Goal: Task Accomplishment & Management: Use online tool/utility

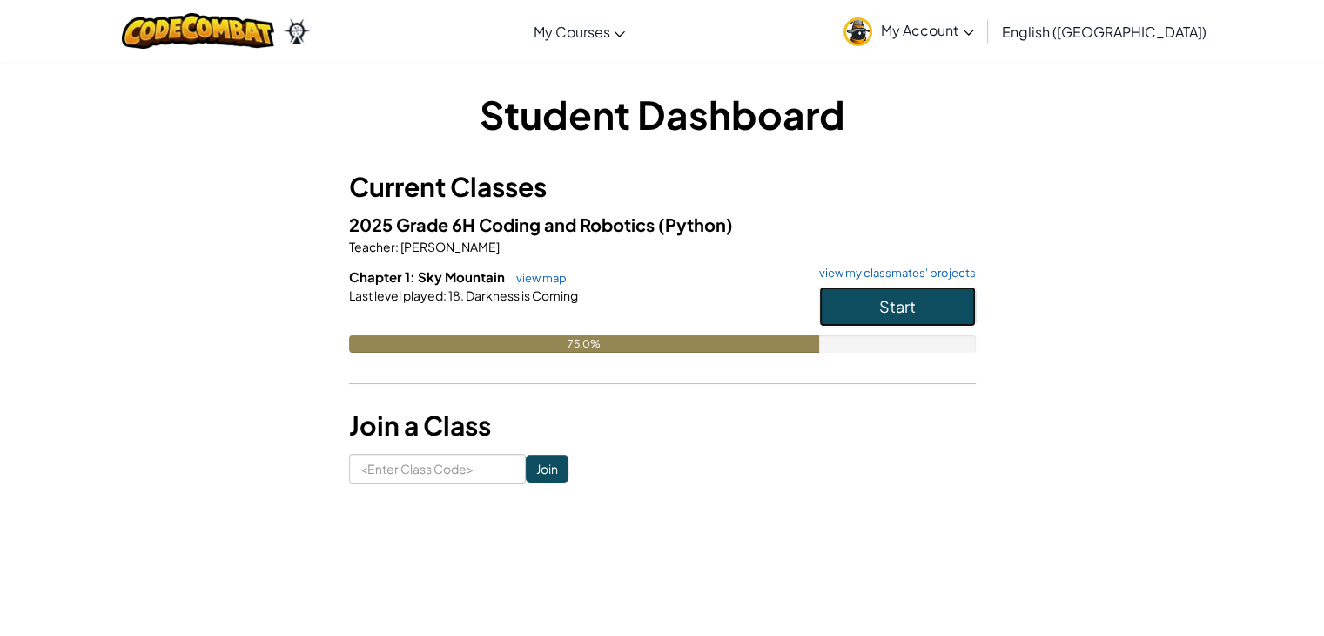
click at [902, 289] on button "Start" at bounding box center [897, 306] width 157 height 40
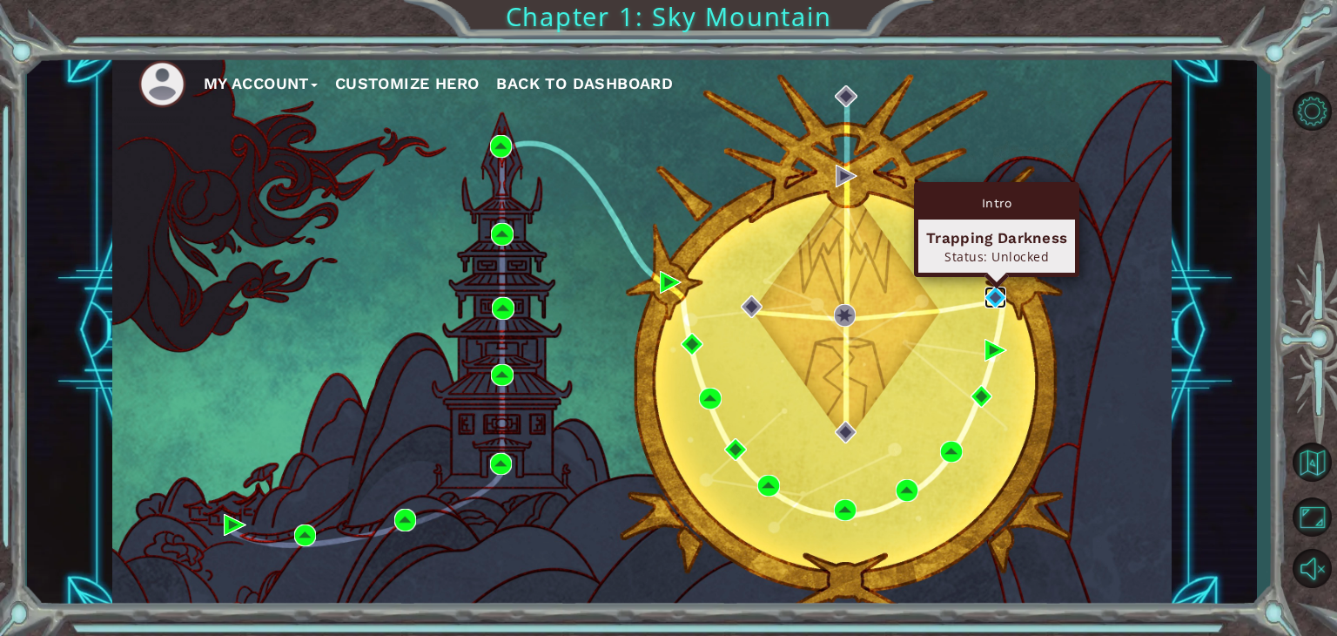
click at [997, 288] on img at bounding box center [996, 297] width 23 height 23
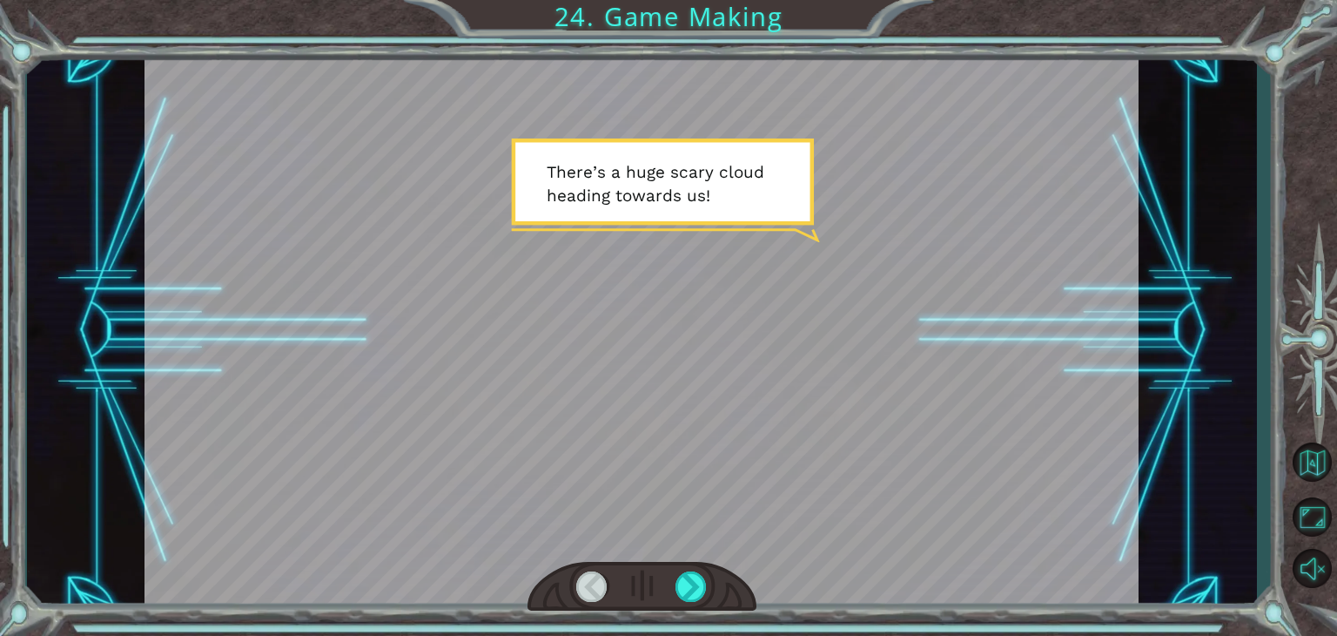
click at [997, 288] on div at bounding box center [642, 330] width 994 height 559
click at [702, 593] on div at bounding box center [691, 586] width 31 height 30
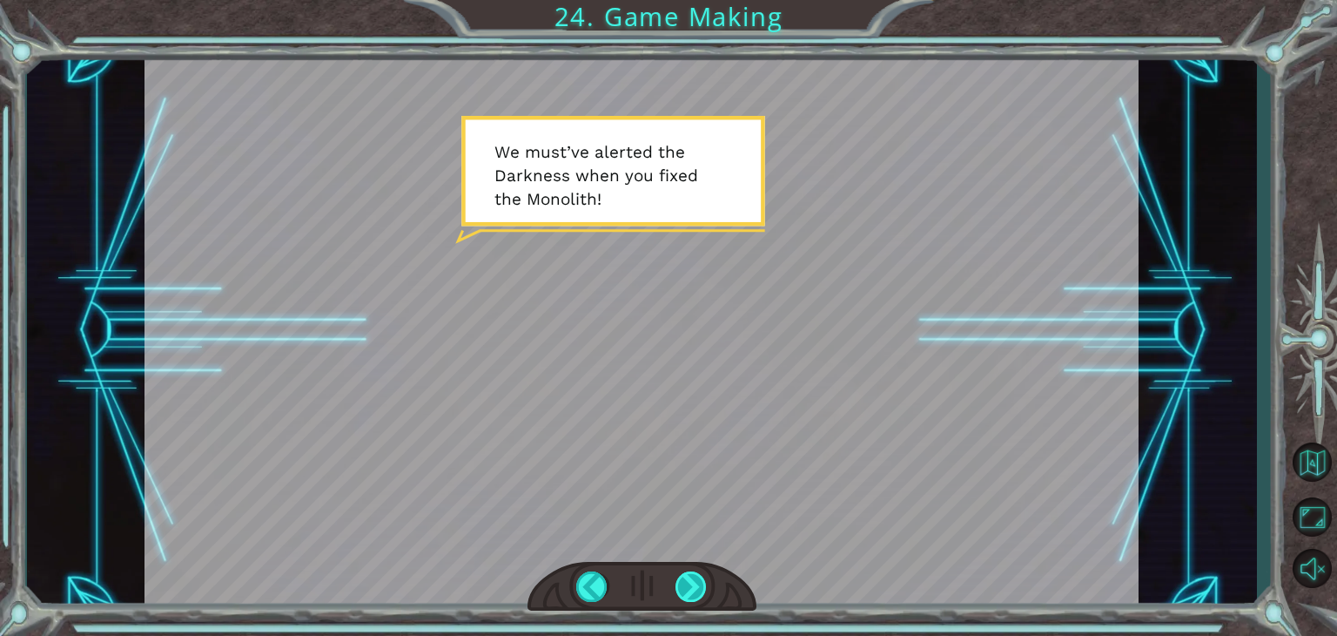
click at [702, 593] on div at bounding box center [691, 586] width 31 height 30
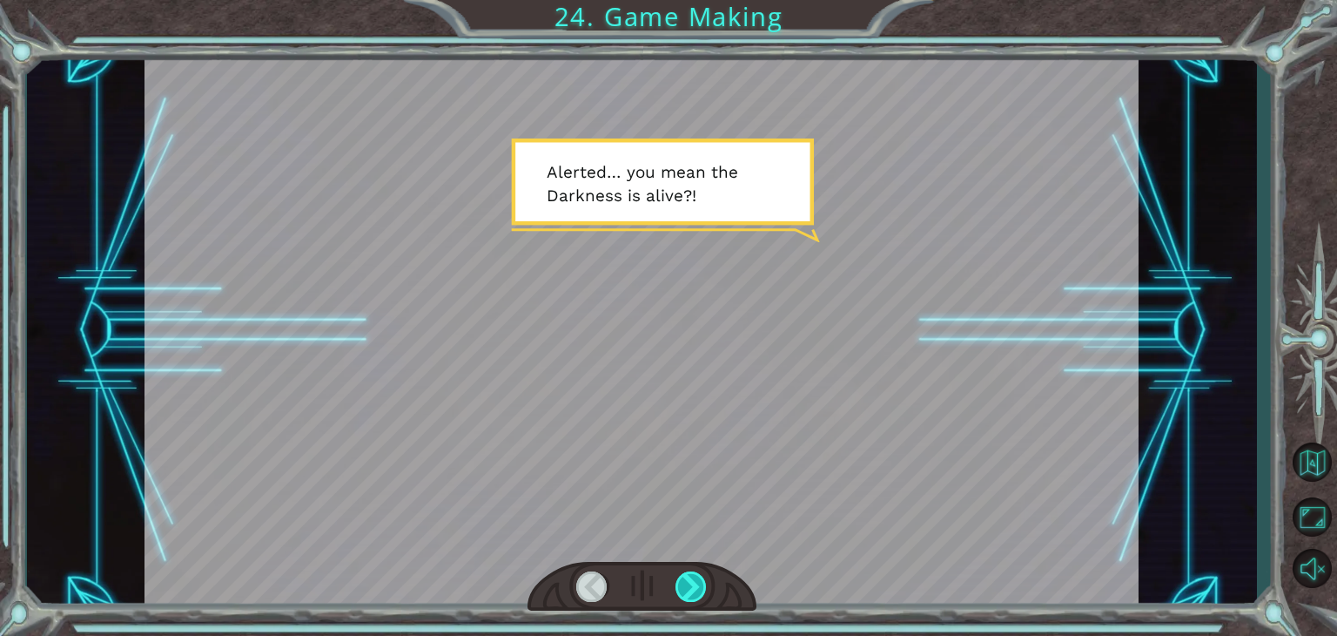
click at [690, 584] on div at bounding box center [691, 586] width 31 height 30
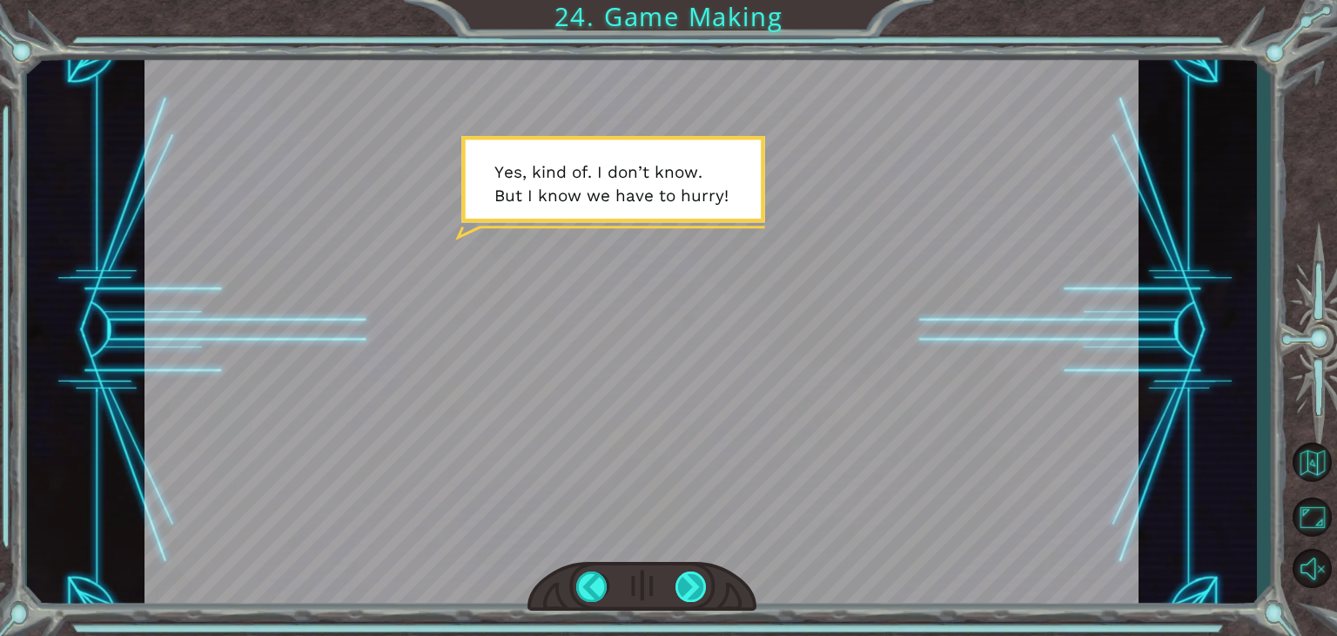
click at [690, 584] on div at bounding box center [691, 586] width 31 height 30
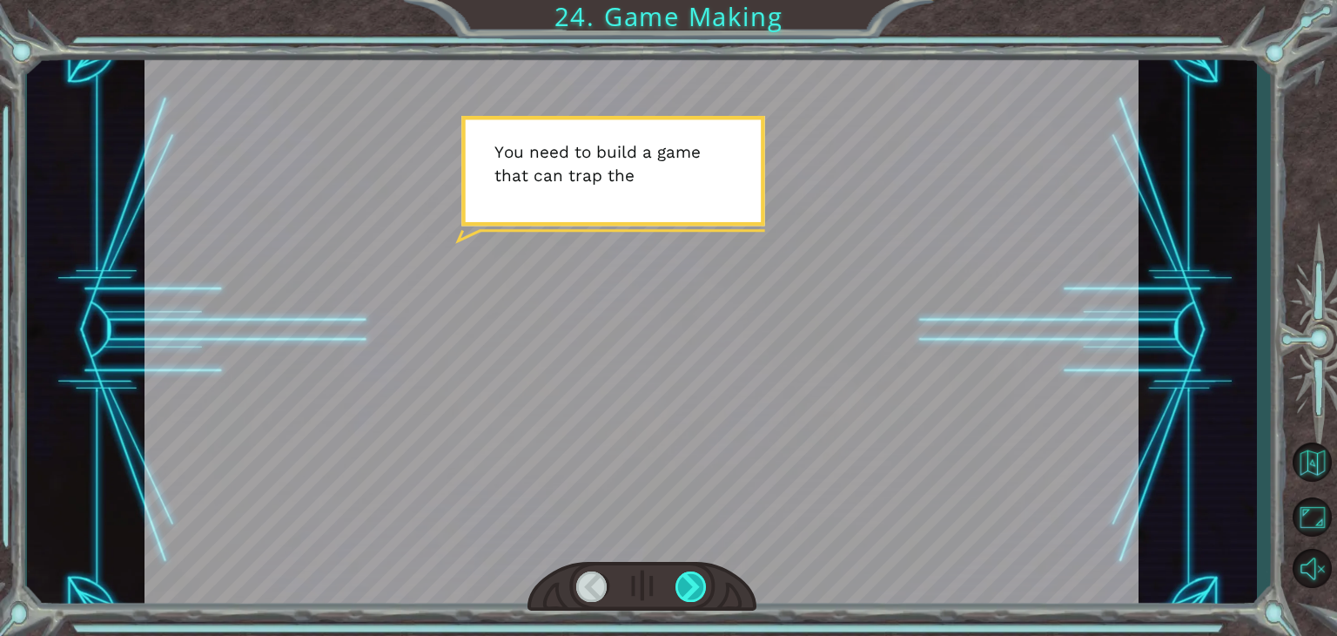
click at [690, 584] on div at bounding box center [691, 586] width 31 height 30
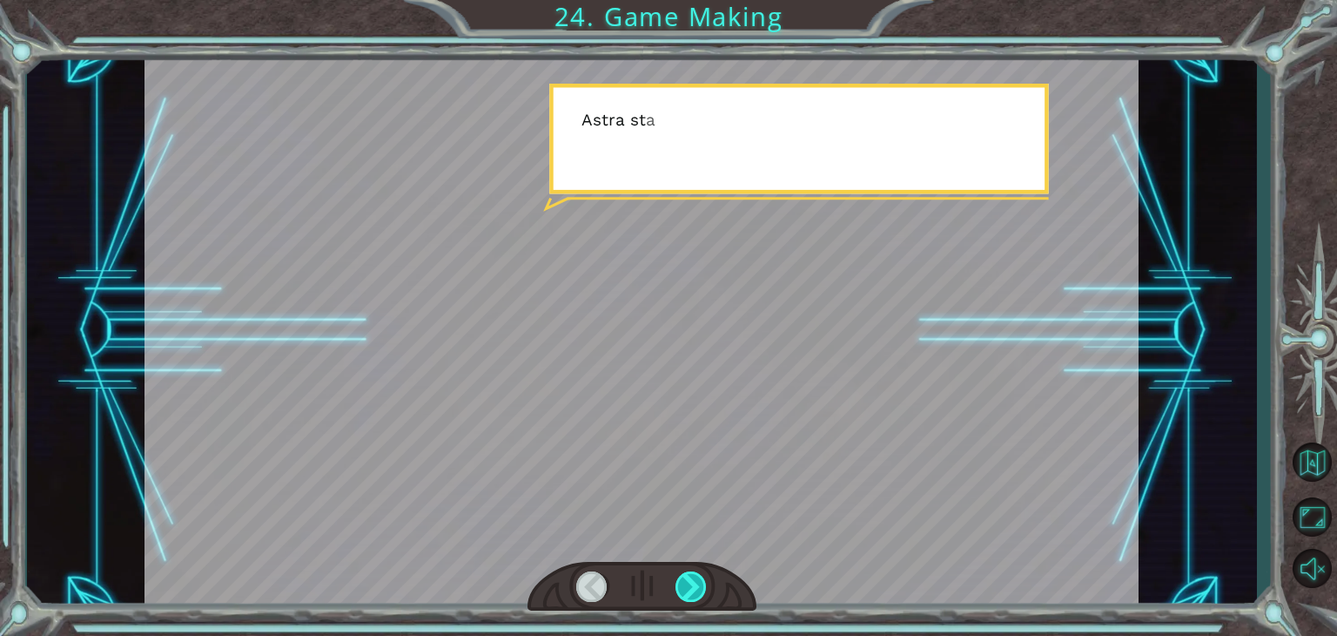
click at [690, 584] on div at bounding box center [691, 586] width 31 height 30
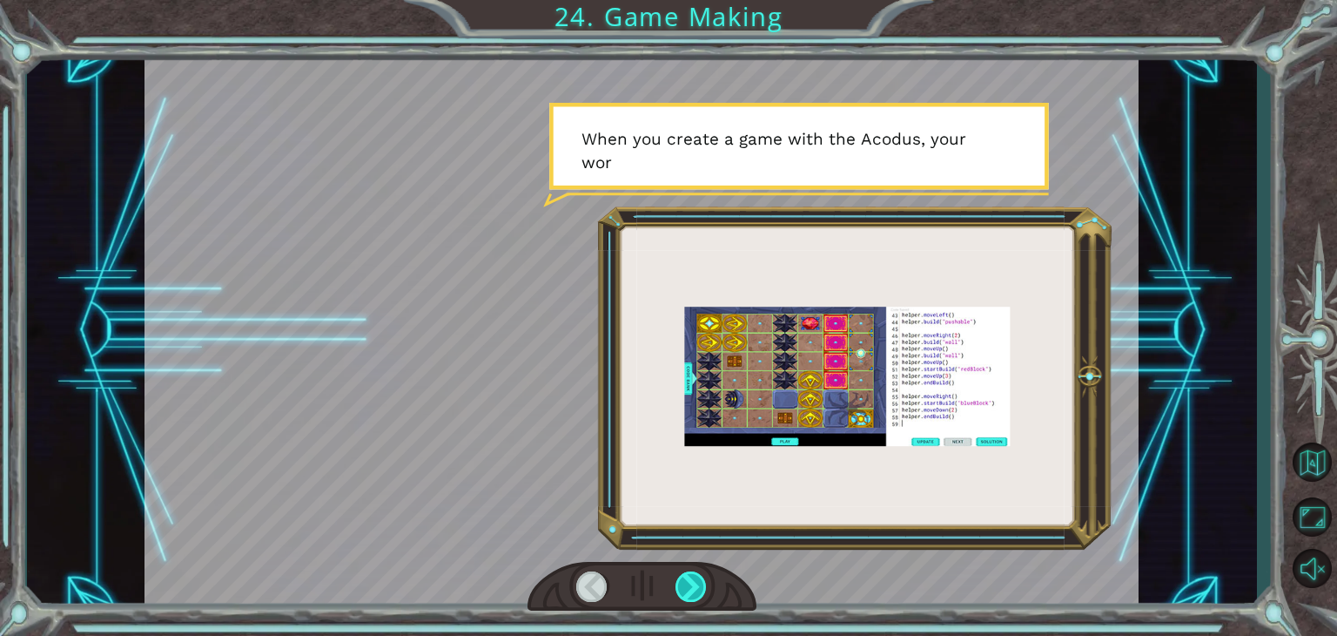
click at [690, 584] on div at bounding box center [691, 586] width 31 height 30
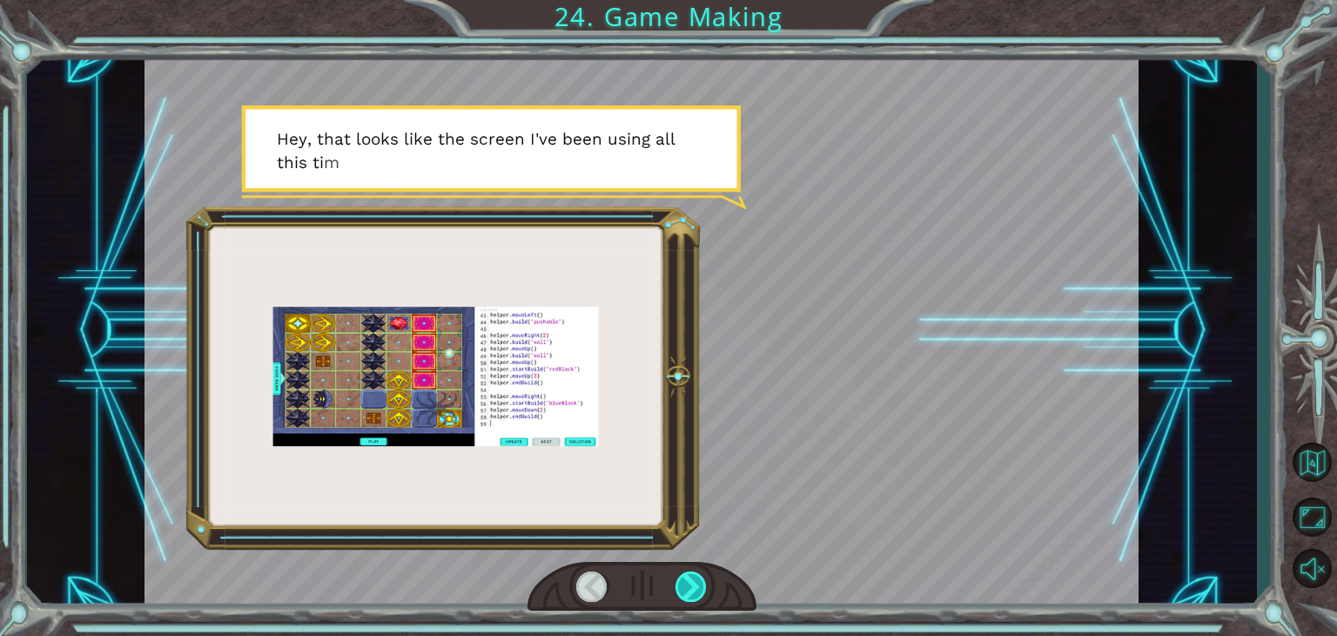
click at [690, 584] on div at bounding box center [691, 586] width 31 height 30
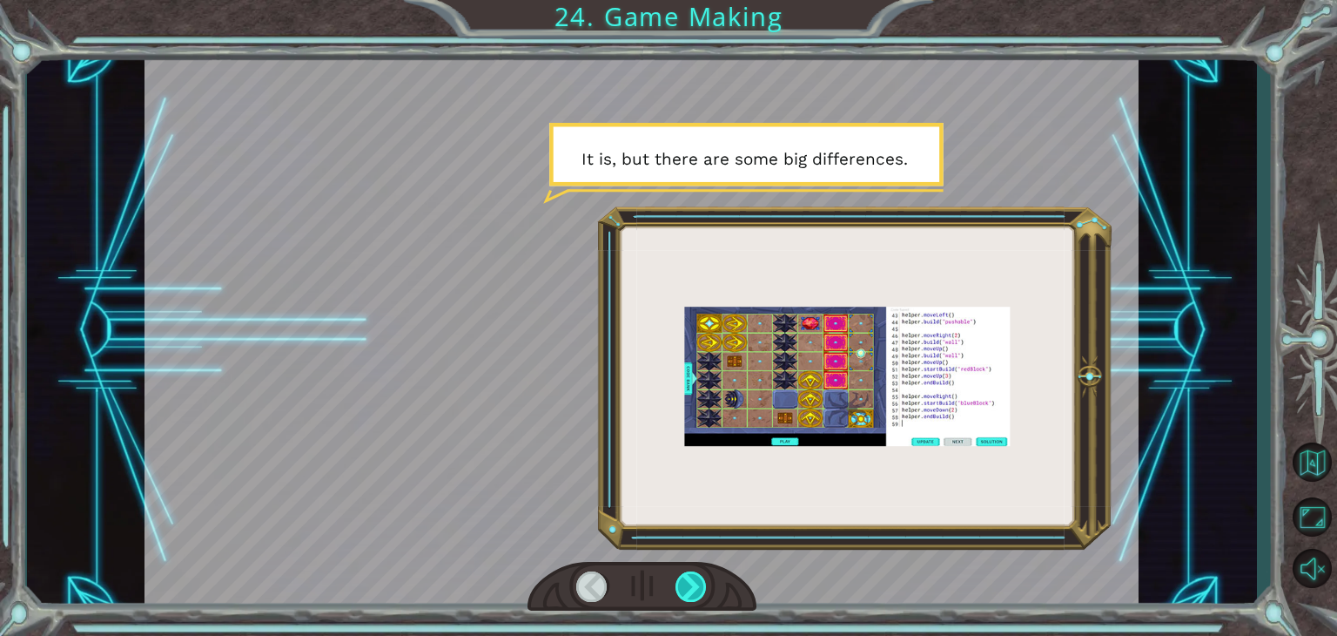
click at [690, 584] on div at bounding box center [691, 586] width 31 height 30
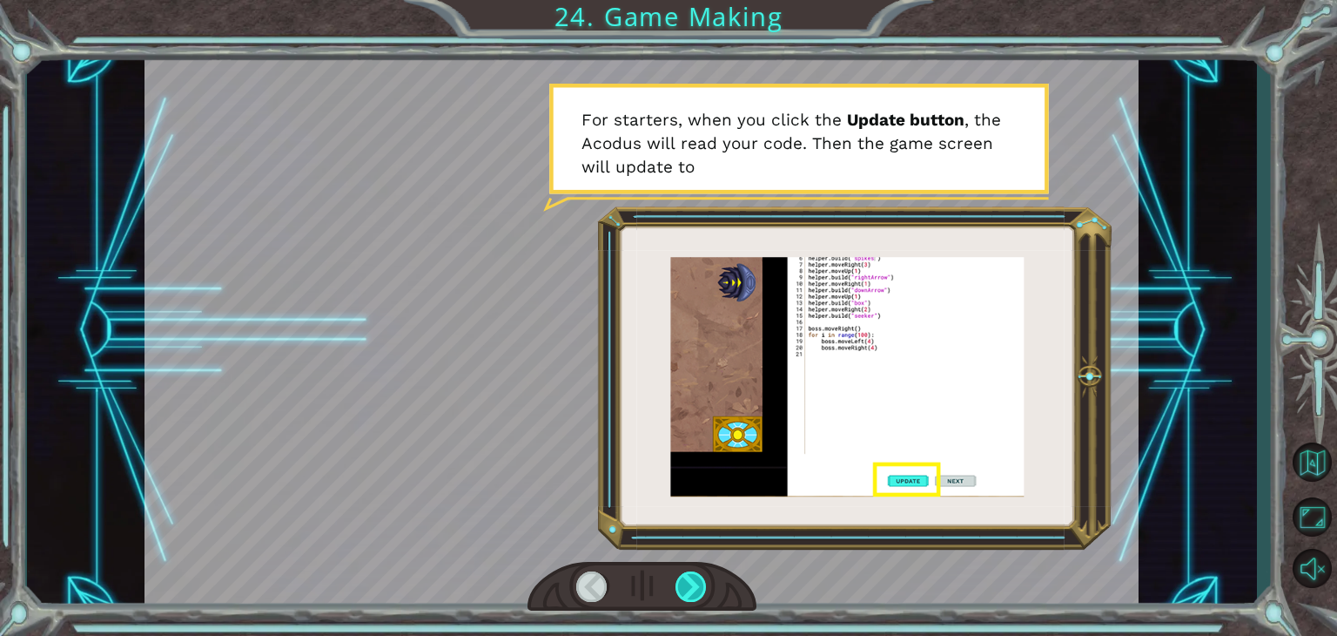
click at [690, 584] on div at bounding box center [691, 586] width 31 height 30
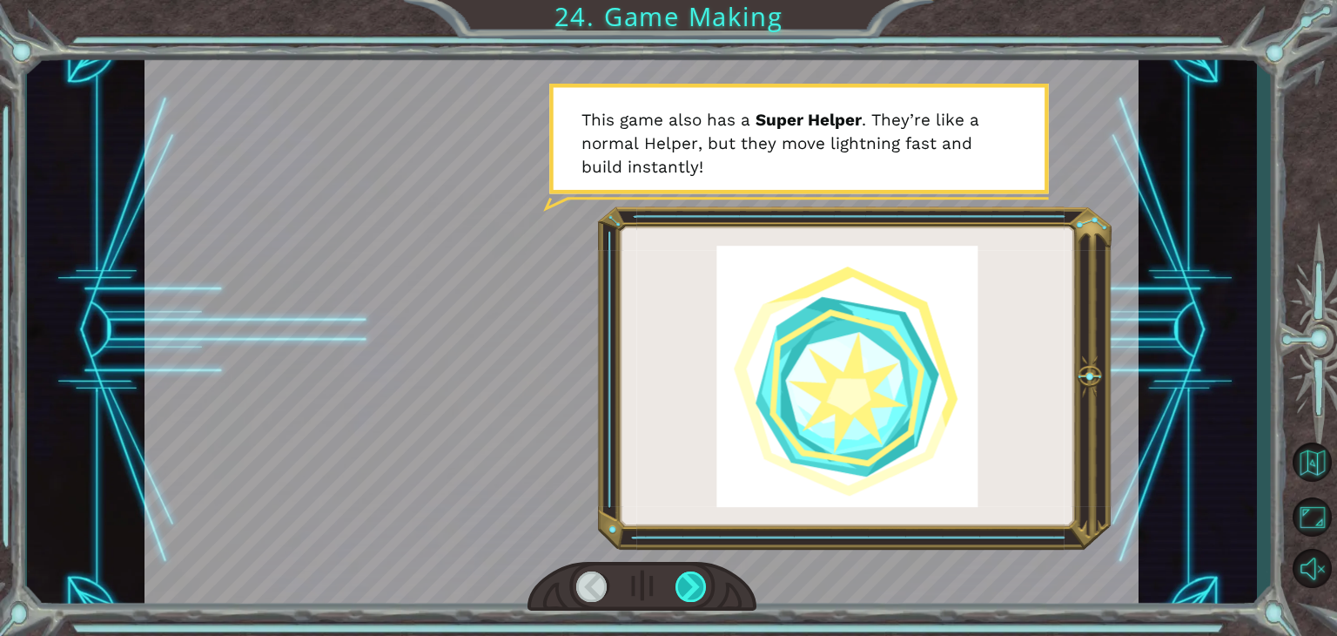
click at [690, 584] on div at bounding box center [691, 586] width 31 height 30
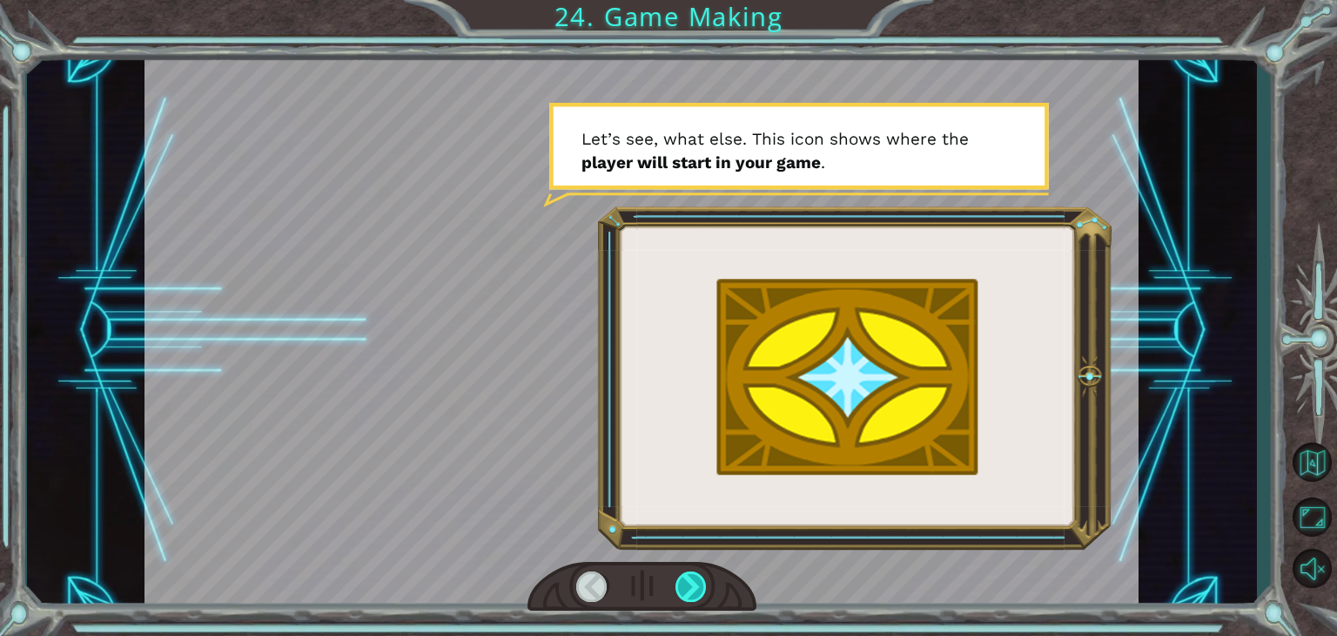
click at [690, 584] on div at bounding box center [691, 586] width 31 height 30
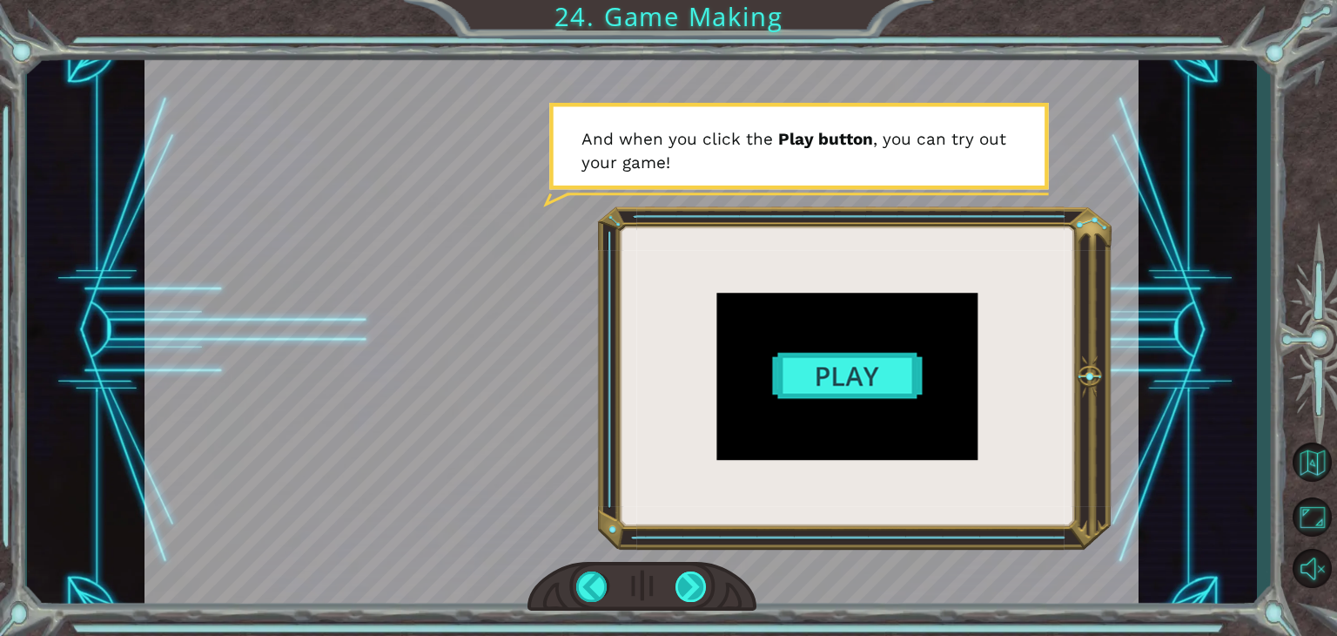
click at [707, 591] on div at bounding box center [691, 586] width 31 height 30
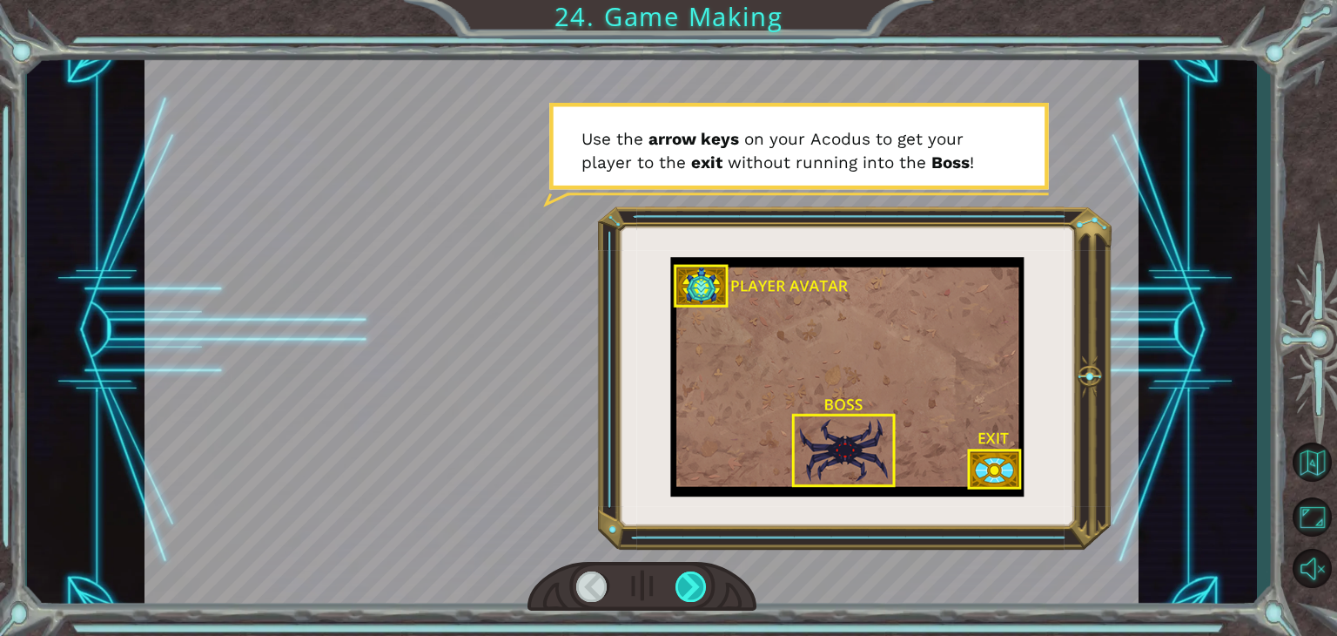
click at [707, 591] on div at bounding box center [691, 586] width 31 height 30
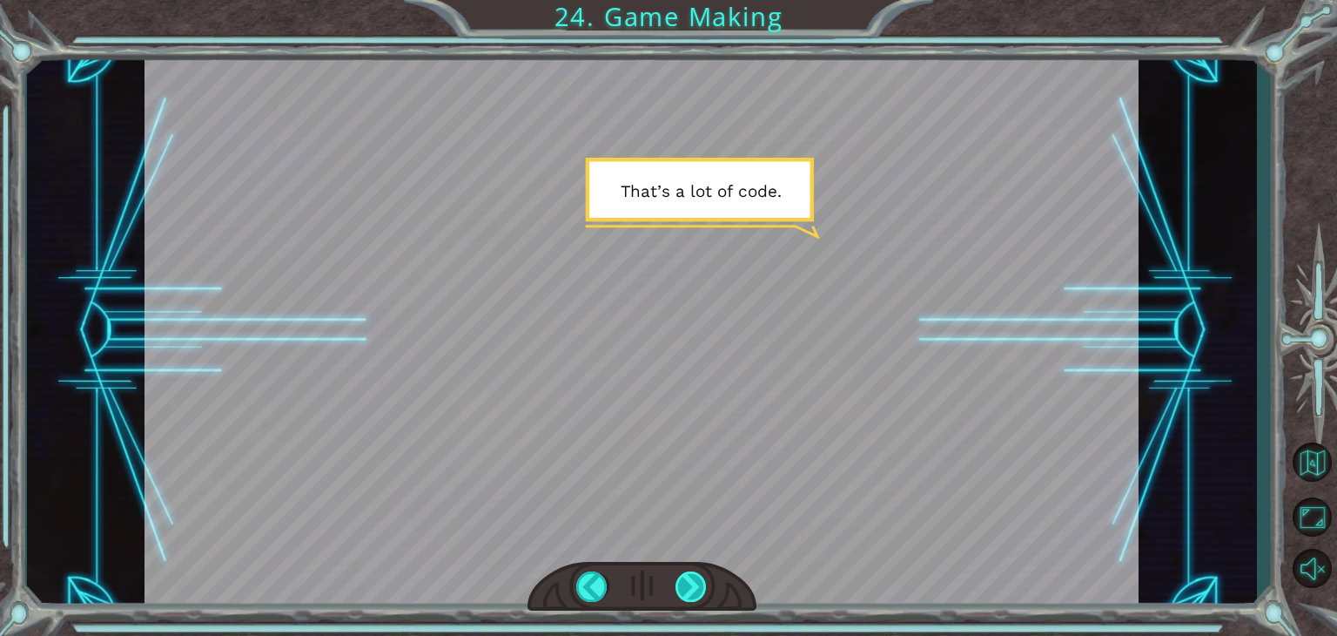
click at [707, 591] on div at bounding box center [691, 586] width 31 height 30
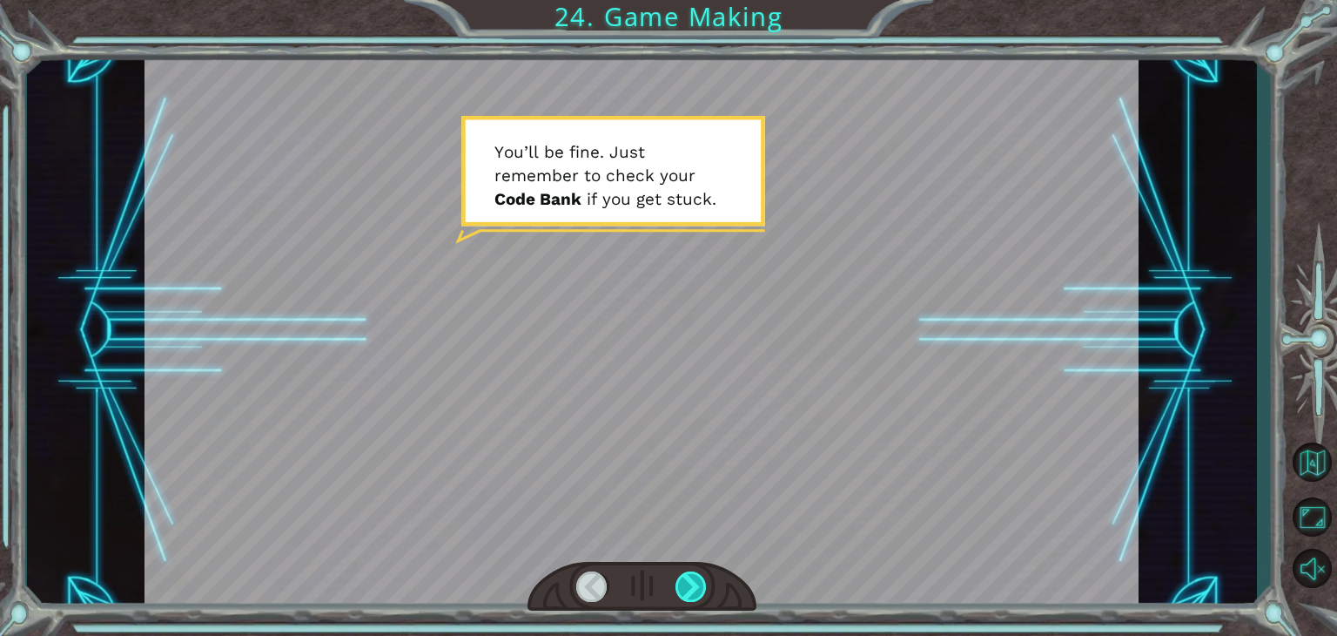
click at [699, 582] on div at bounding box center [691, 586] width 31 height 30
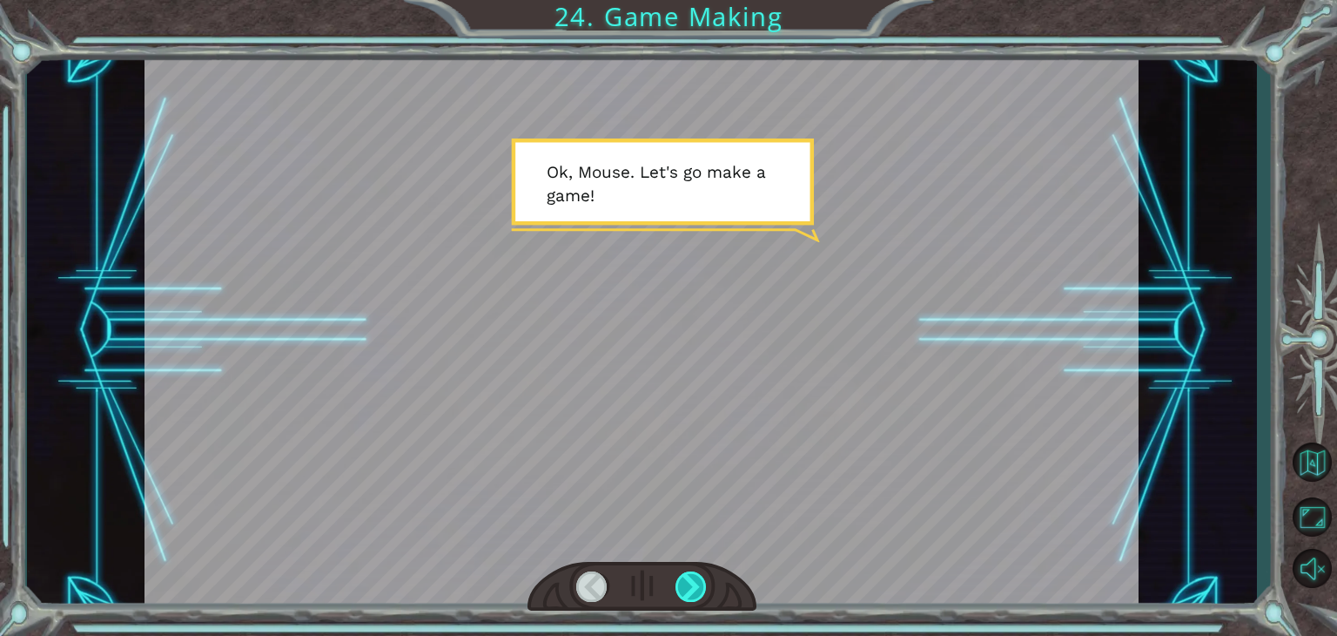
click at [699, 582] on div at bounding box center [691, 586] width 31 height 30
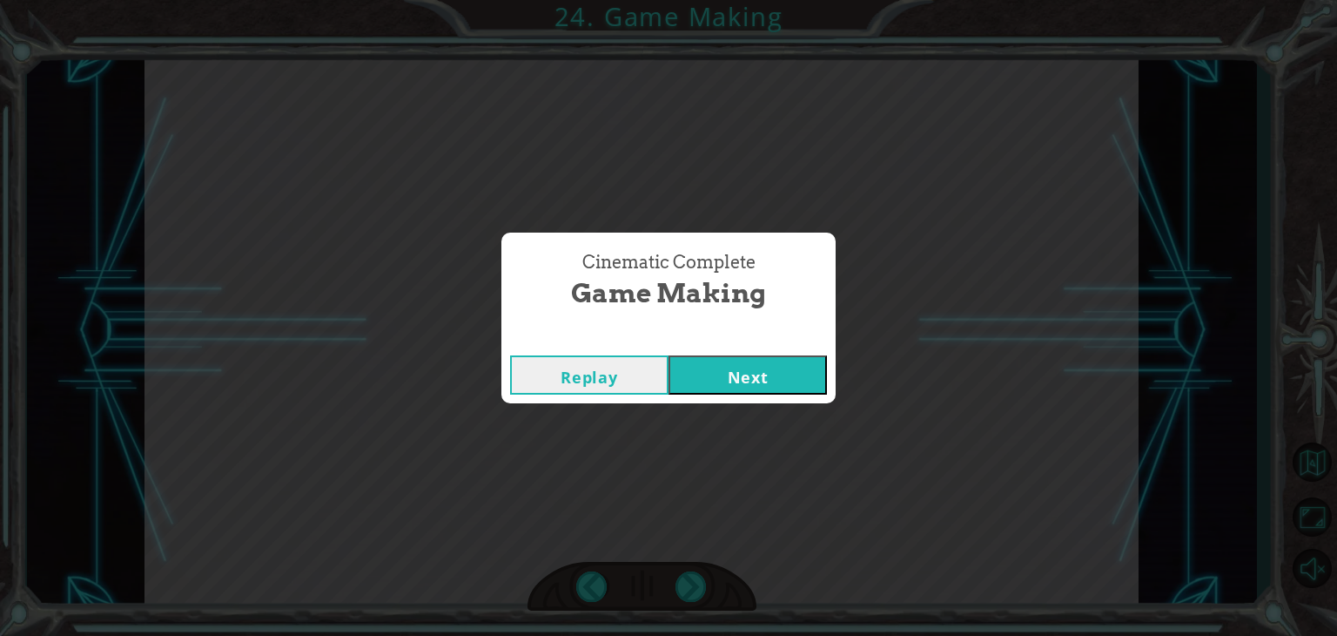
click at [739, 358] on button "Next" at bounding box center [748, 374] width 158 height 39
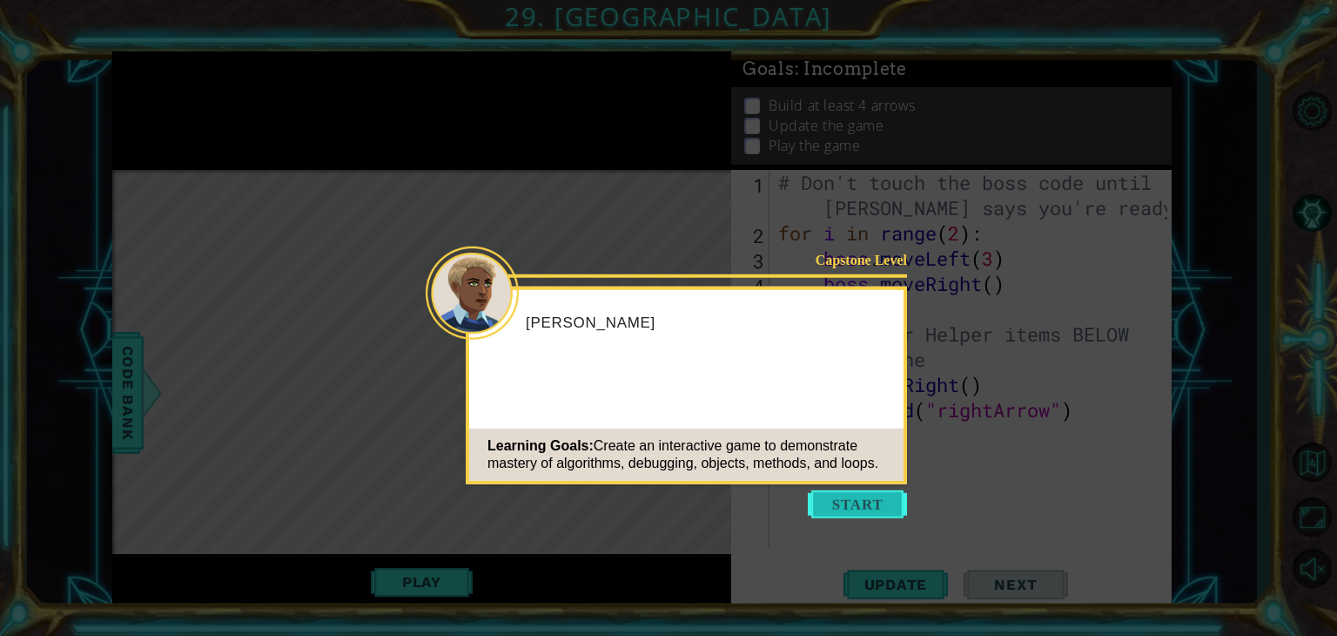
click at [864, 501] on button "Start" at bounding box center [857, 504] width 99 height 28
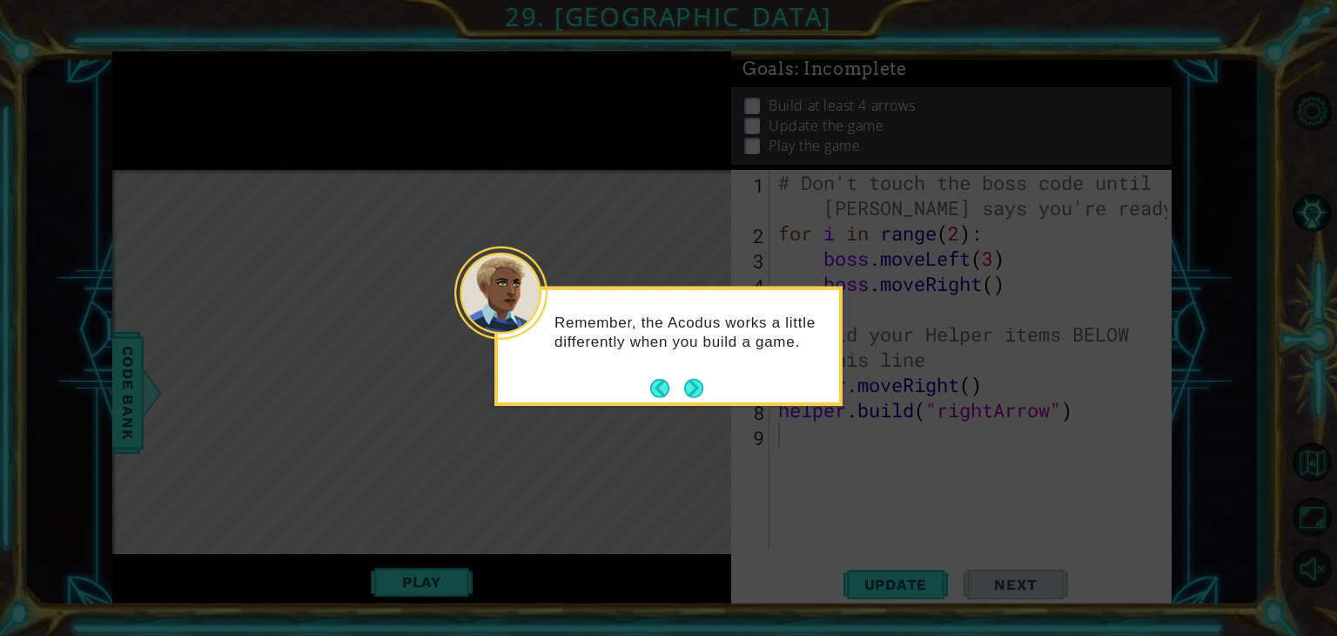
click at [690, 367] on div "Remember, the Acodus works a little differently when you build a game." at bounding box center [668, 340] width 341 height 88
click at [690, 374] on footer at bounding box center [676, 387] width 53 height 26
click at [692, 380] on button "Next" at bounding box center [694, 388] width 20 height 20
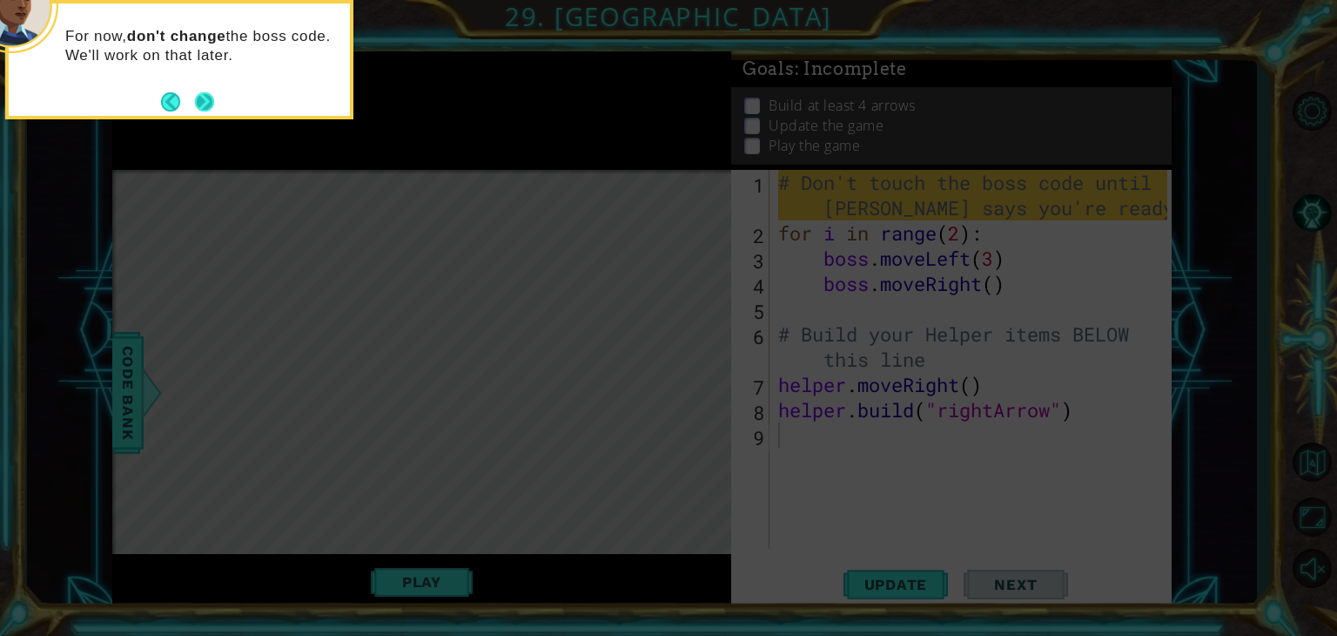
click at [204, 100] on button "Next" at bounding box center [204, 101] width 19 height 19
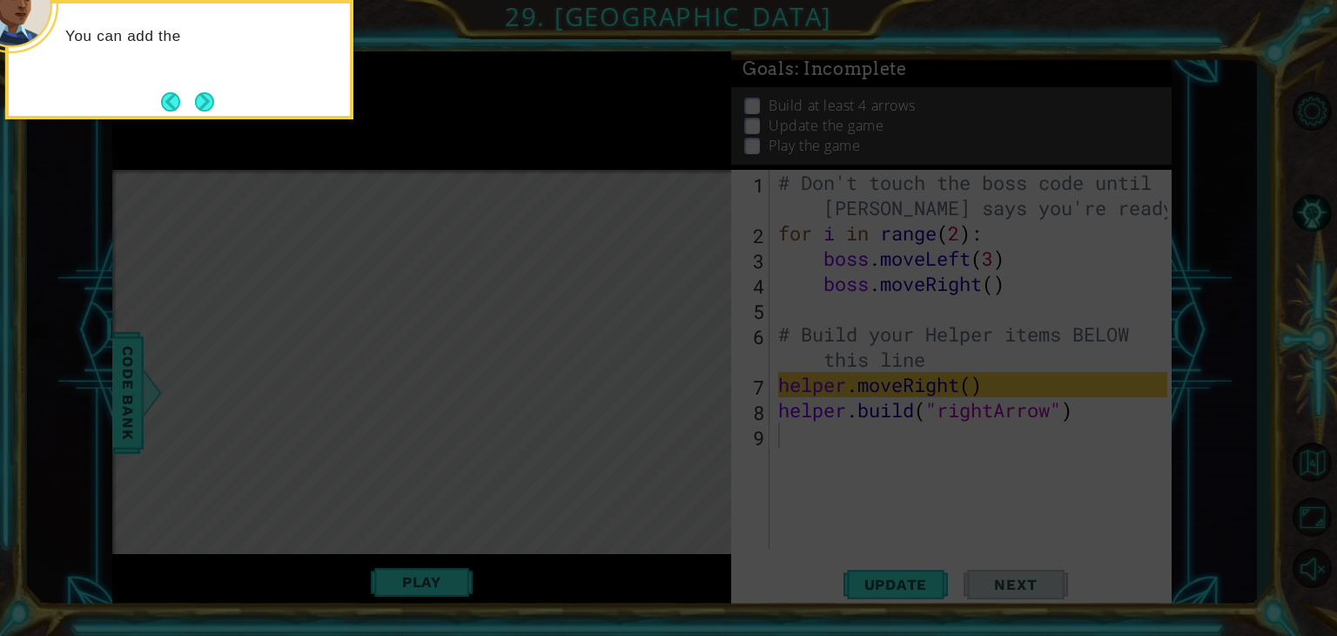
click at [204, 100] on button "Next" at bounding box center [205, 101] width 20 height 20
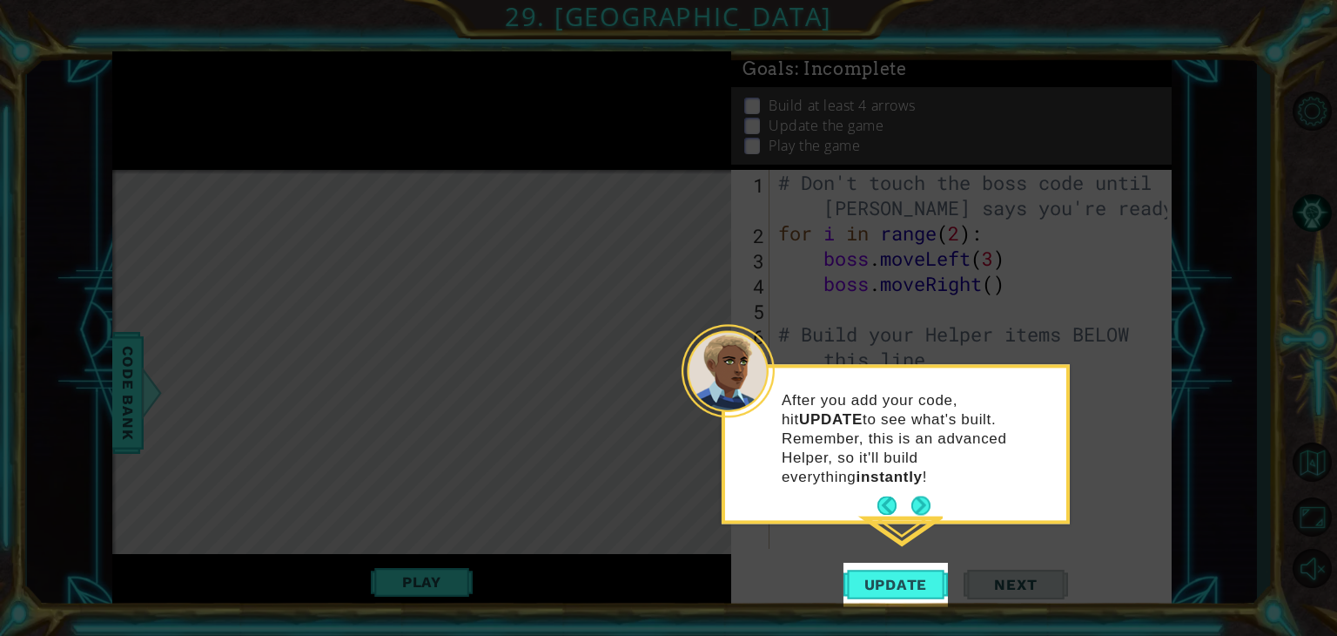
drag, startPoint x: 922, startPoint y: 485, endPoint x: 687, endPoint y: 227, distance: 348.8
click at [687, 227] on icon at bounding box center [668, 318] width 1337 height 636
click at [922, 495] on button "Next" at bounding box center [921, 505] width 20 height 20
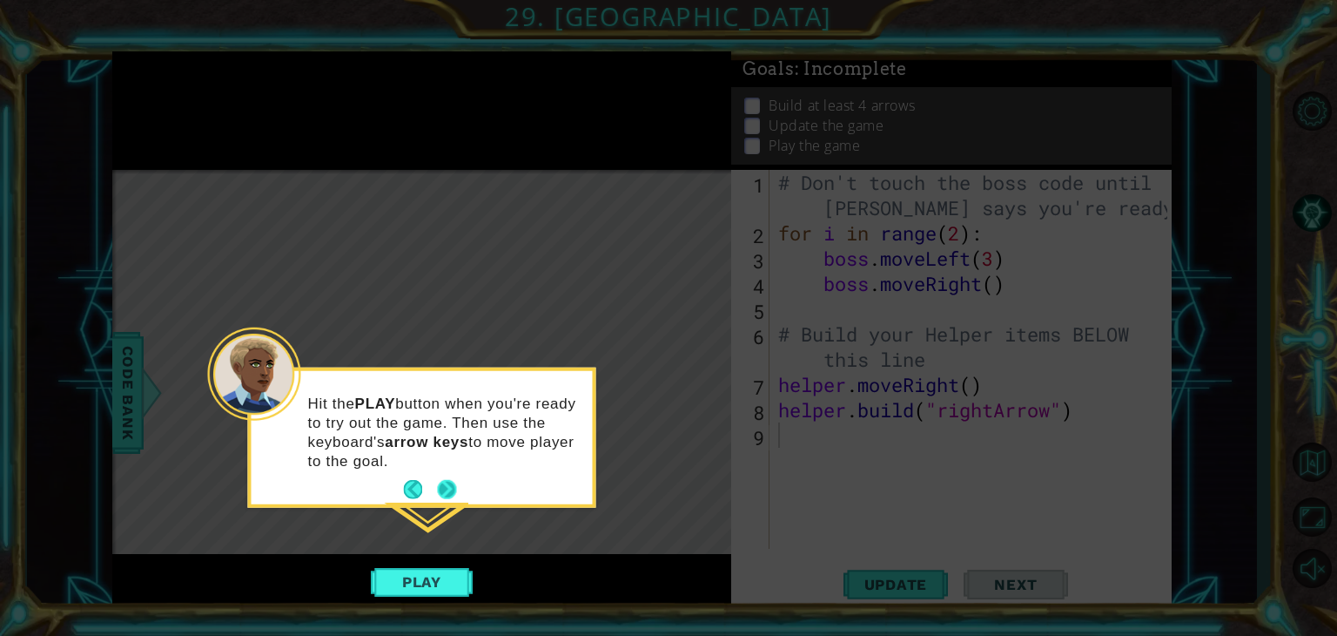
click at [437, 482] on button "Next" at bounding box center [447, 490] width 22 height 22
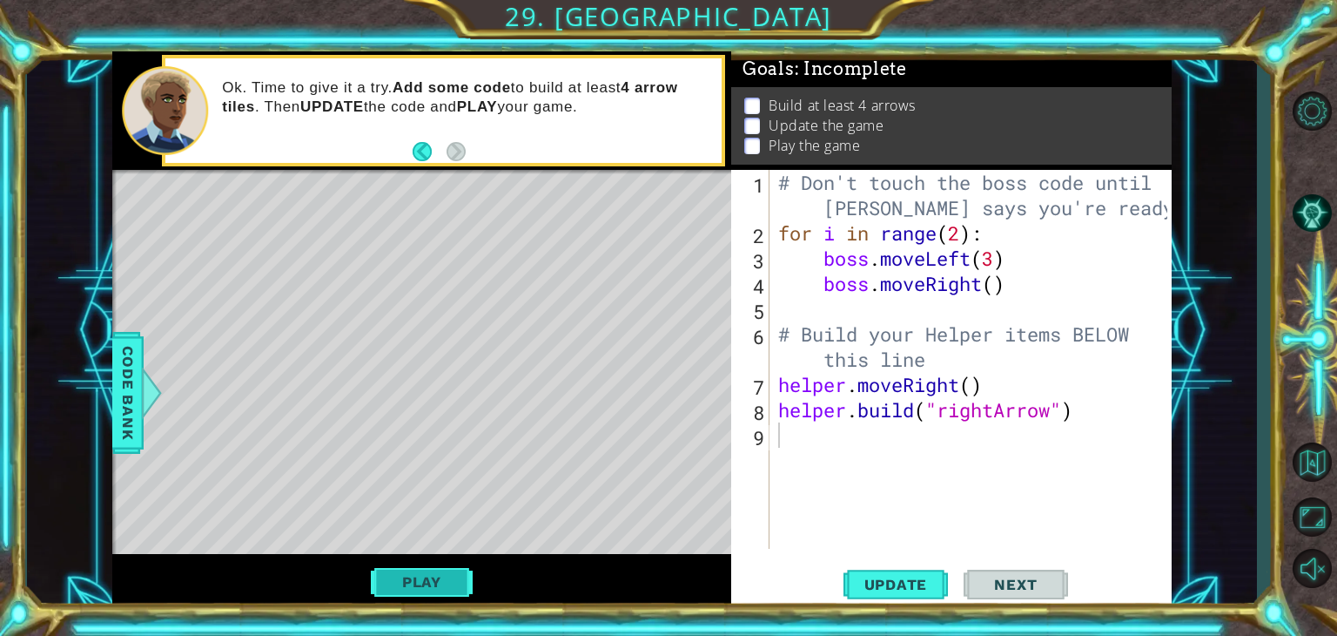
click at [418, 590] on button "Play" at bounding box center [422, 581] width 102 height 33
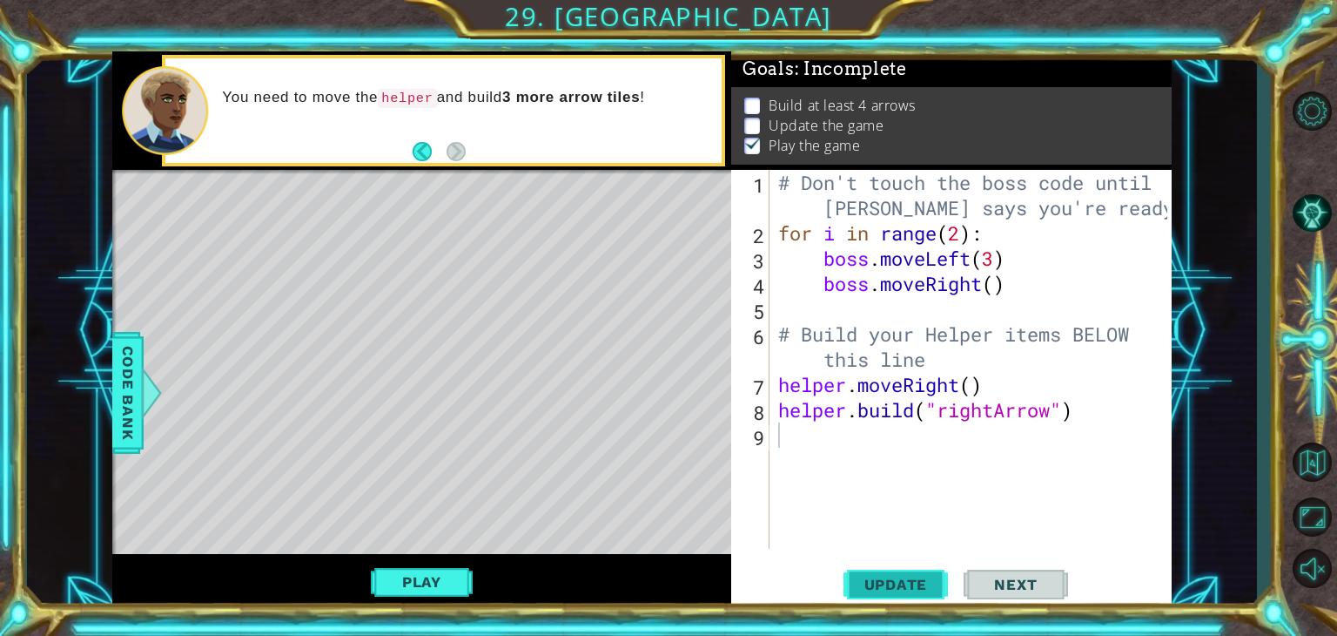
click at [905, 575] on span "Update" at bounding box center [896, 583] width 98 height 17
click at [428, 571] on button "Play" at bounding box center [422, 581] width 102 height 33
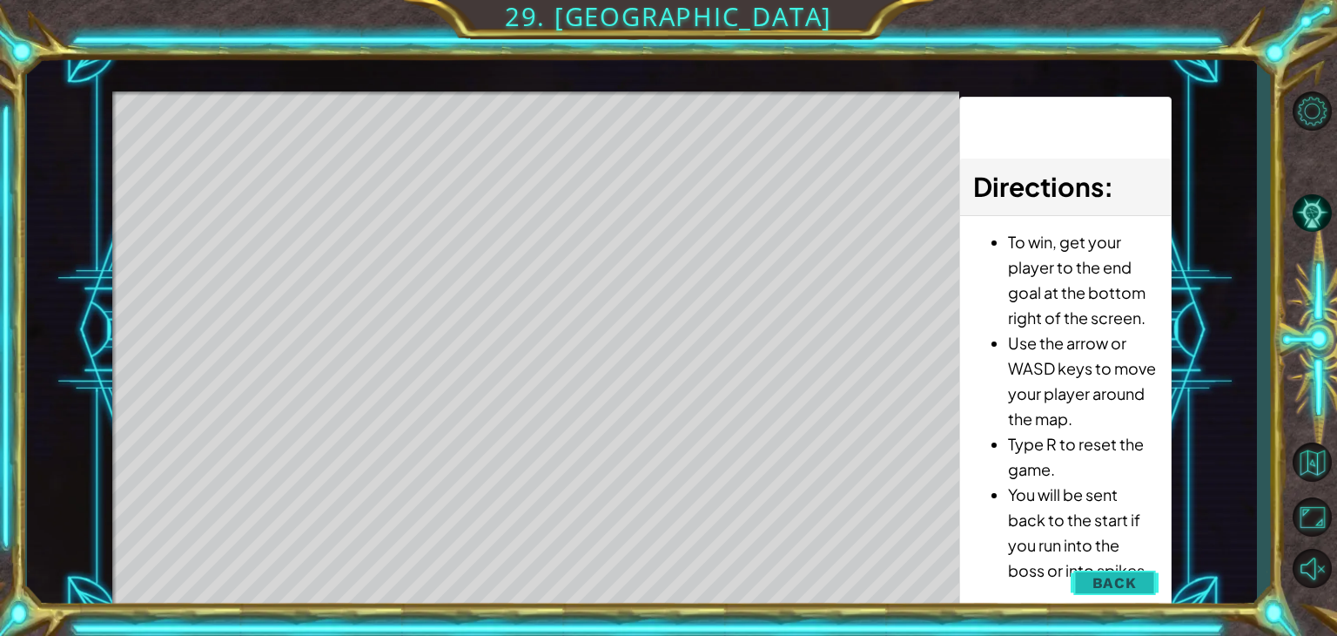
click at [1130, 581] on span "Back" at bounding box center [1115, 582] width 44 height 17
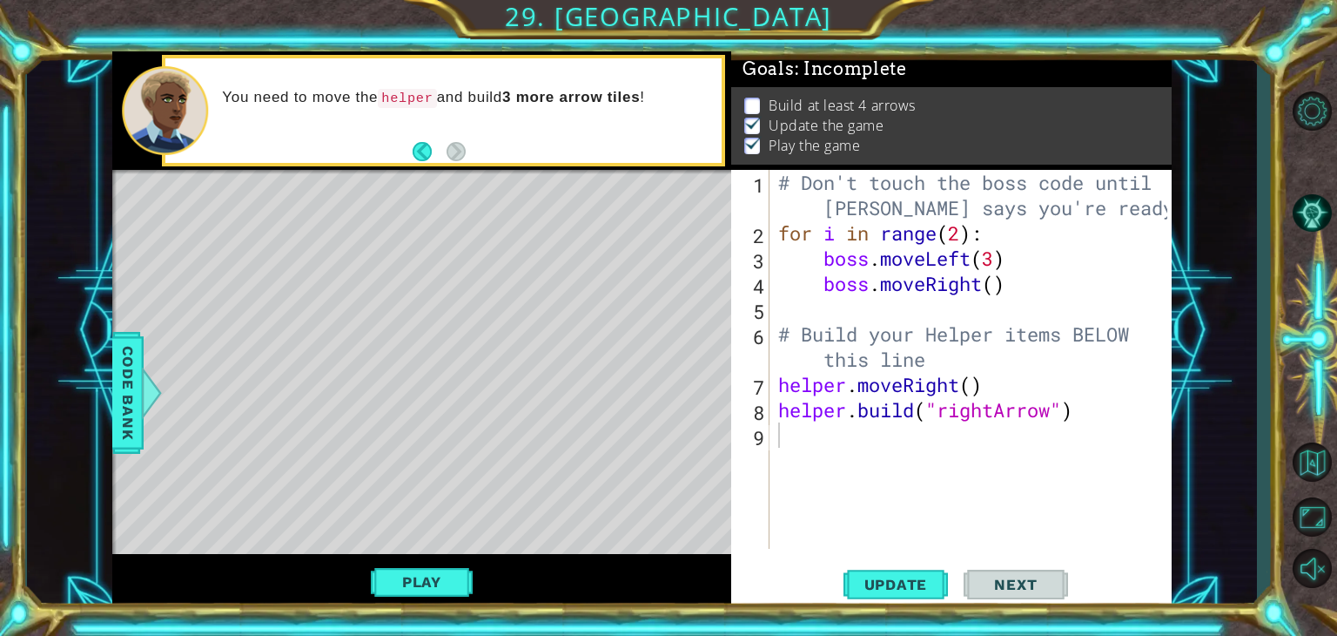
click at [781, 438] on div "# Don't touch the boss code until Vega says you're ready! for i in range ( 2 ) …" at bounding box center [975, 397] width 401 height 454
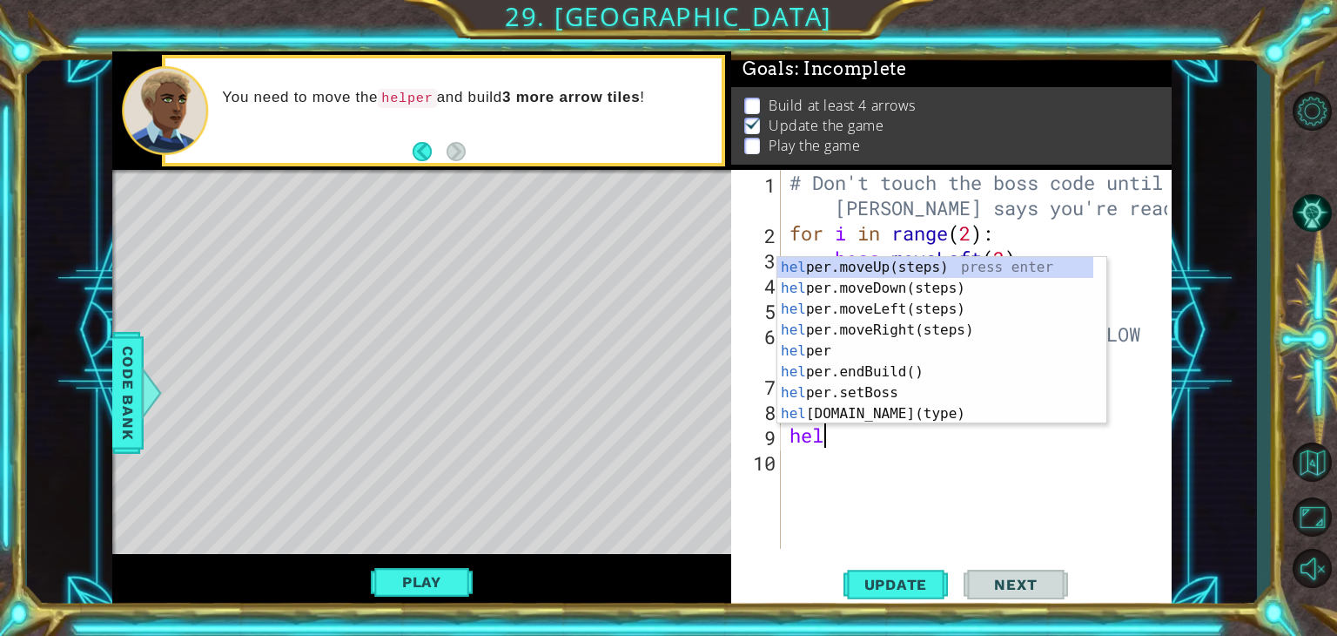
scroll to position [0, 0]
type textarea "helpe"
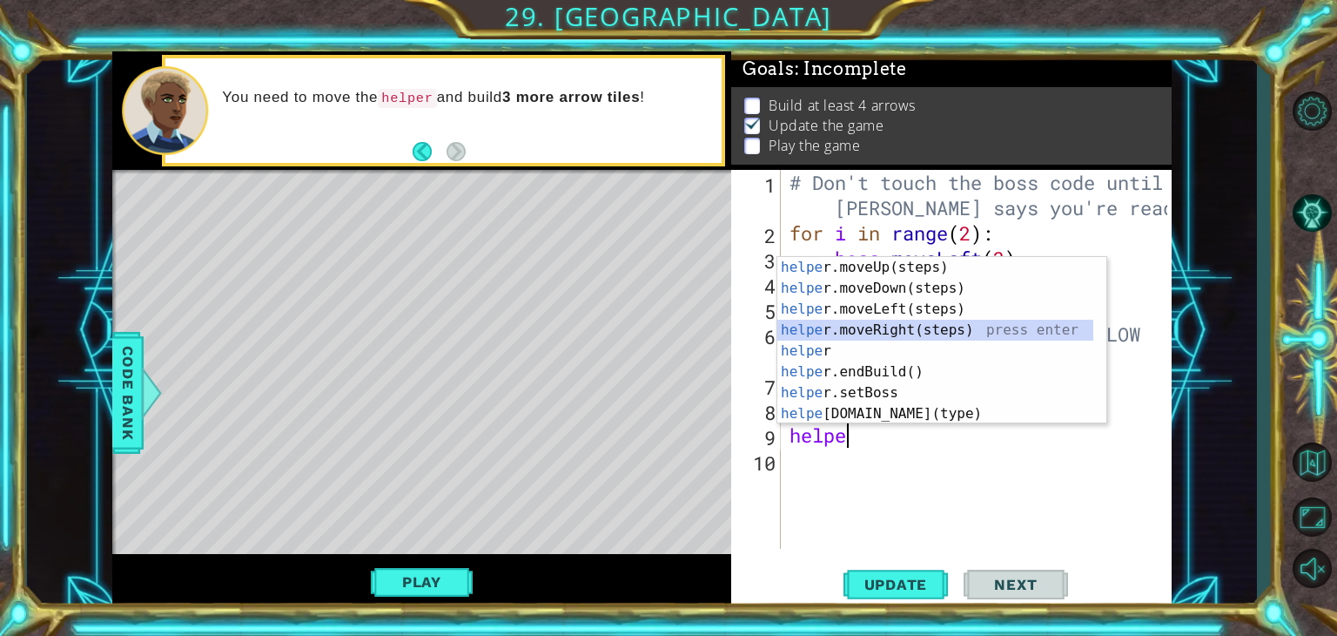
click at [839, 324] on div "helpe r.moveUp(steps) press enter helpe r.moveDown(steps) press enter helpe r.m…" at bounding box center [935, 361] width 316 height 209
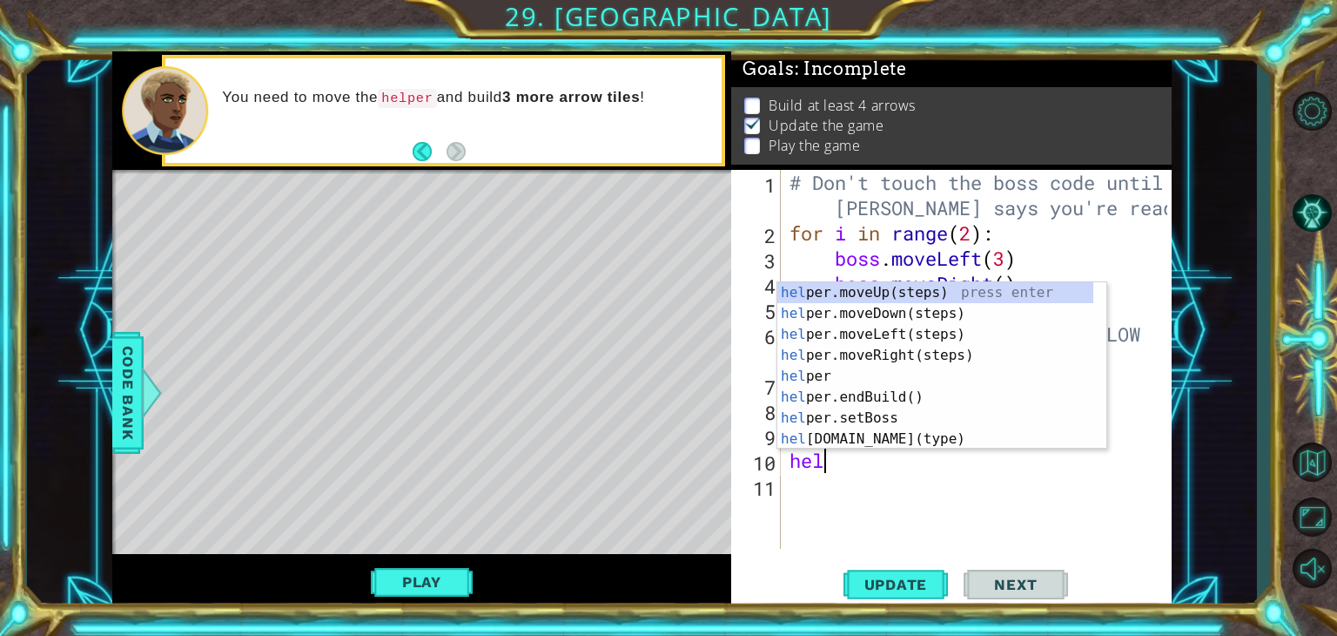
scroll to position [0, 0]
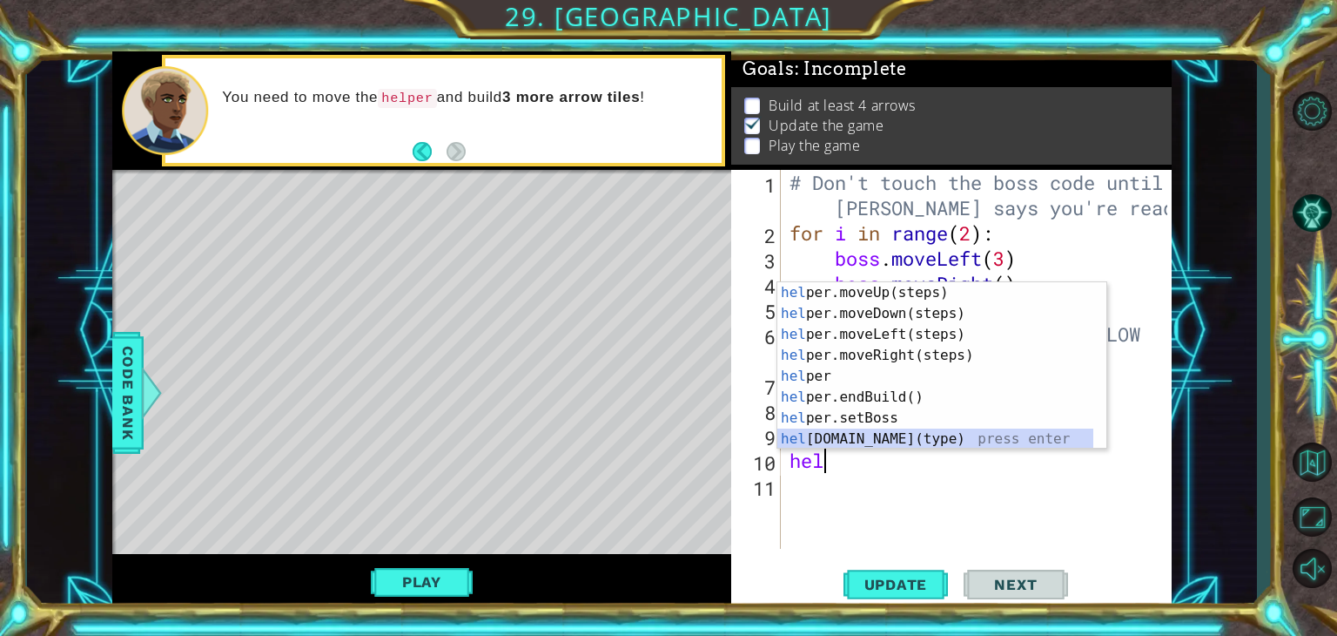
click at [846, 434] on div "hel per.moveUp(steps) press enter hel per.moveDown(steps) press enter hel per.m…" at bounding box center [935, 386] width 316 height 209
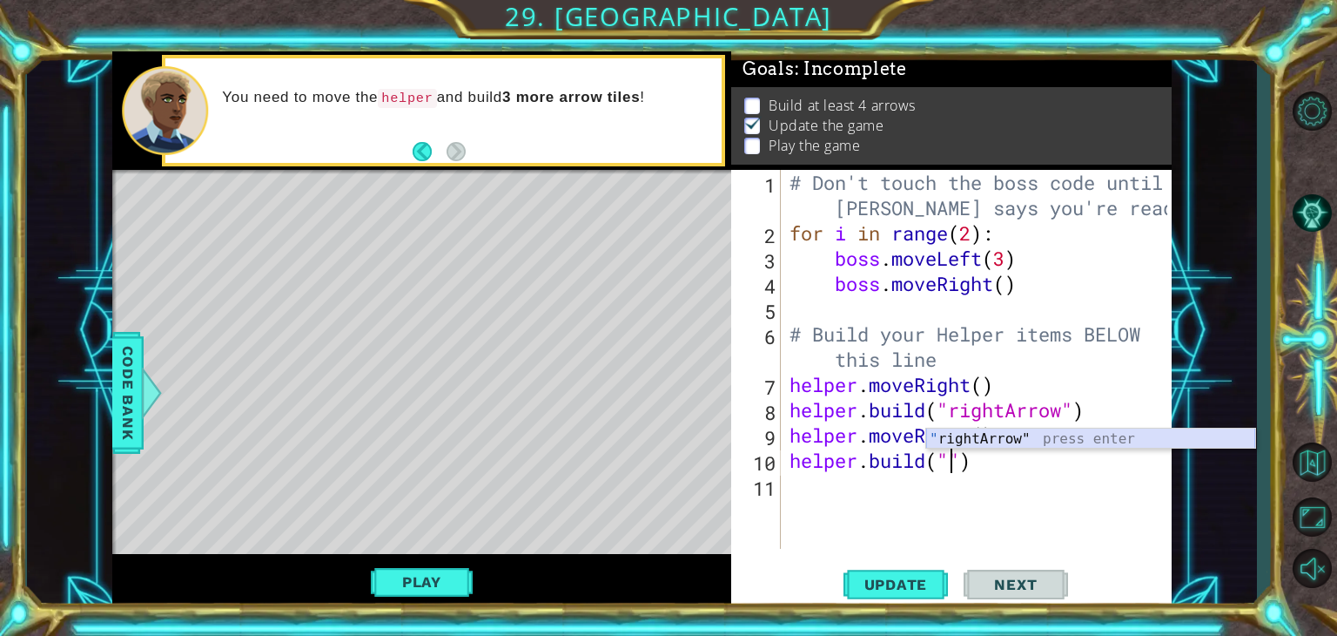
click at [999, 439] on div "" rightArrow" press enter" at bounding box center [1090, 459] width 329 height 63
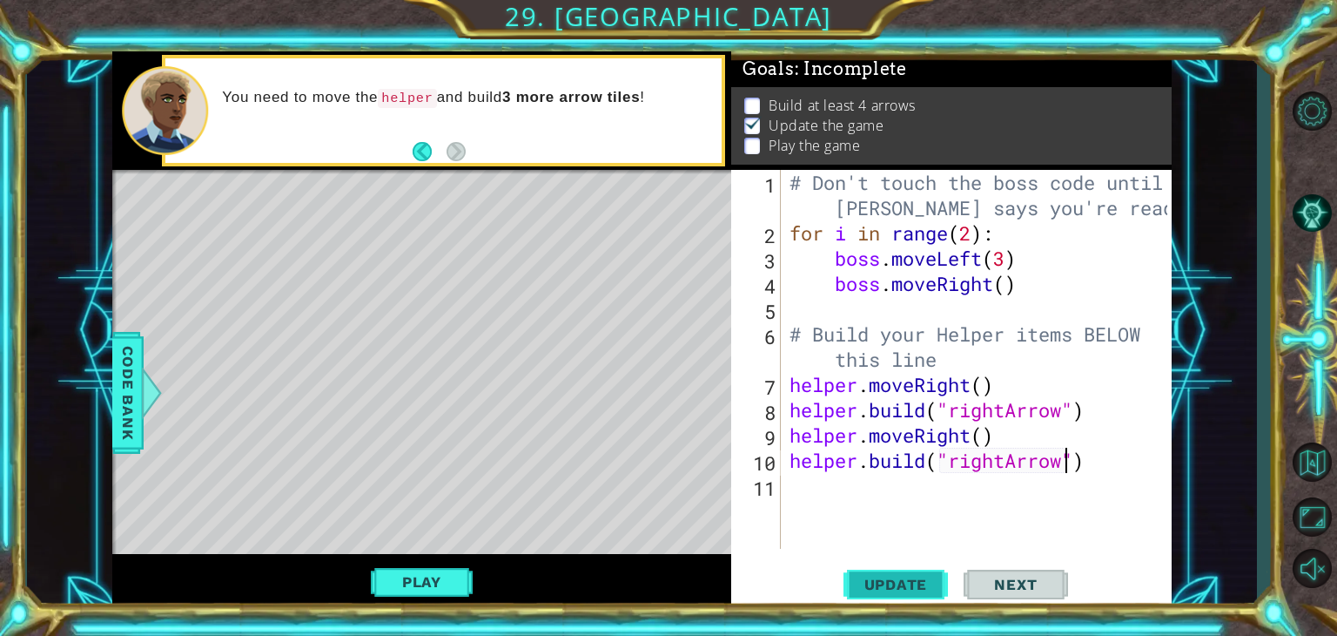
type textarea "[DOMAIN_NAME]("rightArrow")"
click at [872, 579] on span "Update" at bounding box center [896, 583] width 98 height 17
click at [423, 568] on button "Play" at bounding box center [422, 581] width 102 height 33
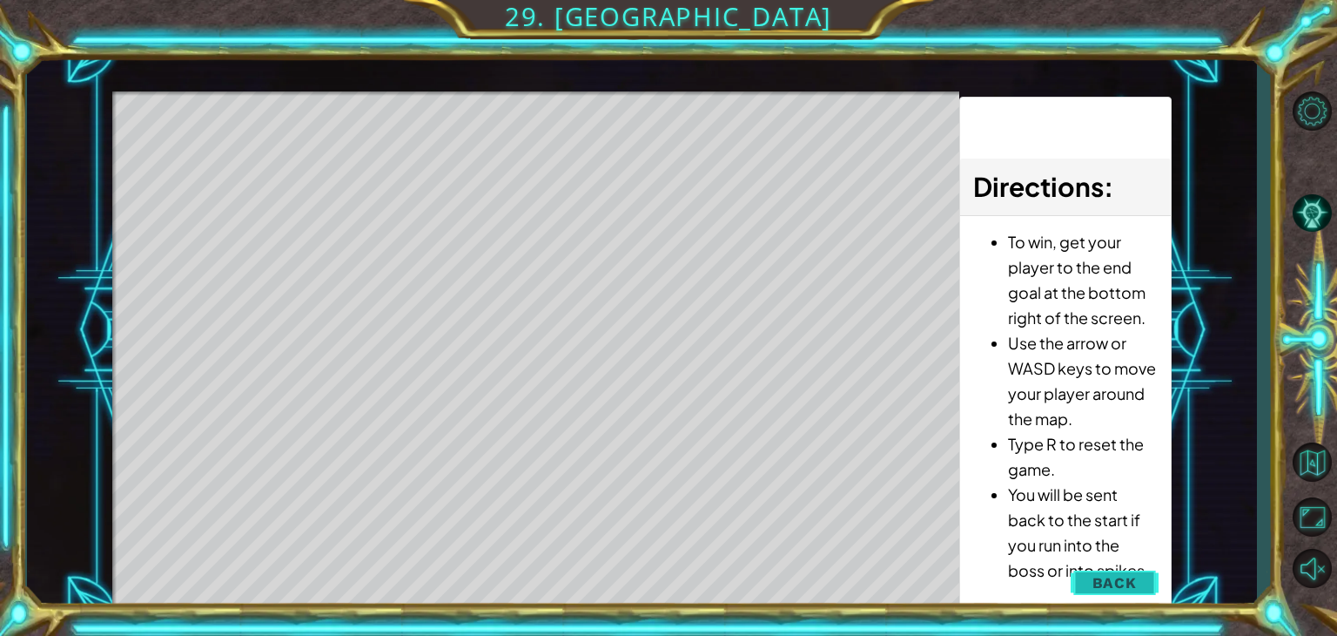
click at [1092, 572] on button "Back" at bounding box center [1115, 582] width 88 height 35
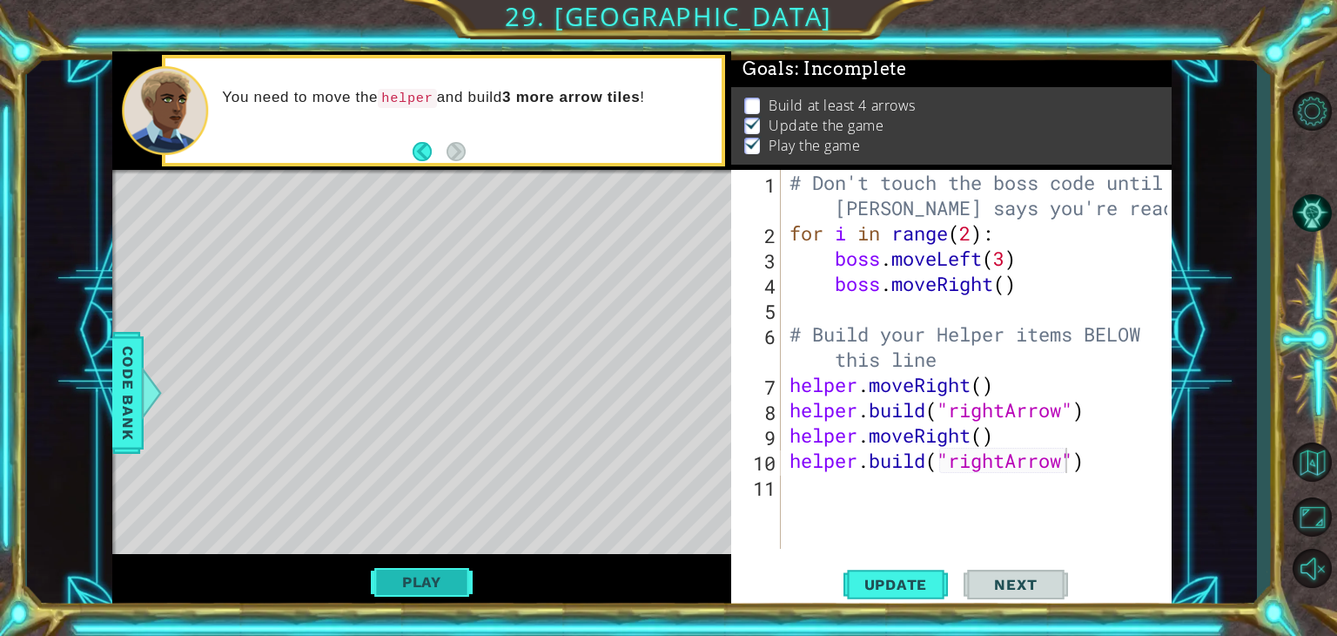
click at [429, 576] on button "Play" at bounding box center [422, 581] width 102 height 33
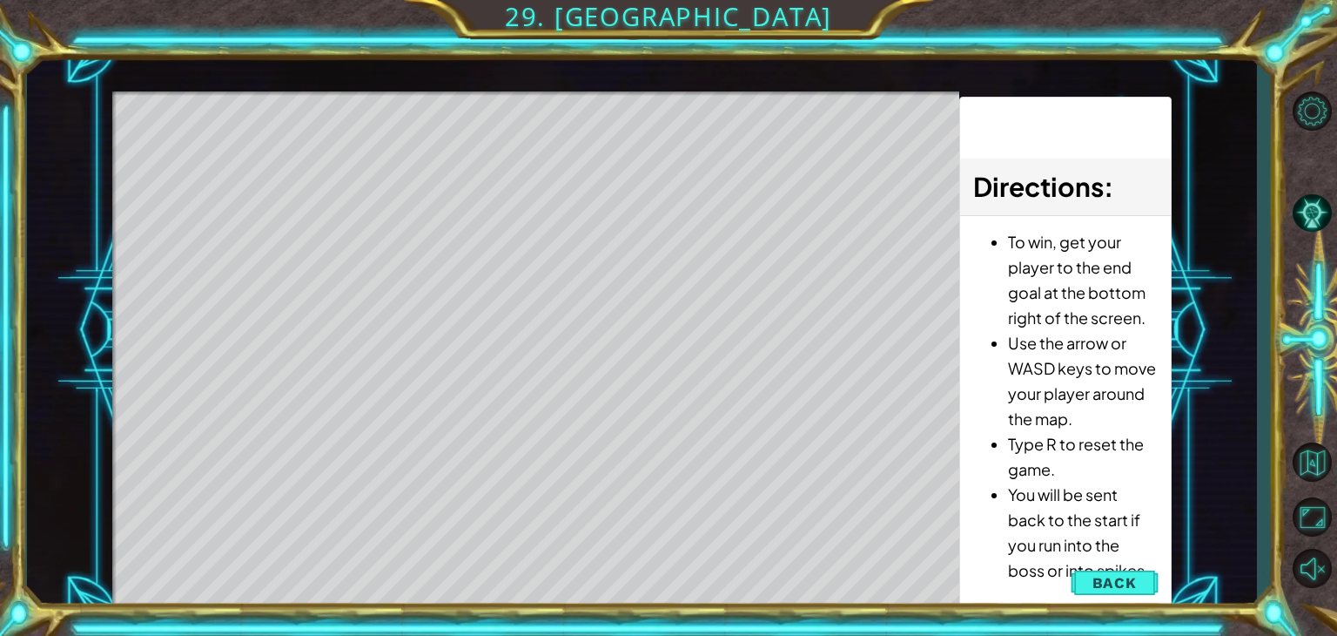
click at [208, 165] on div "Level Map" at bounding box center [514, 347] width 804 height 513
click at [351, 172] on div "Level Map" at bounding box center [514, 347] width 804 height 513
drag, startPoint x: 404, startPoint y: 160, endPoint x: 198, endPoint y: 160, distance: 205.5
click at [198, 160] on div "Level Map" at bounding box center [514, 347] width 804 height 513
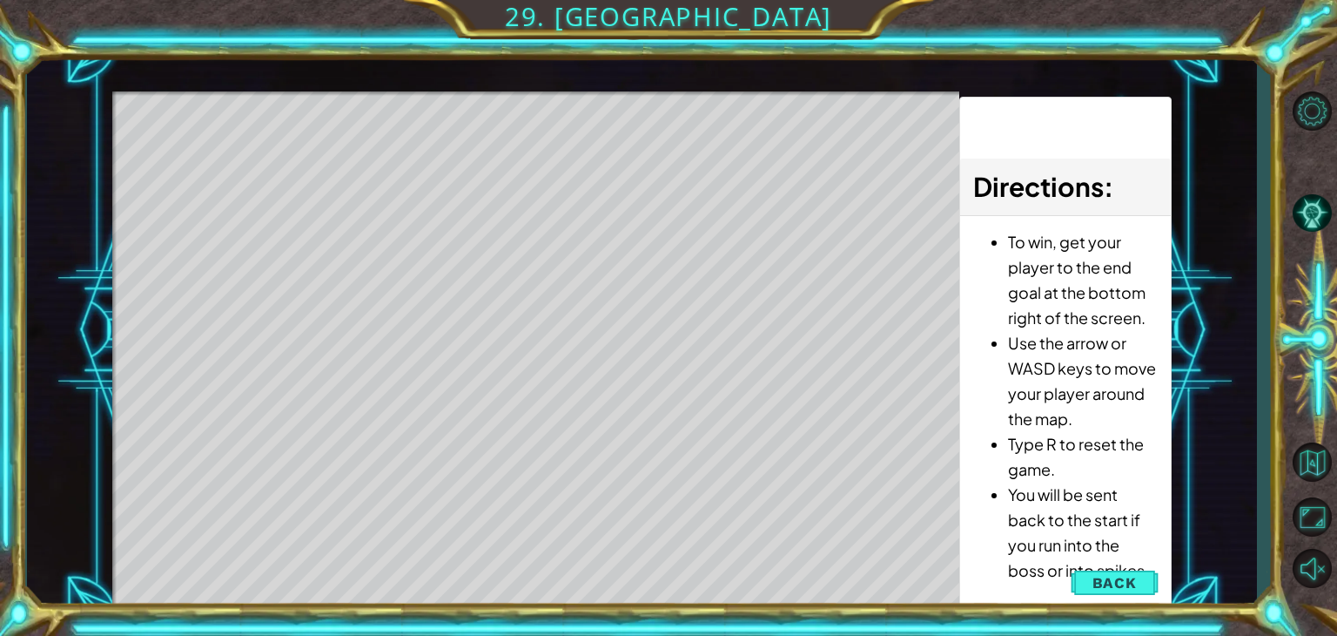
click at [198, 160] on div "Level Map" at bounding box center [514, 347] width 804 height 513
drag, startPoint x: 198, startPoint y: 160, endPoint x: 381, endPoint y: 473, distance: 362.1
click at [381, 473] on div "Level Map" at bounding box center [514, 347] width 804 height 513
click at [393, 502] on div "Level Map" at bounding box center [514, 347] width 804 height 513
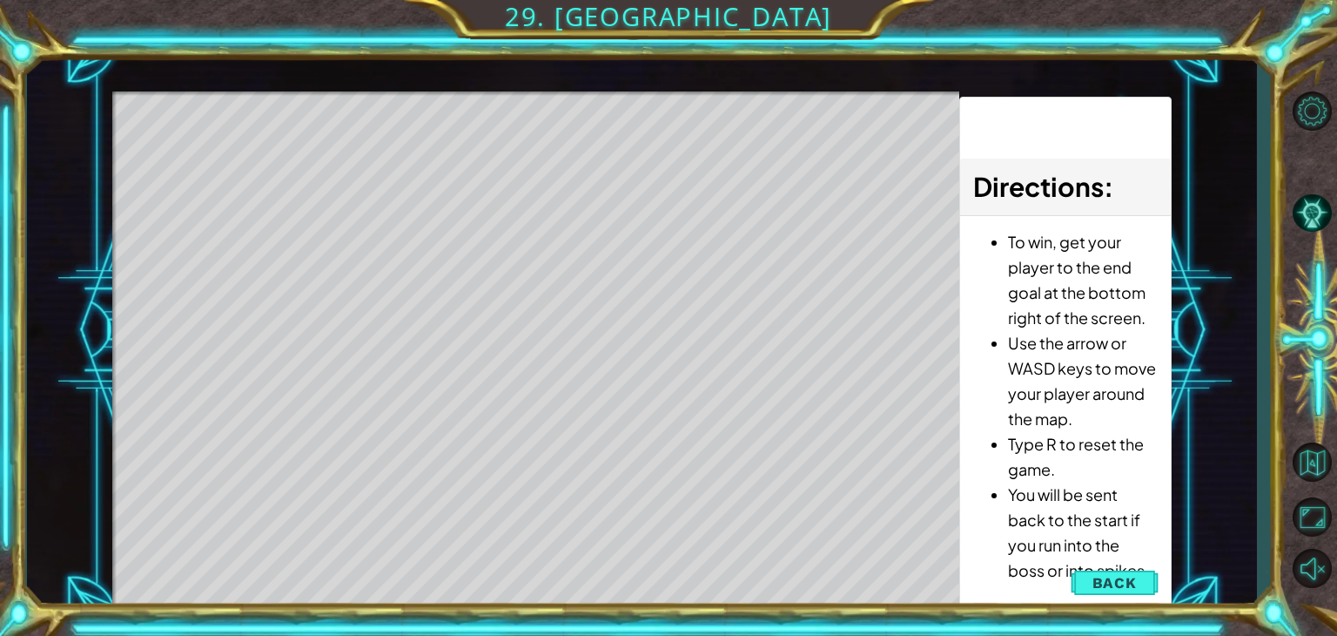
click at [393, 502] on div "Level Map" at bounding box center [514, 347] width 804 height 513
drag, startPoint x: 393, startPoint y: 502, endPoint x: 620, endPoint y: 544, distance: 231.0
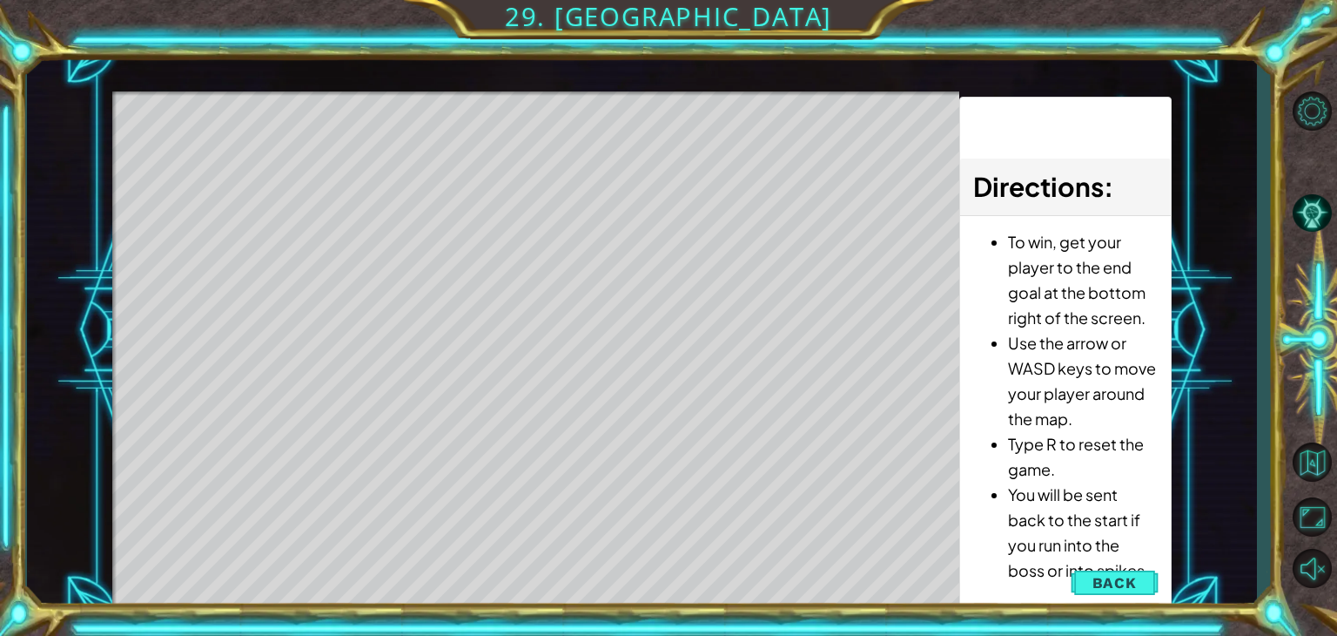
click at [620, 544] on div "Level Map" at bounding box center [514, 347] width 804 height 513
click at [1127, 584] on span "Back" at bounding box center [1115, 582] width 44 height 17
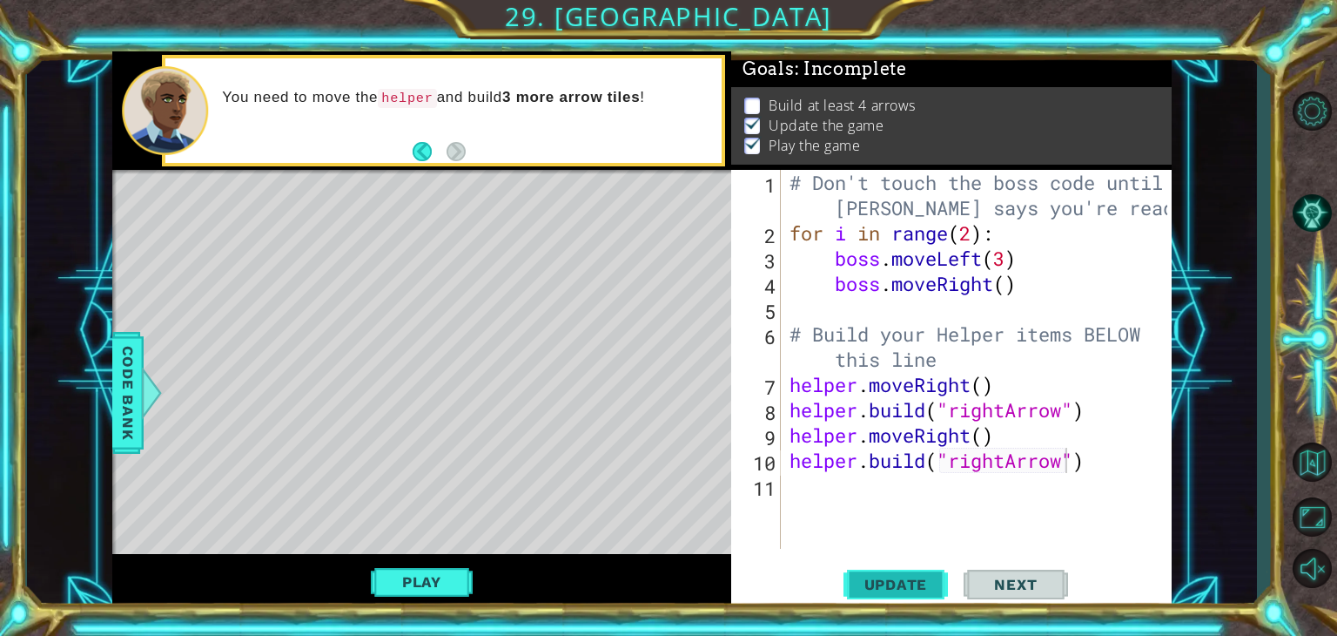
click at [912, 579] on span "Update" at bounding box center [896, 583] width 98 height 17
click at [790, 488] on div "# Don't touch the boss code until Vega says you're ready! for i in range ( 2 ) …" at bounding box center [981, 397] width 391 height 454
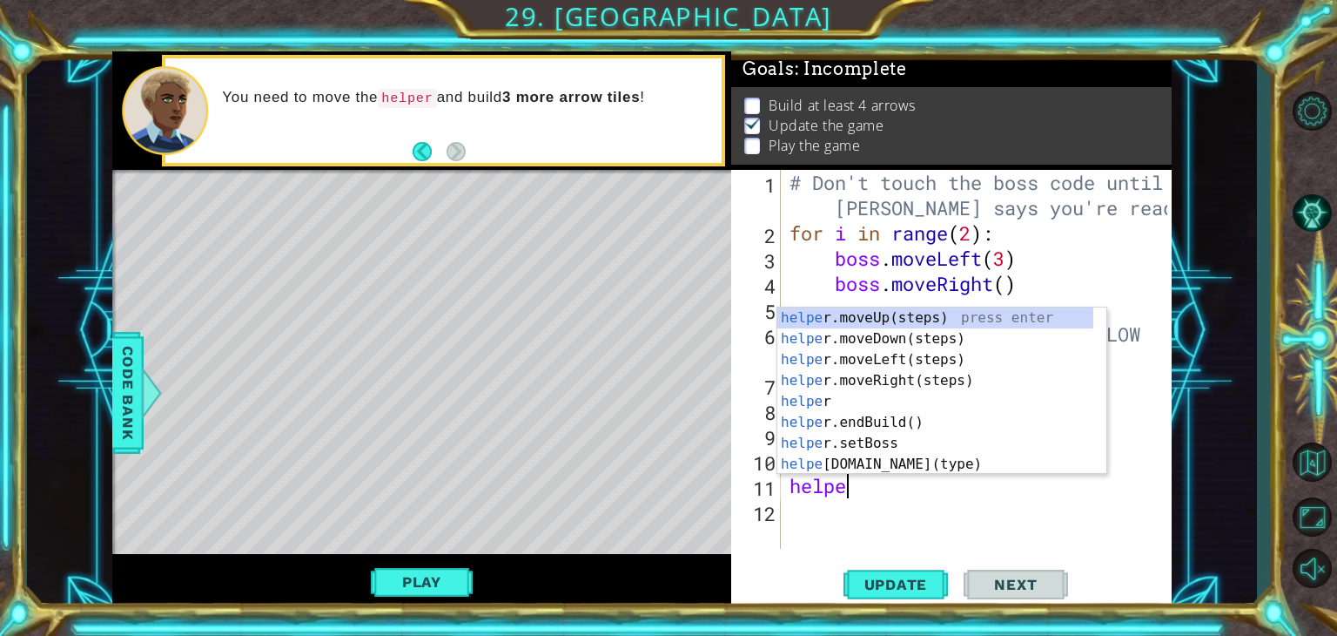
type textarea "helper"
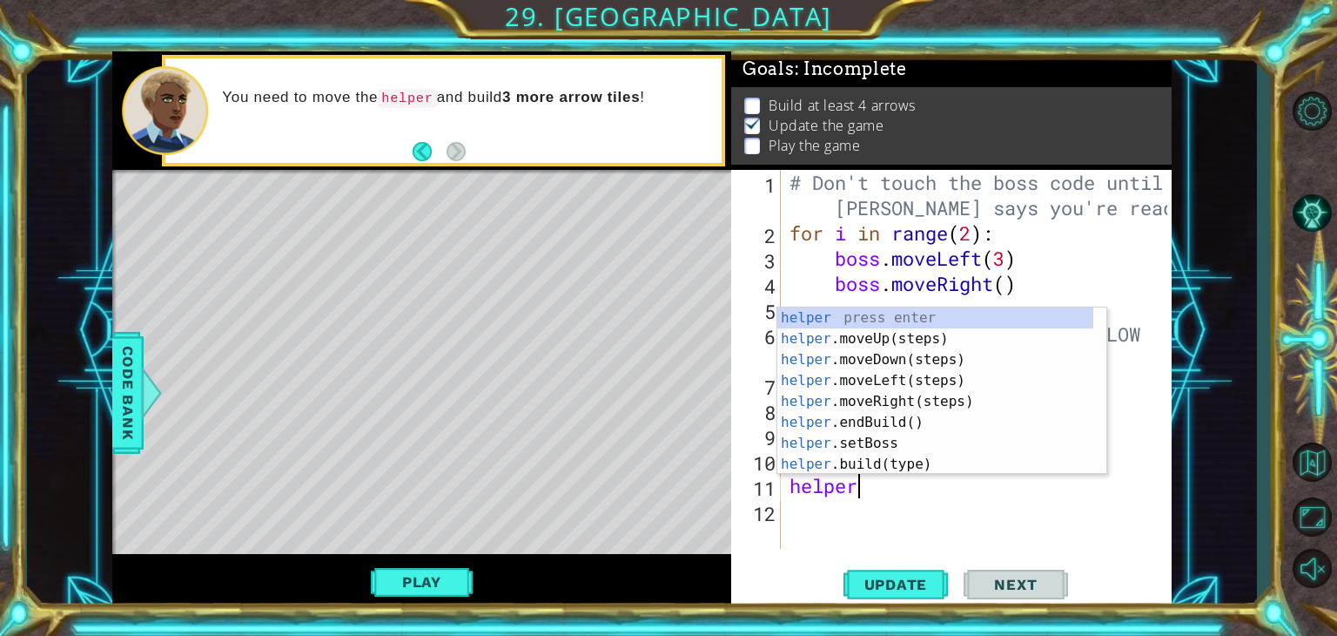
scroll to position [0, 2]
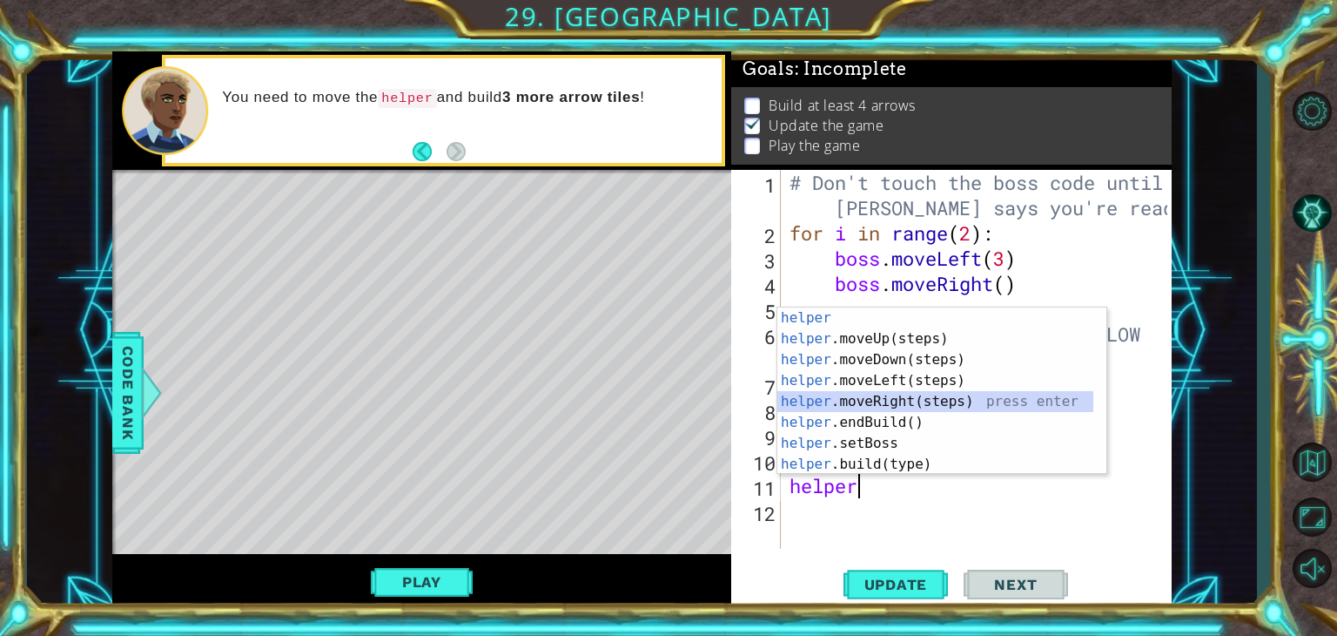
click at [851, 395] on div "helper press enter helper .moveUp(steps) press enter helper .moveDown(steps) pr…" at bounding box center [935, 411] width 316 height 209
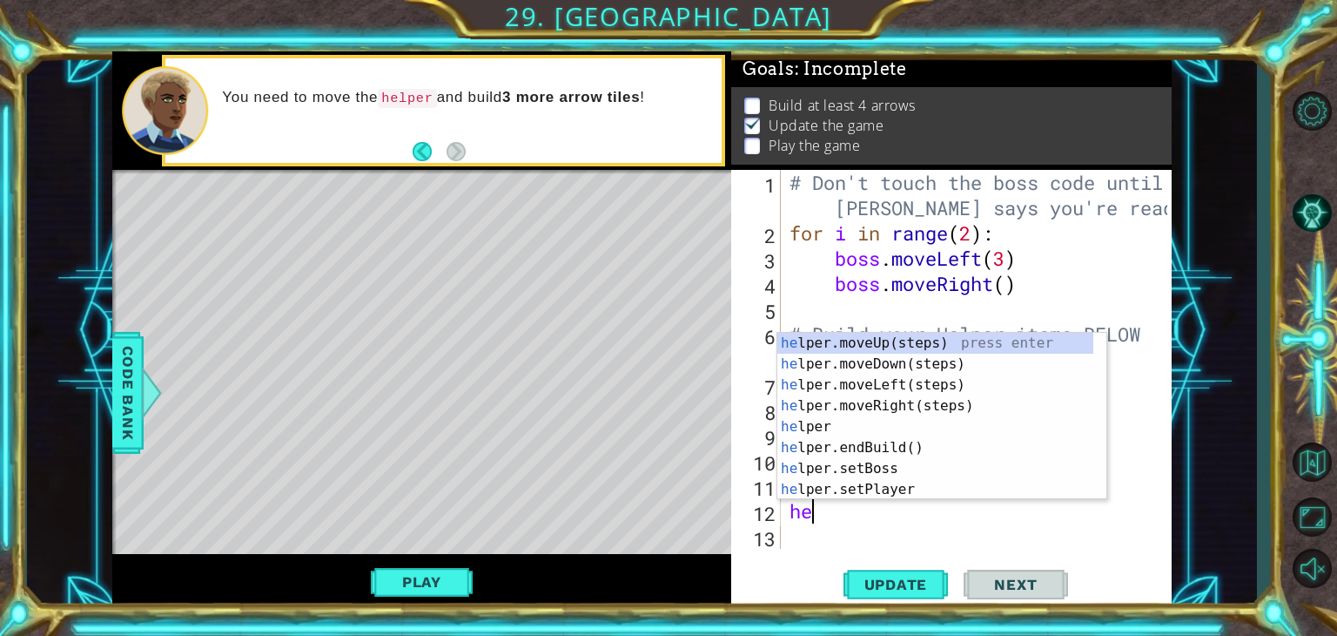
scroll to position [0, 0]
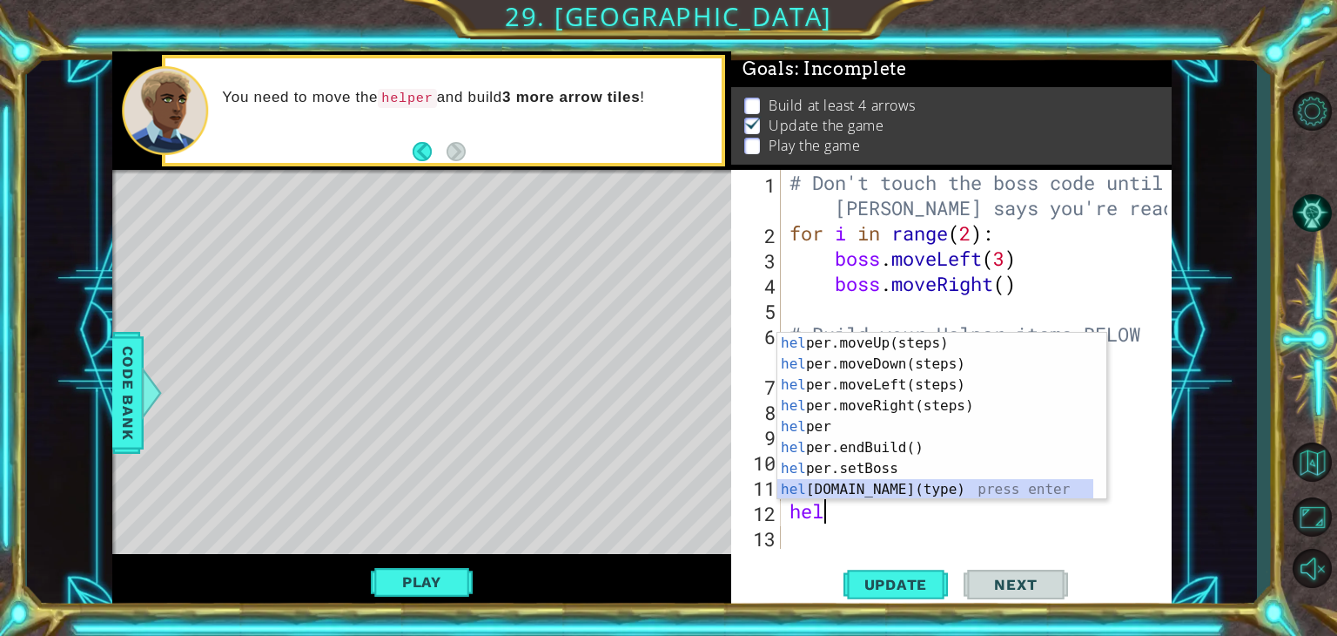
click at [862, 485] on div "hel per.moveUp(steps) press enter hel per.moveDown(steps) press enter hel per.m…" at bounding box center [935, 437] width 316 height 209
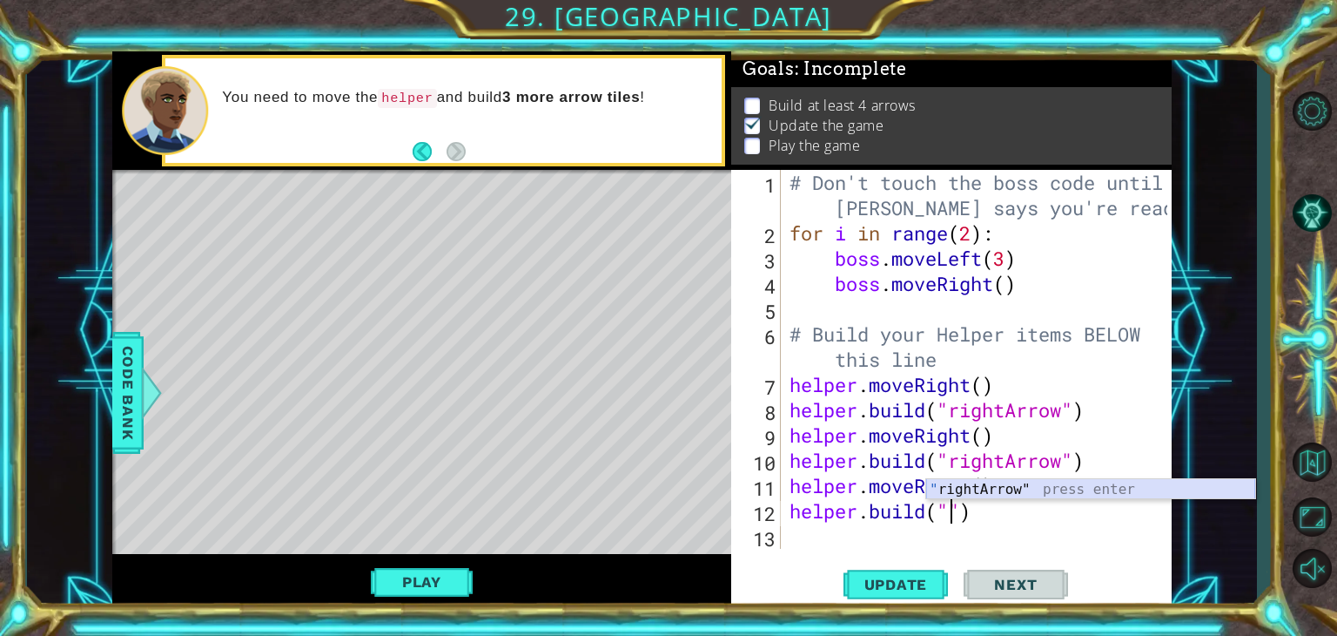
click at [997, 492] on div "" rightArrow" press enter" at bounding box center [1090, 510] width 329 height 63
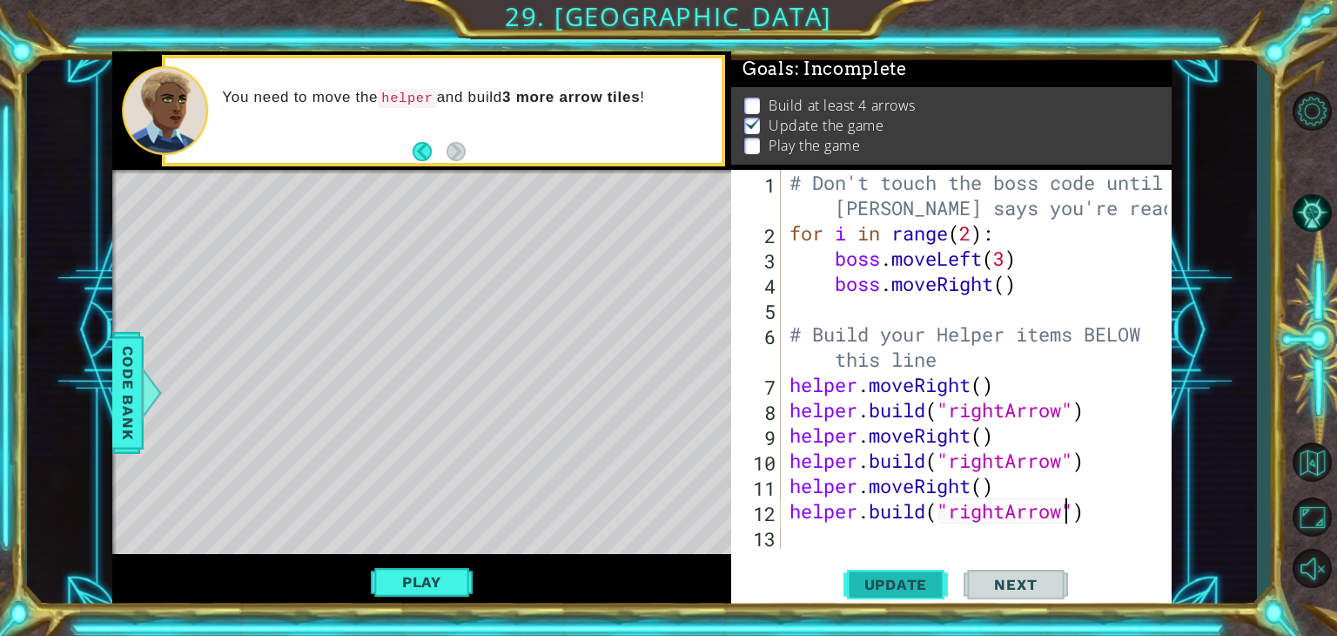
type textarea "[DOMAIN_NAME]("rightArrow")"
click at [904, 579] on span "Update" at bounding box center [896, 583] width 98 height 17
click at [784, 537] on div "helper.build("rightArrow") 1 2 3 4 5 6 7 8 9 10 11 12 13 # Don't touch the boss…" at bounding box center [949, 359] width 436 height 379
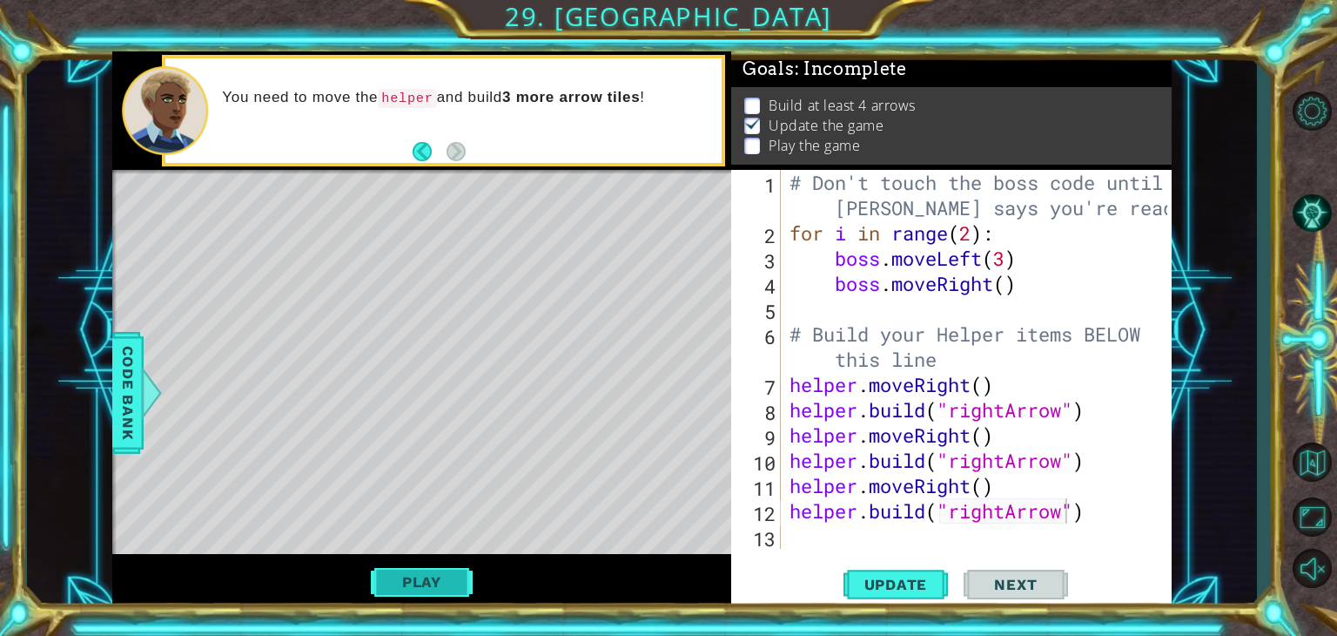
click at [404, 584] on button "Play" at bounding box center [422, 581] width 102 height 33
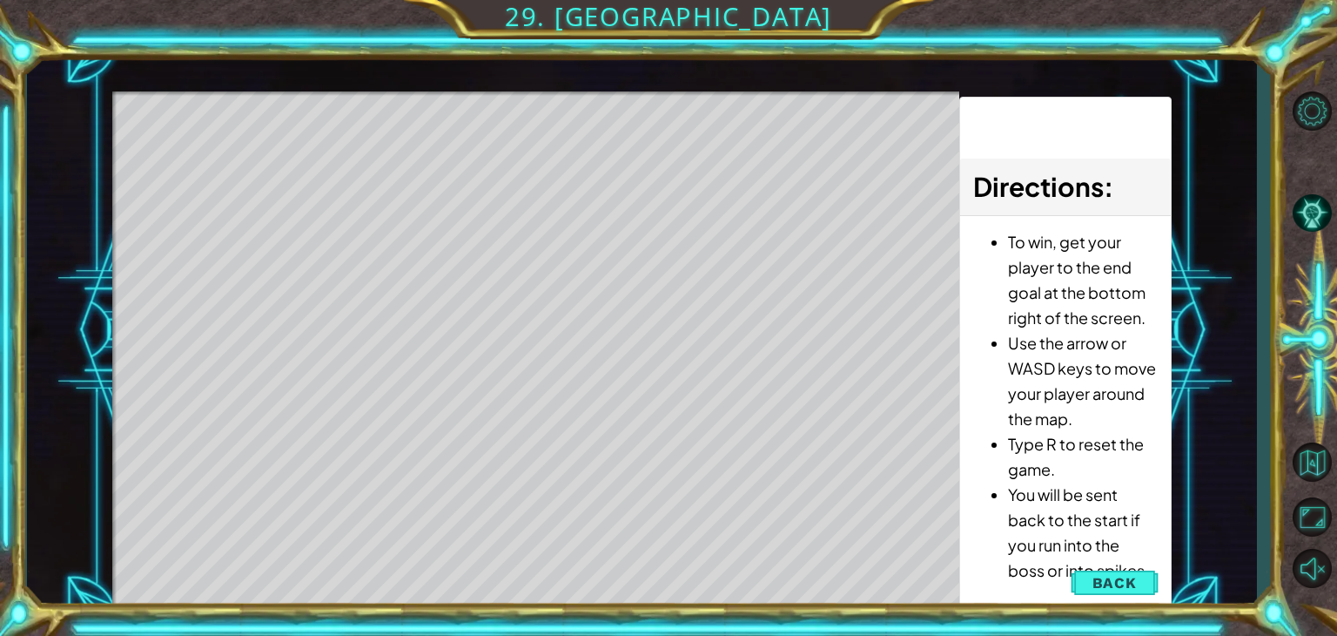
click at [404, 584] on div "Level Map" at bounding box center [514, 347] width 804 height 513
click at [1146, 584] on button "Back" at bounding box center [1115, 582] width 88 height 35
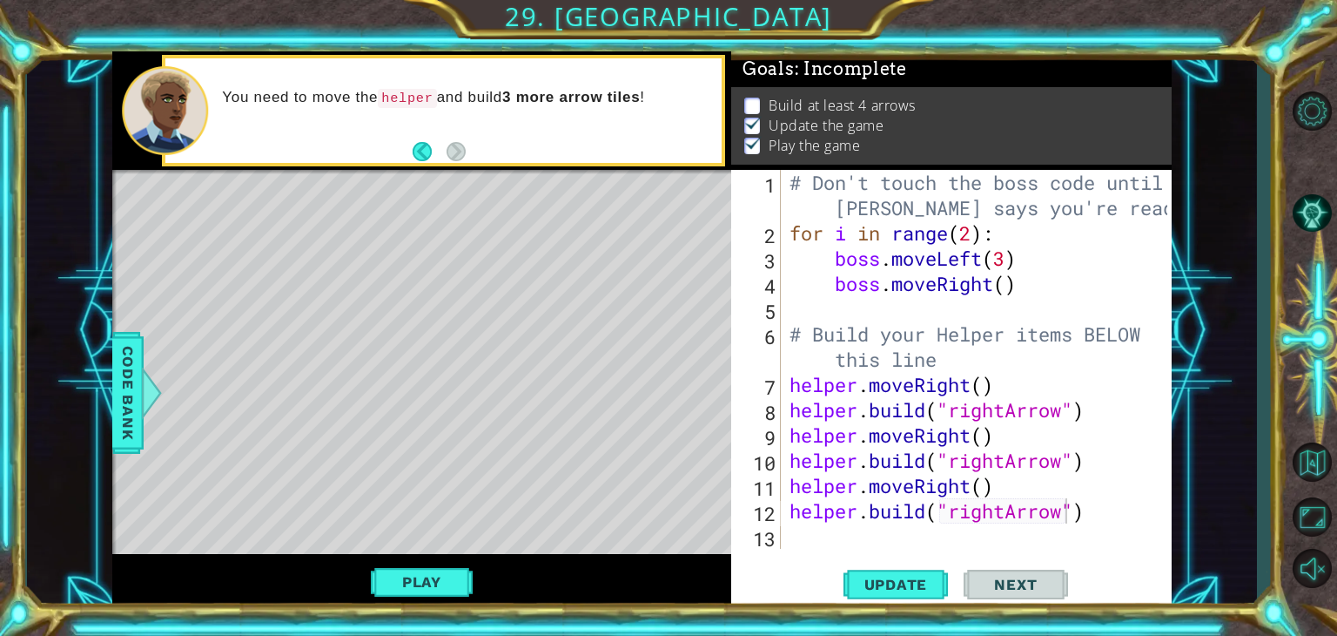
click at [793, 545] on div "# Don't touch the boss code until Vega says you're ready! for i in range ( 2 ) …" at bounding box center [981, 397] width 391 height 454
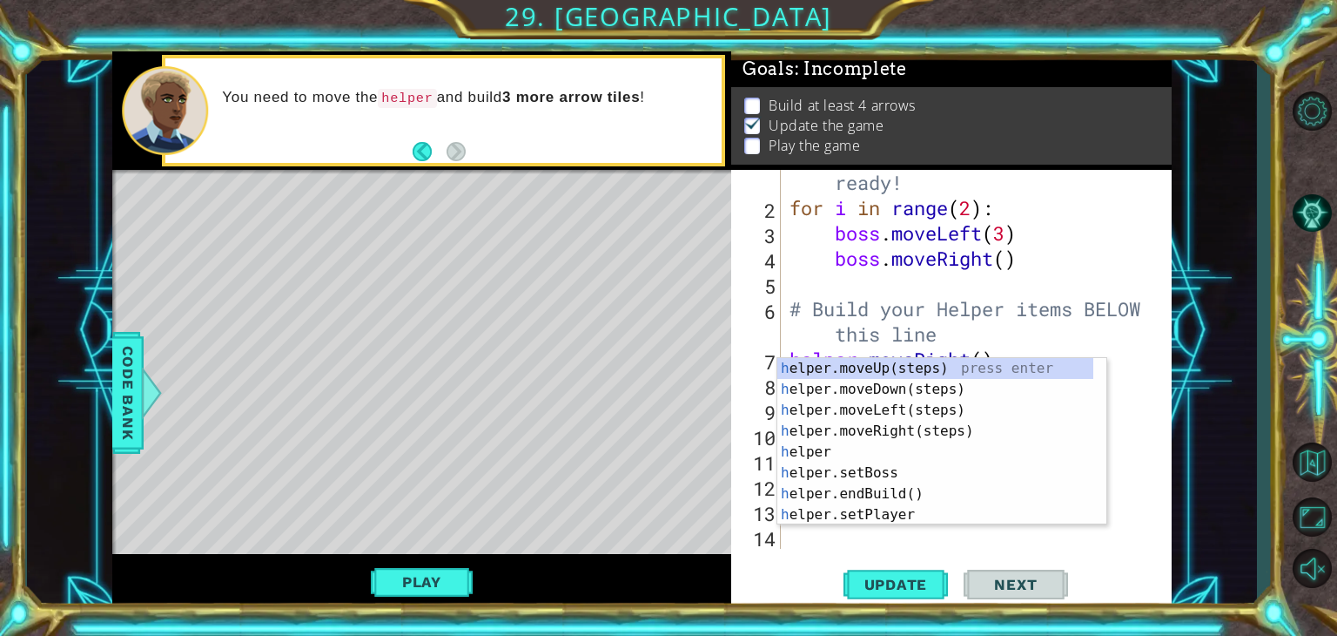
scroll to position [50, 0]
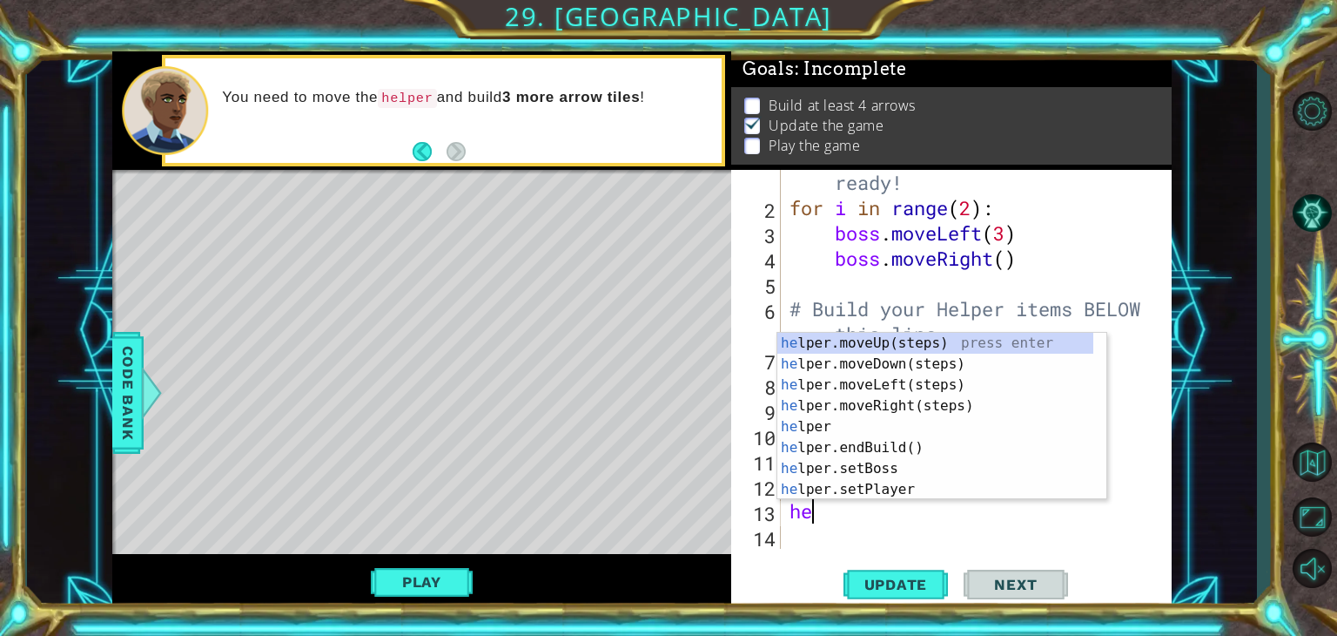
type textarea "hel"
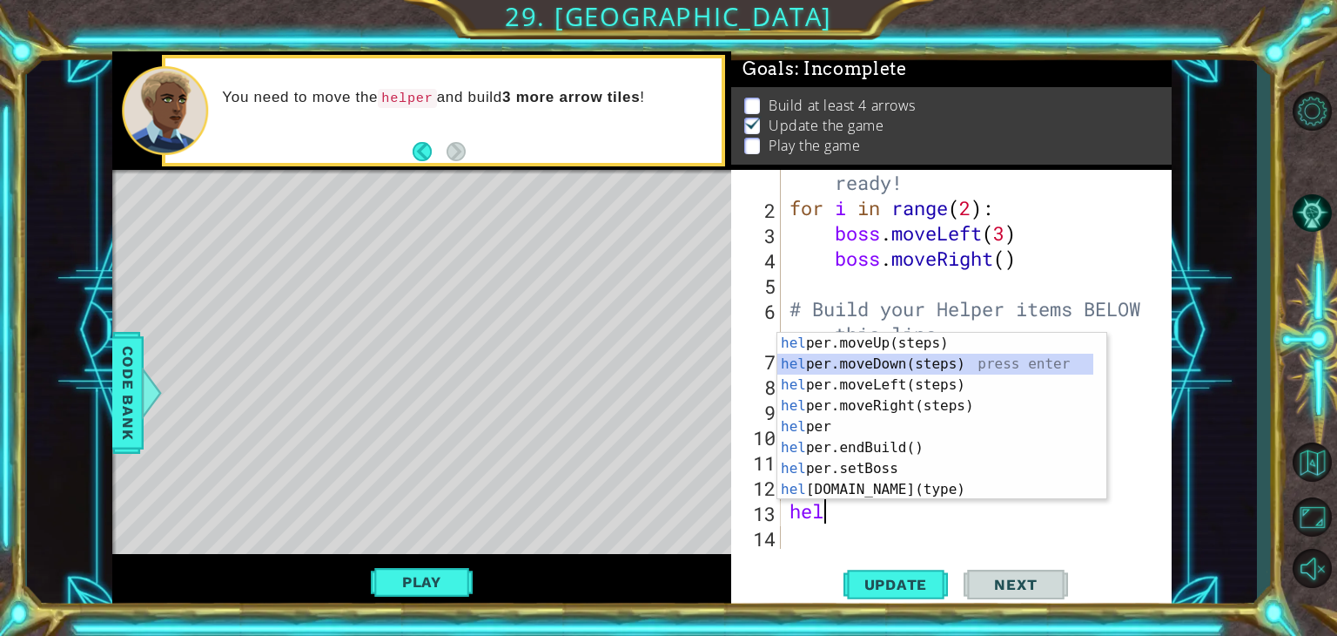
click at [847, 361] on div "hel per.moveUp(steps) press enter hel per.moveDown(steps) press enter hel per.m…" at bounding box center [935, 437] width 316 height 209
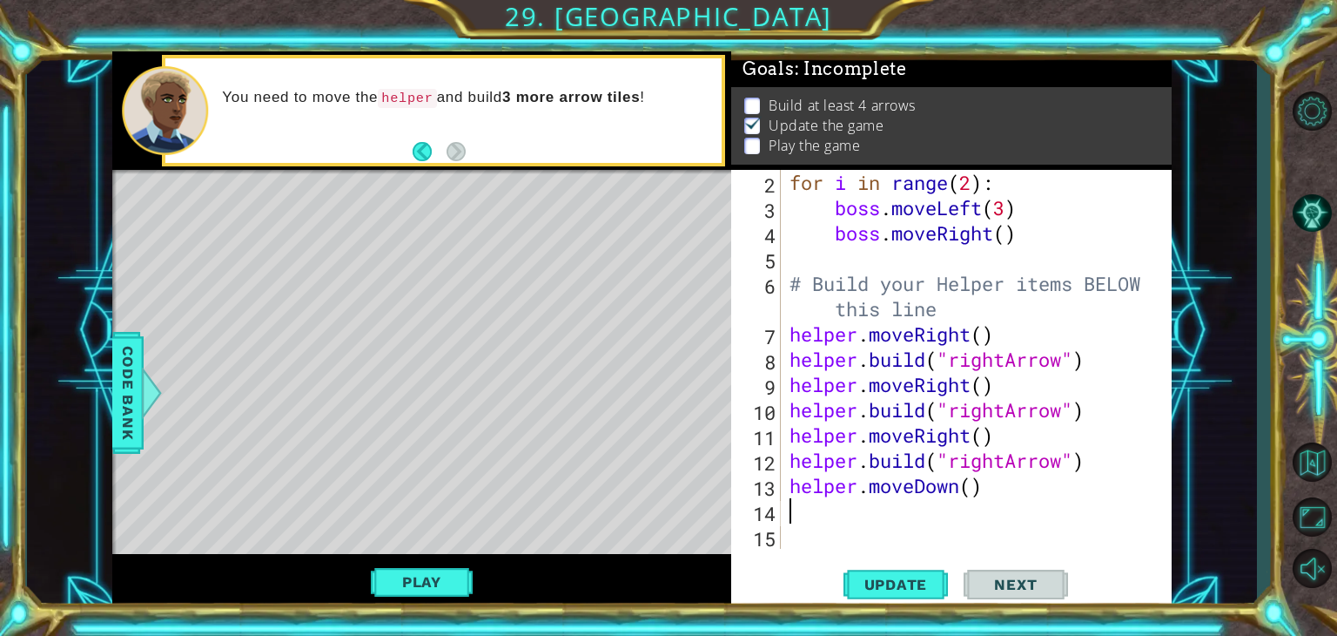
type textarea "h"
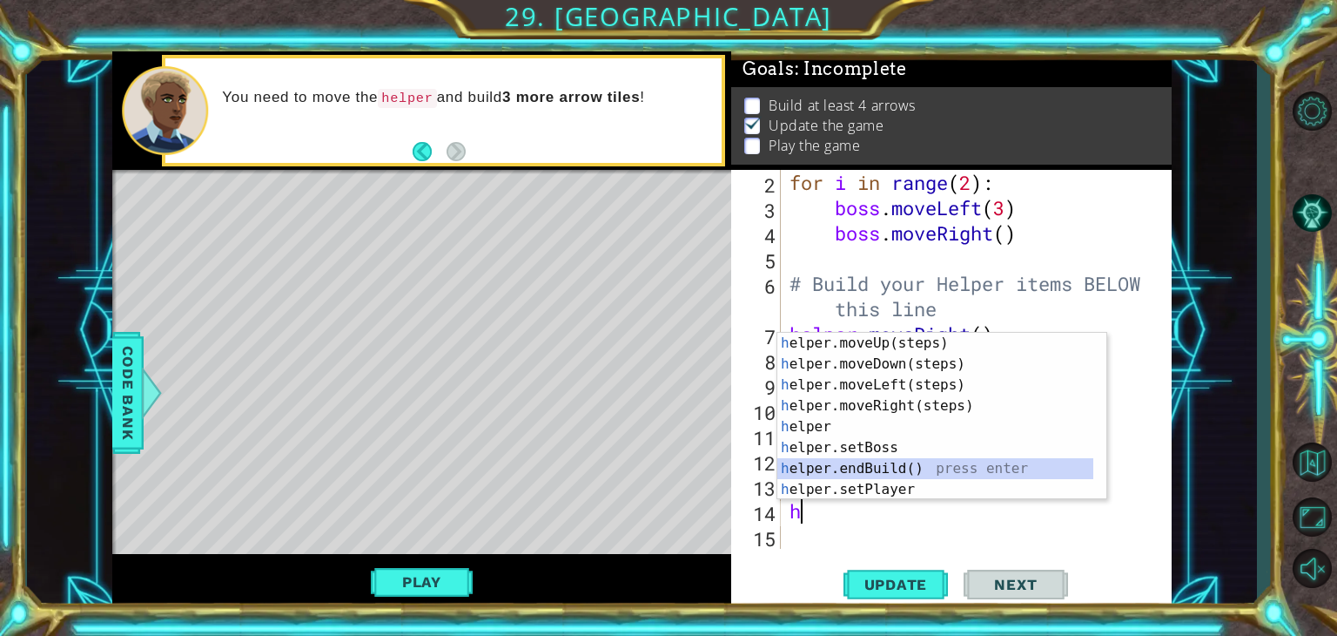
click at [856, 460] on div "h elper.moveUp(steps) press enter h elper.moveDown(steps) press enter h elper.m…" at bounding box center [935, 437] width 316 height 209
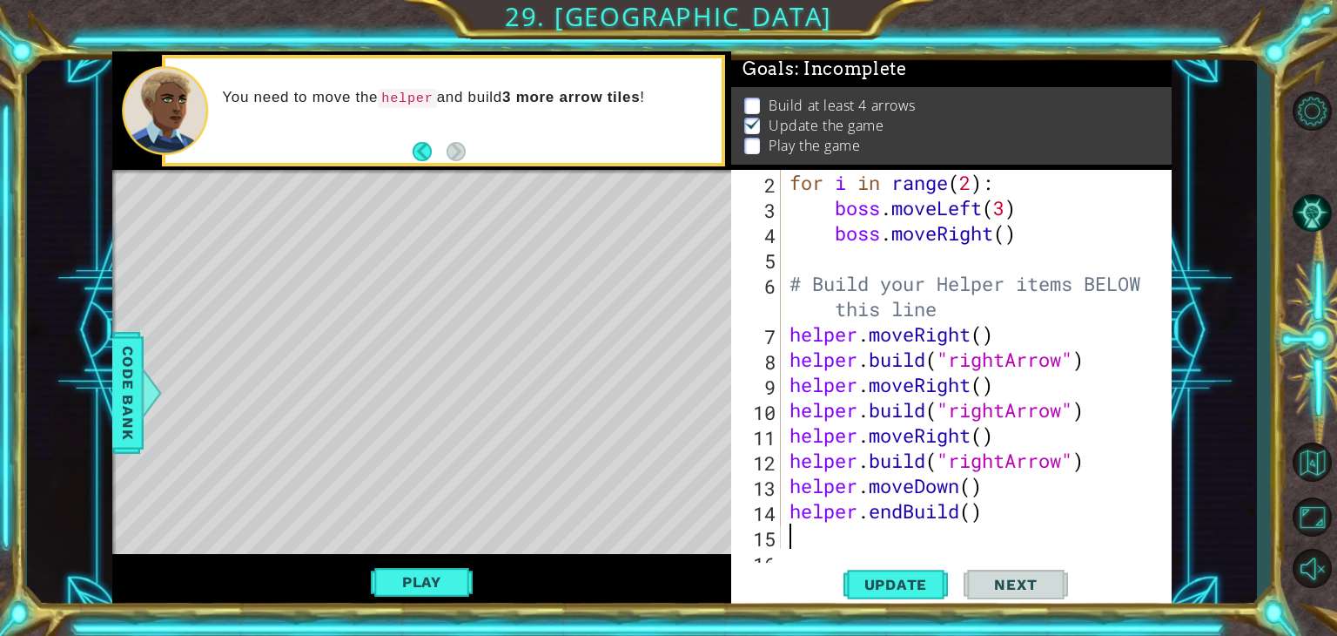
scroll to position [101, 0]
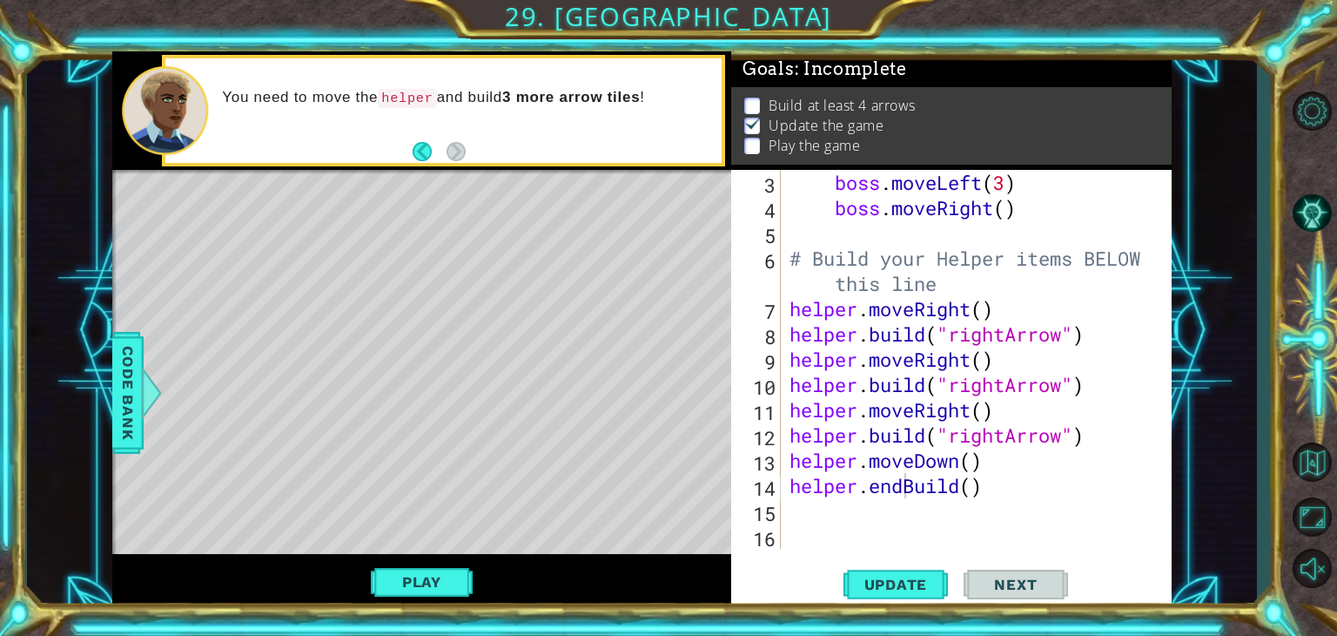
drag, startPoint x: 905, startPoint y: 485, endPoint x: 570, endPoint y: 454, distance: 335.8
click at [570, 454] on div "Level Map" at bounding box center [514, 426] width 804 height 513
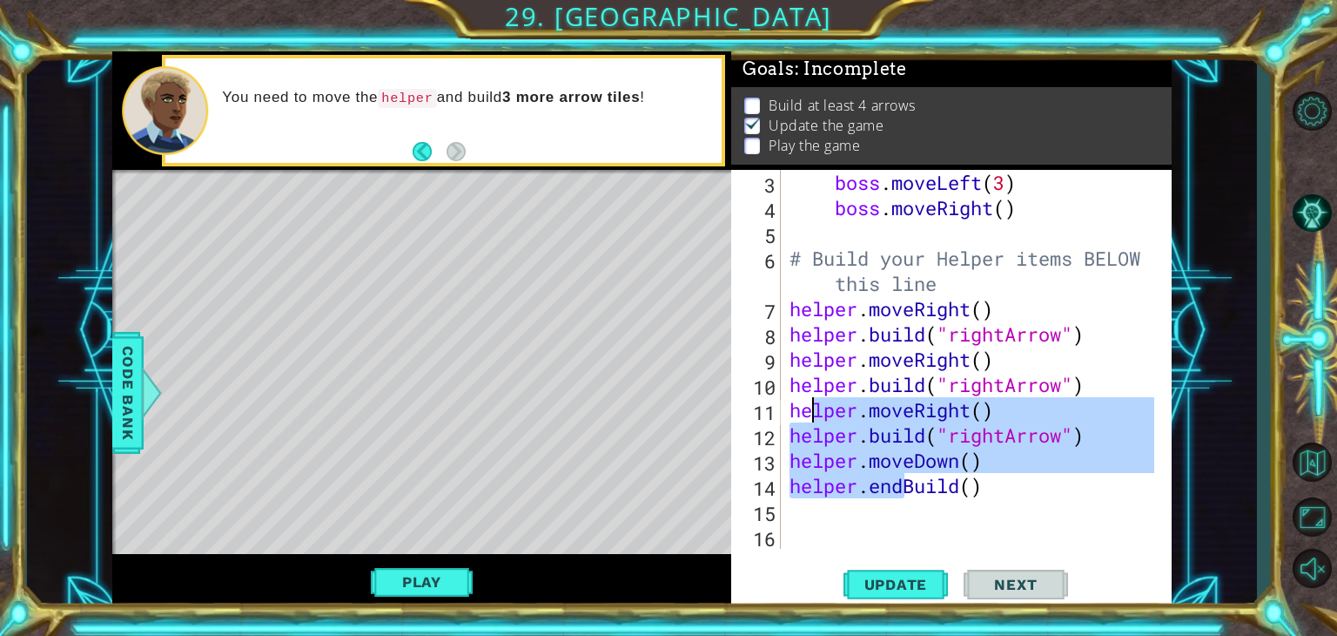
drag, startPoint x: 902, startPoint y: 490, endPoint x: 802, endPoint y: 401, distance: 133.8
click at [802, 401] on div "boss . moveLeft ( 3 ) boss . moveRight ( ) # Build your Helper items BELOW this…" at bounding box center [974, 384] width 377 height 429
type textarea "helper.moveRight() helper.build("rightArrow")"
click at [481, 454] on div "Level Map" at bounding box center [514, 426] width 804 height 513
click at [550, 421] on div "Level Map" at bounding box center [514, 426] width 804 height 513
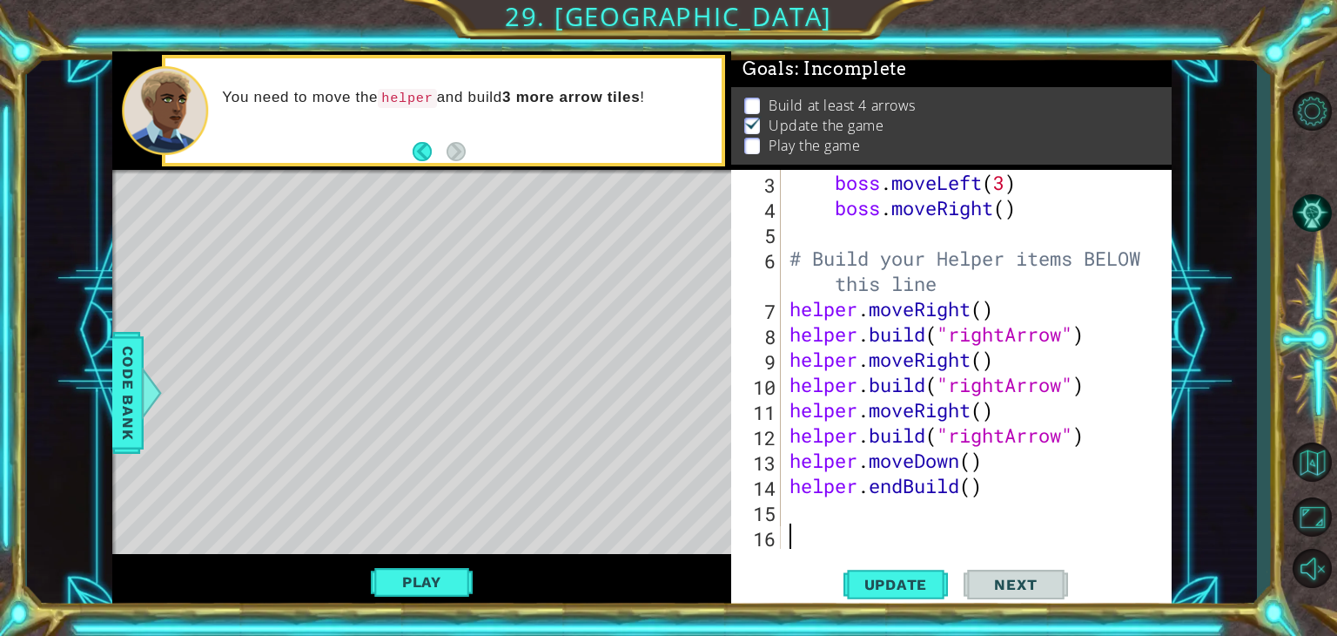
click at [916, 534] on div "boss . moveLeft ( 3 ) boss . moveRight ( ) # Build your Helper items BELOW this…" at bounding box center [974, 384] width 377 height 429
click at [901, 487] on div "boss . moveLeft ( 3 ) boss . moveRight ( ) # Build your Helper items BELOW this…" at bounding box center [974, 384] width 377 height 429
click at [901, 487] on div "boss . moveLeft ( 3 ) boss . moveRight ( ) # Build your Helper items BELOW this…" at bounding box center [970, 359] width 368 height 379
drag, startPoint x: 901, startPoint y: 487, endPoint x: 944, endPoint y: 485, distance: 42.7
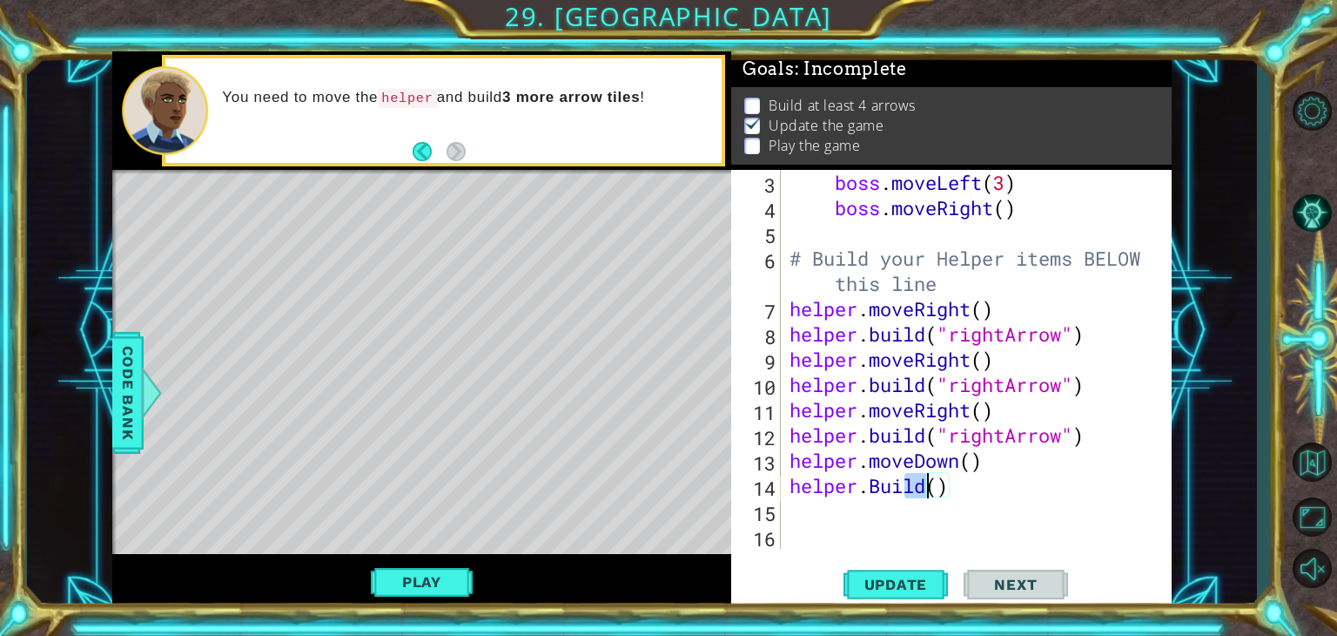
click at [944, 485] on div "boss . moveLeft ( 3 ) boss . moveRight ( ) # Build your Helper items BELOW this…" at bounding box center [974, 384] width 377 height 429
click at [899, 568] on button "Update" at bounding box center [896, 584] width 104 height 44
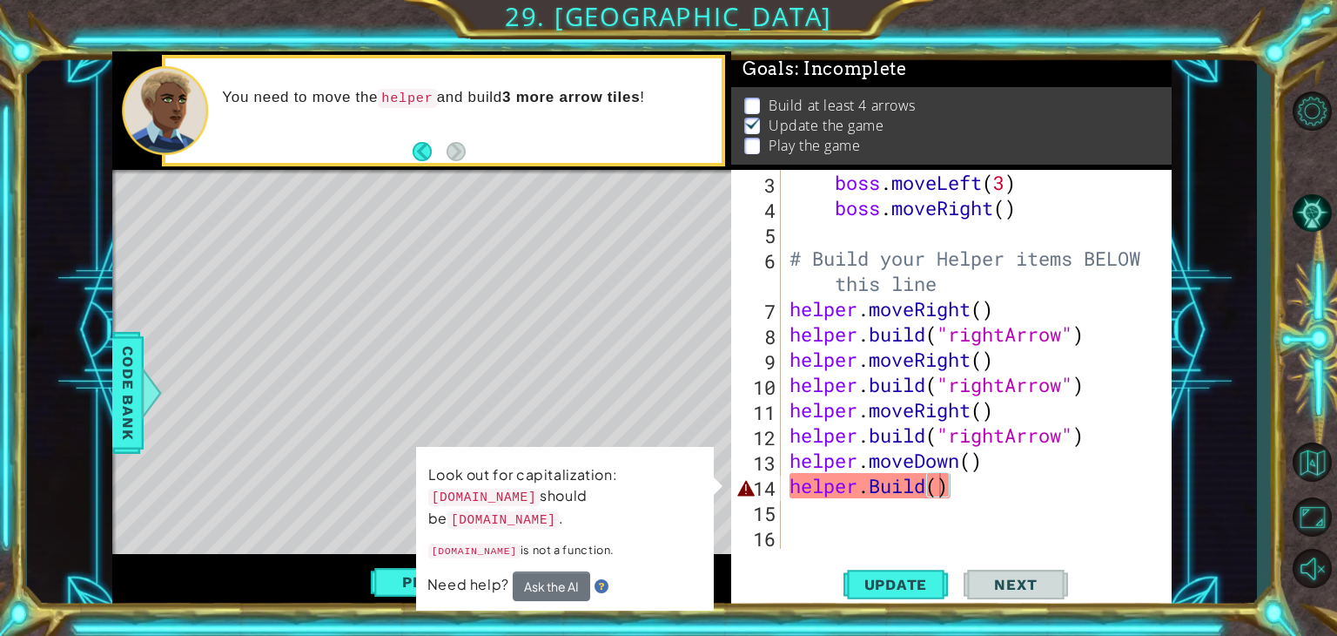
drag, startPoint x: 818, startPoint y: 569, endPoint x: 789, endPoint y: 540, distance: 41.9
click at [789, 540] on div "helper.Build() 3 4 5 6 7 8 9 10 11 12 13 14 15 16 boss . moveLeft ( 3 ) boss . …" at bounding box center [951, 390] width 441 height 440
click at [717, 391] on div "Level Map" at bounding box center [514, 426] width 804 height 513
click at [932, 495] on div "boss . moveLeft ( 3 ) boss . moveRight ( ) # Build your Helper items BELOW this…" at bounding box center [974, 384] width 377 height 429
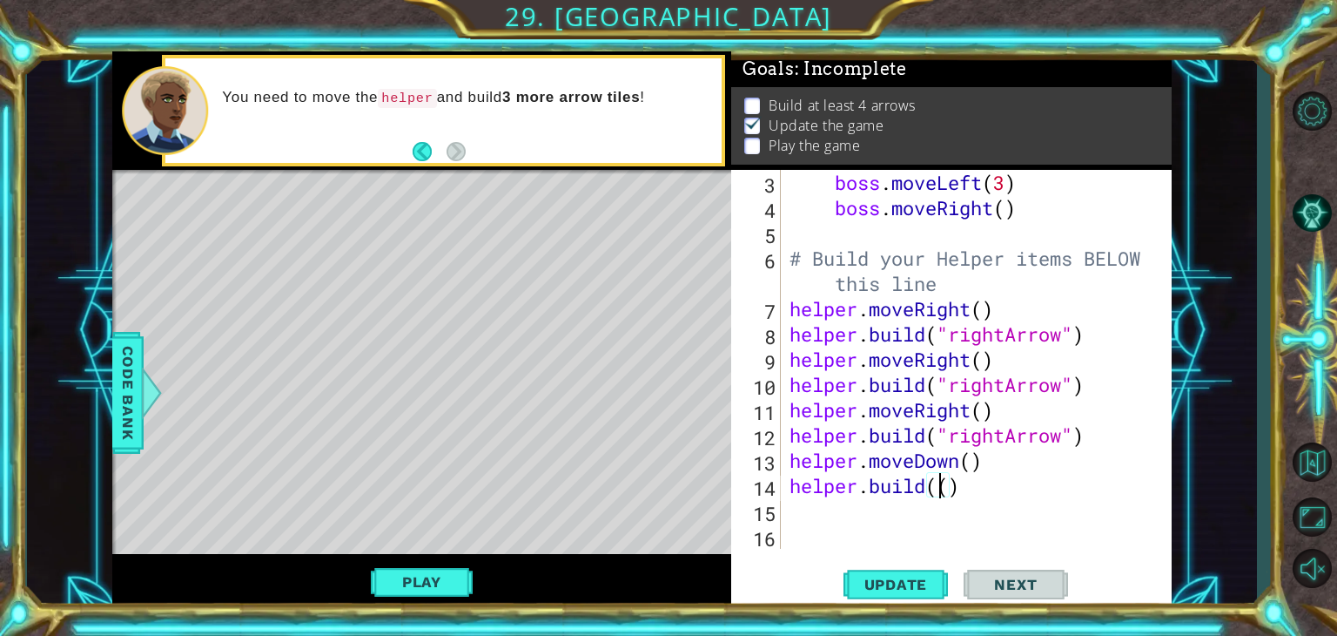
scroll to position [0, 6]
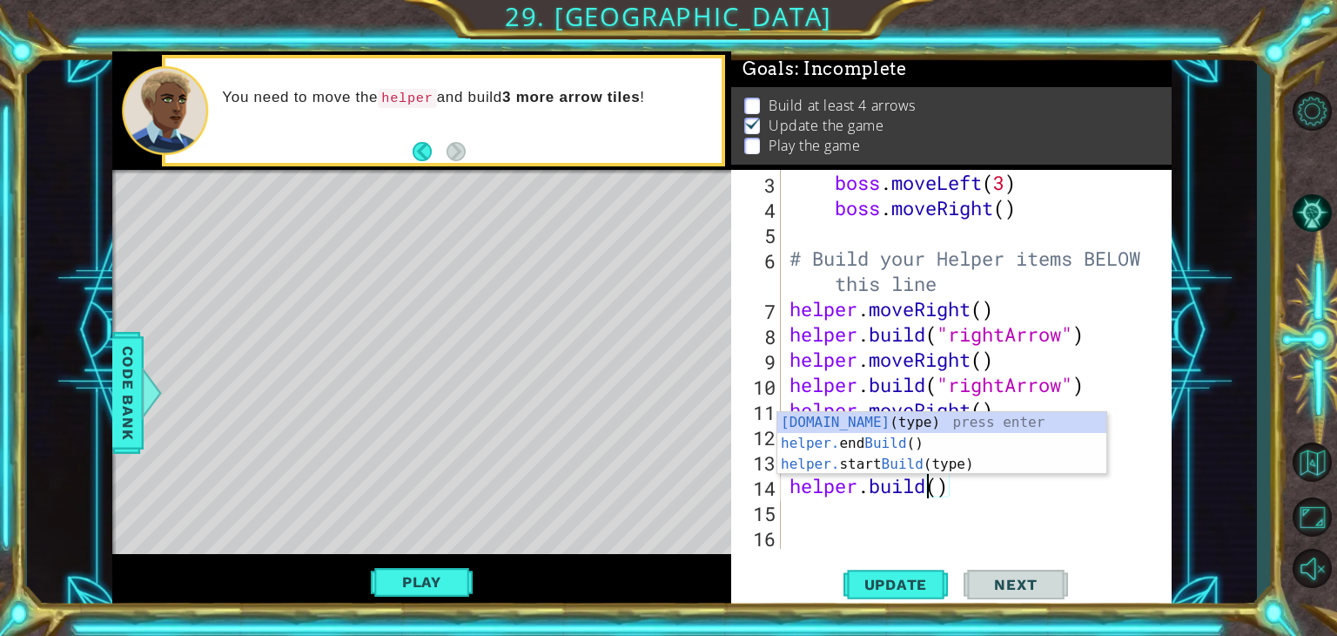
click at [933, 485] on div "boss . moveLeft ( 3 ) boss . moveRight ( ) # Build your Helper items BELOW this…" at bounding box center [974, 384] width 377 height 429
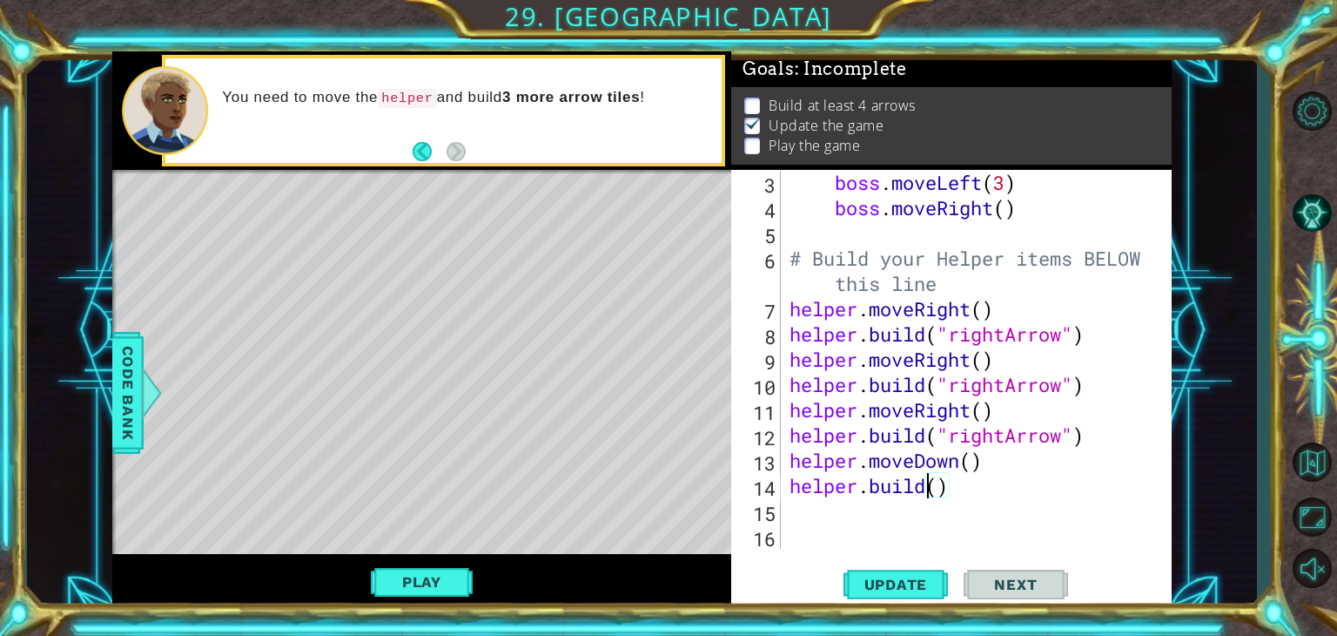
click at [933, 485] on div "boss . moveLeft ( 3 ) boss . moveRight ( ) # Build your Helper items BELOW this…" at bounding box center [974, 384] width 377 height 429
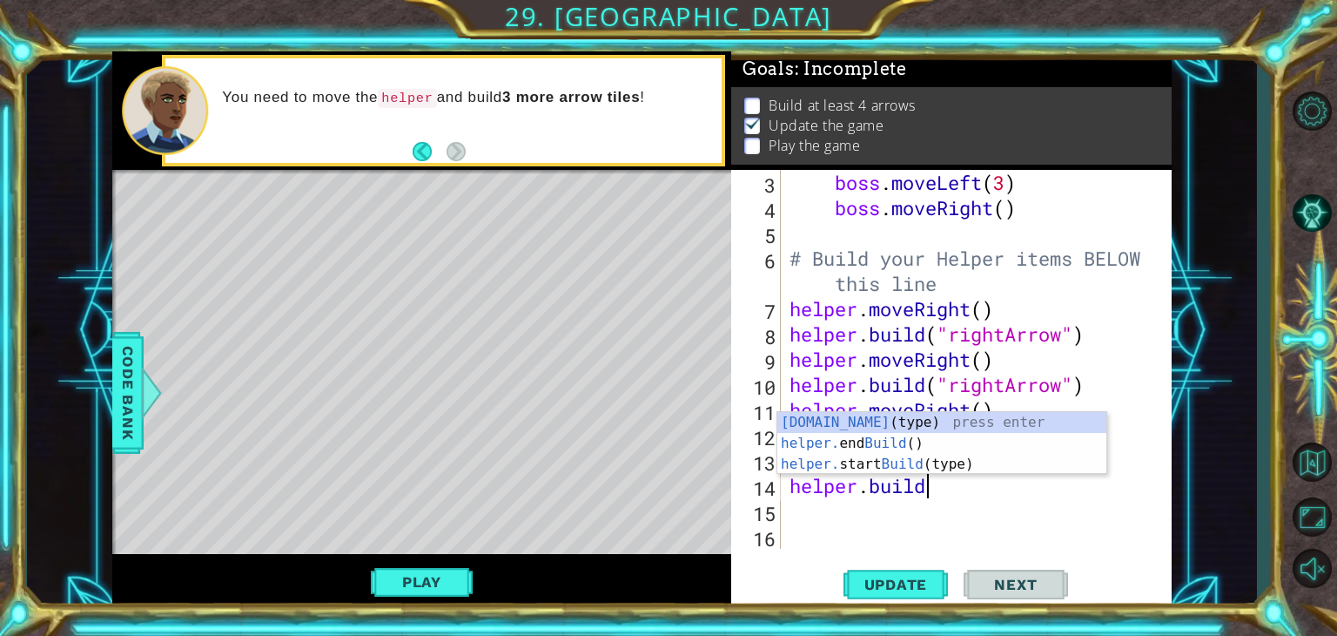
scroll to position [0, 4]
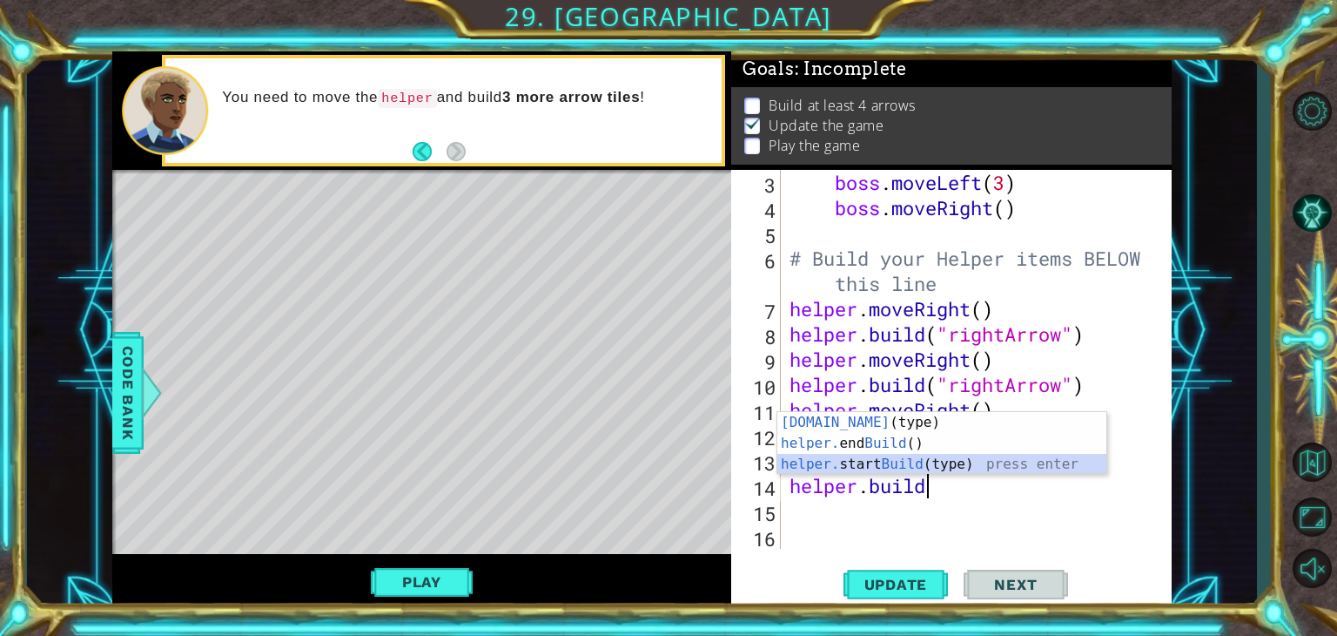
click at [843, 457] on div "helper.build (type) press enter helper. end Build () press enter helper. start …" at bounding box center [941, 464] width 329 height 104
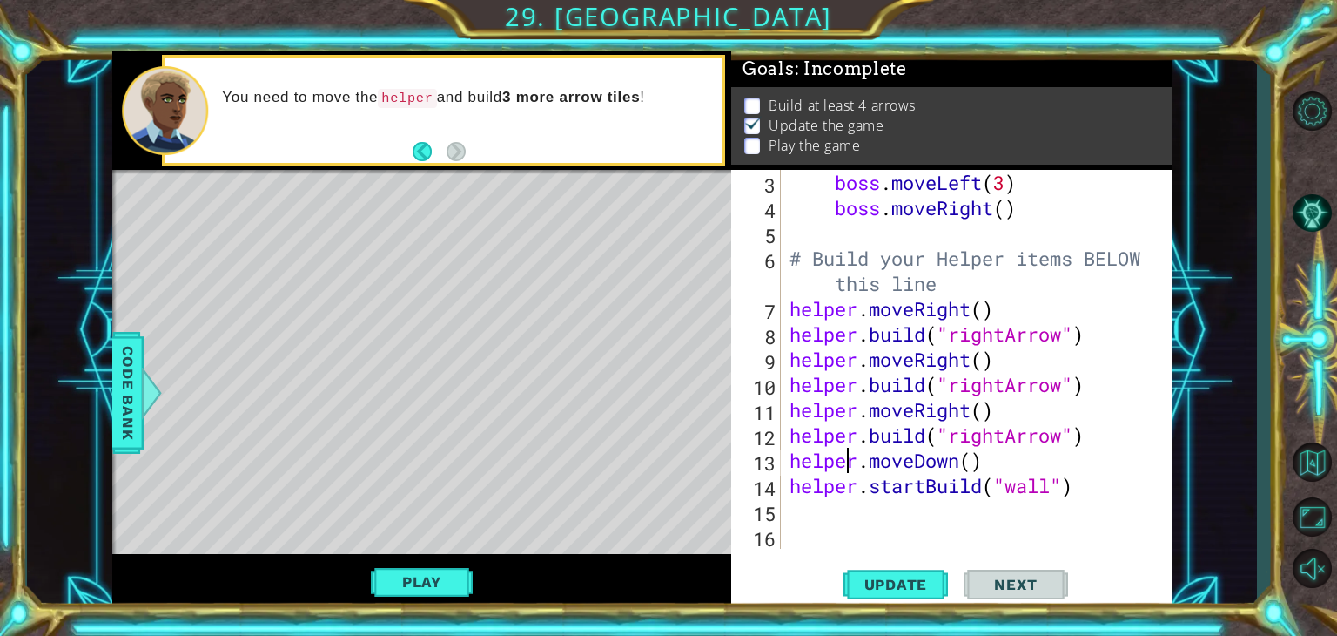
click at [843, 457] on div "boss . moveLeft ( 3 ) boss . moveRight ( ) # Build your Helper items BELOW this…" at bounding box center [974, 384] width 377 height 429
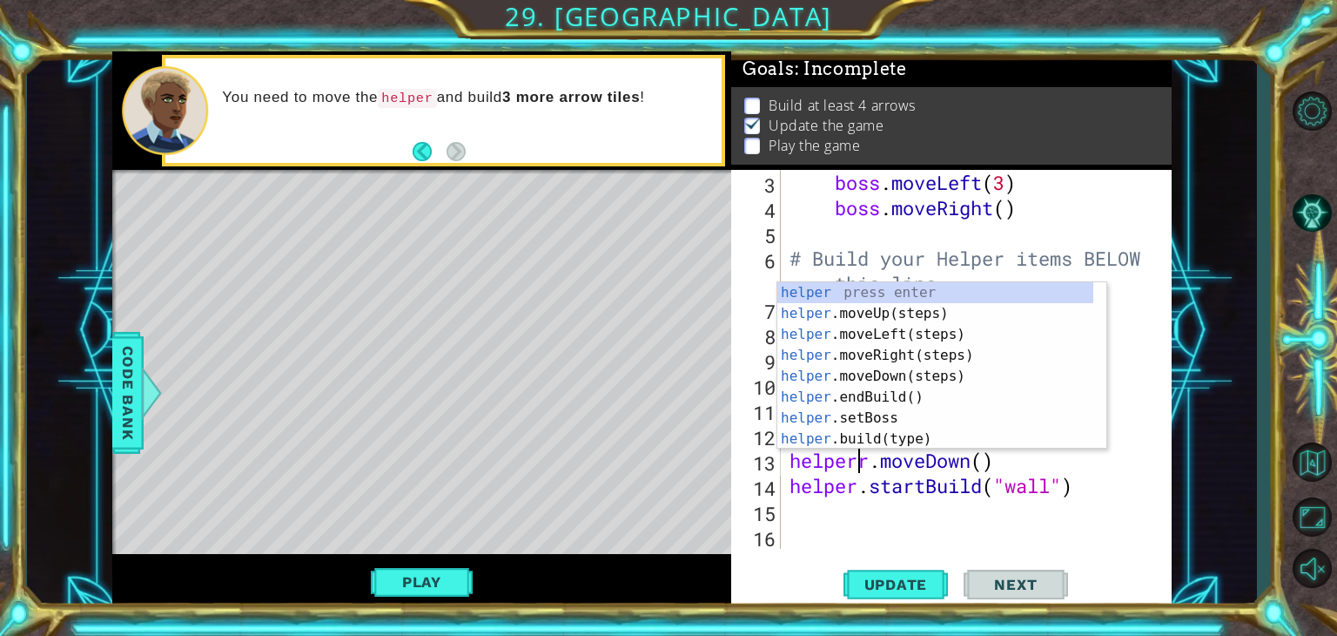
scroll to position [0, 3]
click at [938, 487] on div "boss . moveLeft ( 3 ) boss . moveRight ( ) # Build your Helper items BELOW this…" at bounding box center [974, 384] width 377 height 429
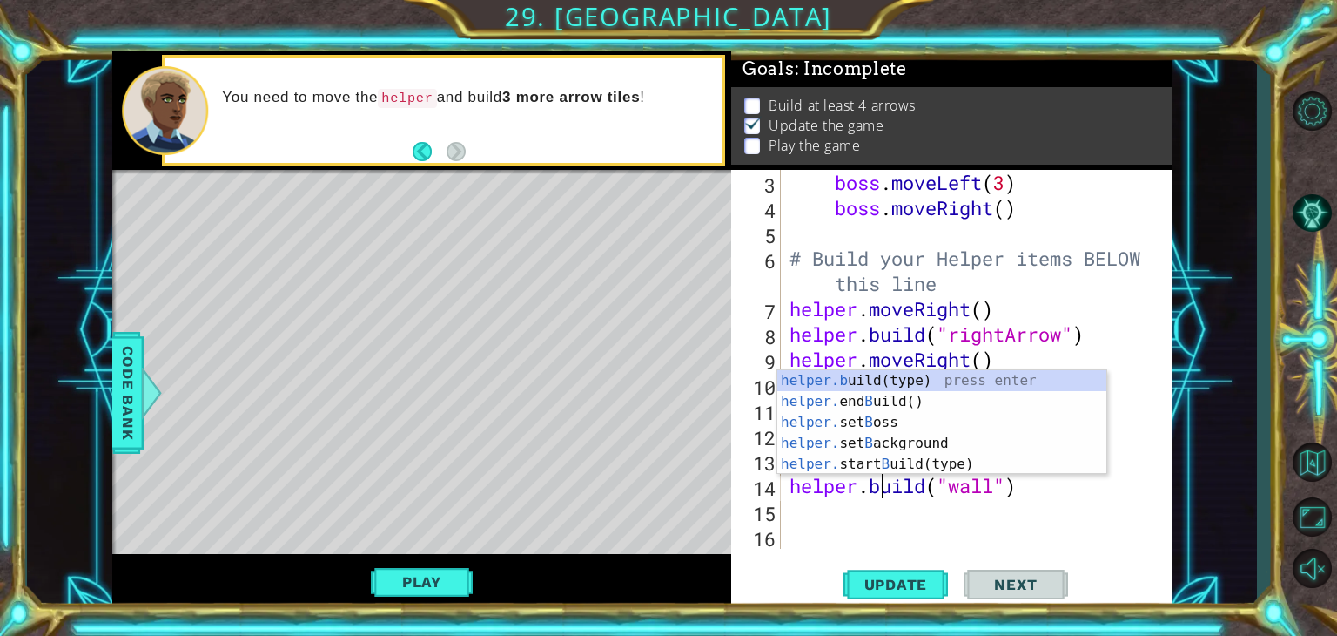
scroll to position [0, 3]
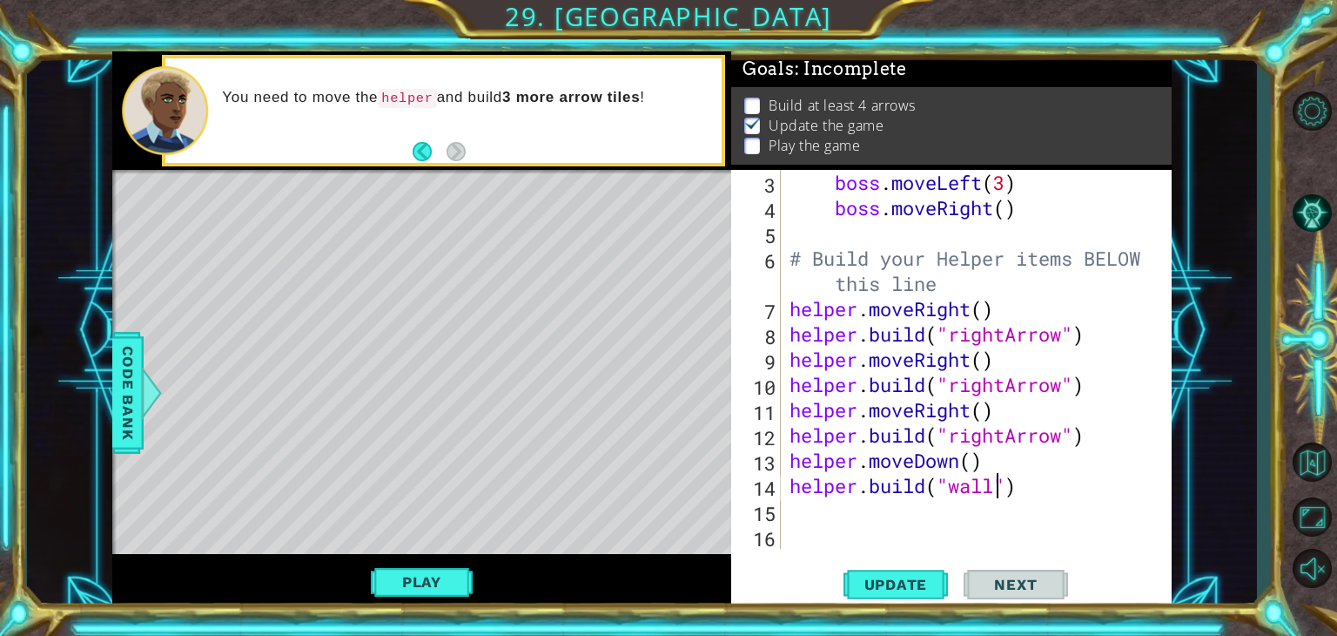
click at [996, 483] on div "boss . moveLeft ( 3 ) boss . moveRight ( ) # Build your Helper items BELOW this…" at bounding box center [974, 384] width 377 height 429
type textarea "[DOMAIN_NAME]("downArrow")"
click at [909, 582] on span "Update" at bounding box center [896, 583] width 98 height 17
drag, startPoint x: 909, startPoint y: 582, endPoint x: 548, endPoint y: 483, distance: 374.4
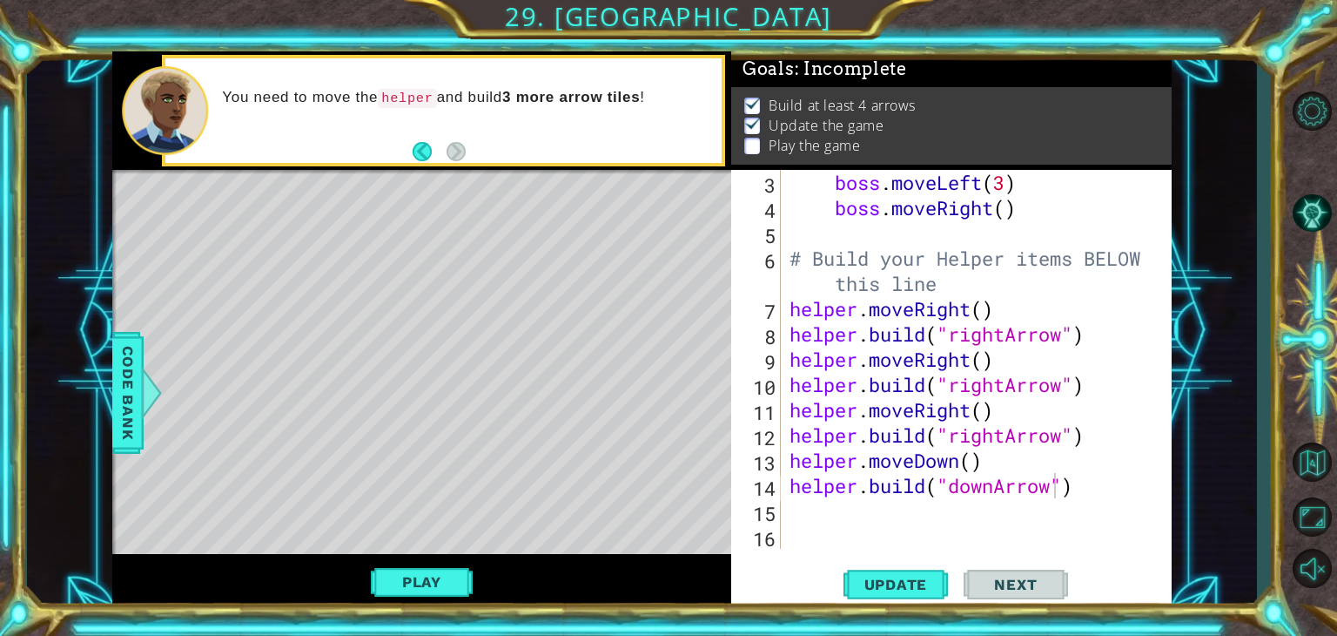
click at [548, 483] on div "Level Map" at bounding box center [514, 426] width 804 height 513
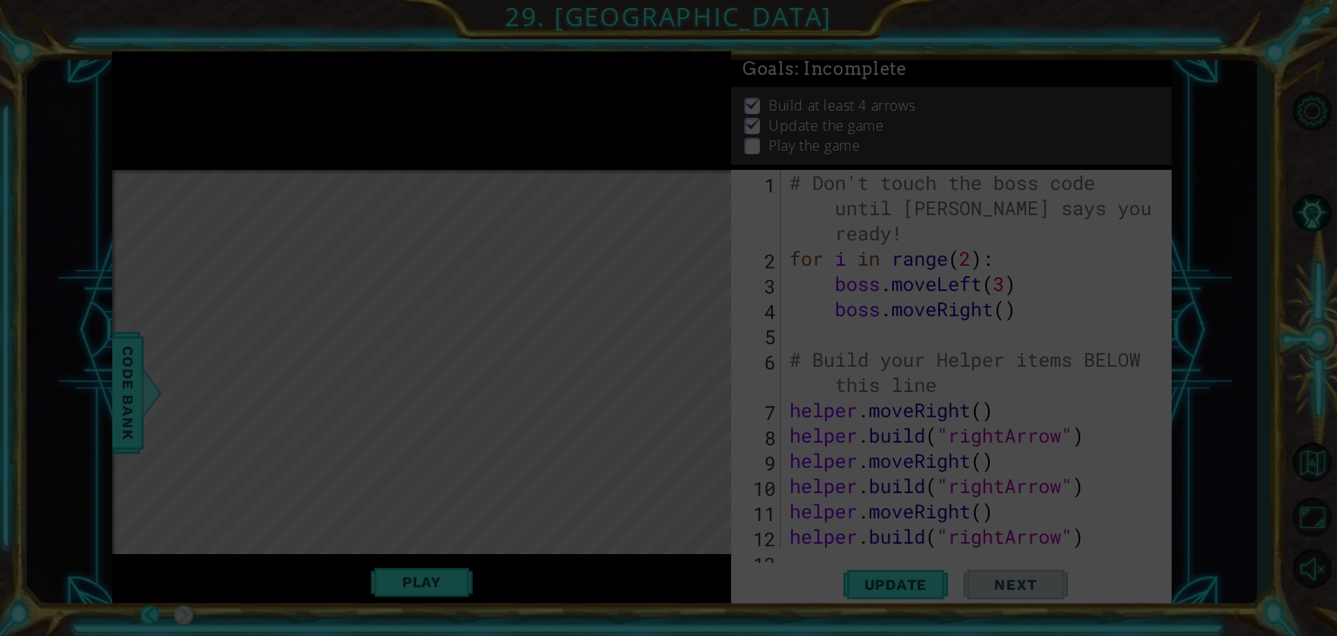
scroll to position [0, 0]
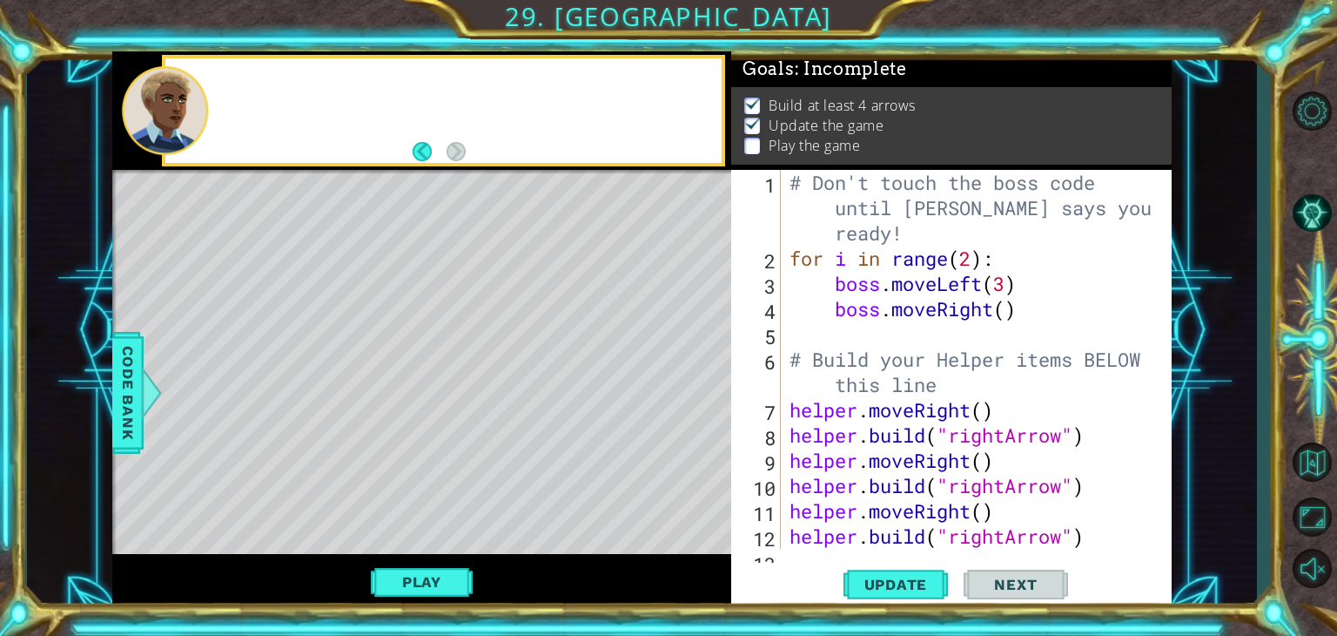
click at [548, 483] on div "Level Map" at bounding box center [514, 426] width 804 height 513
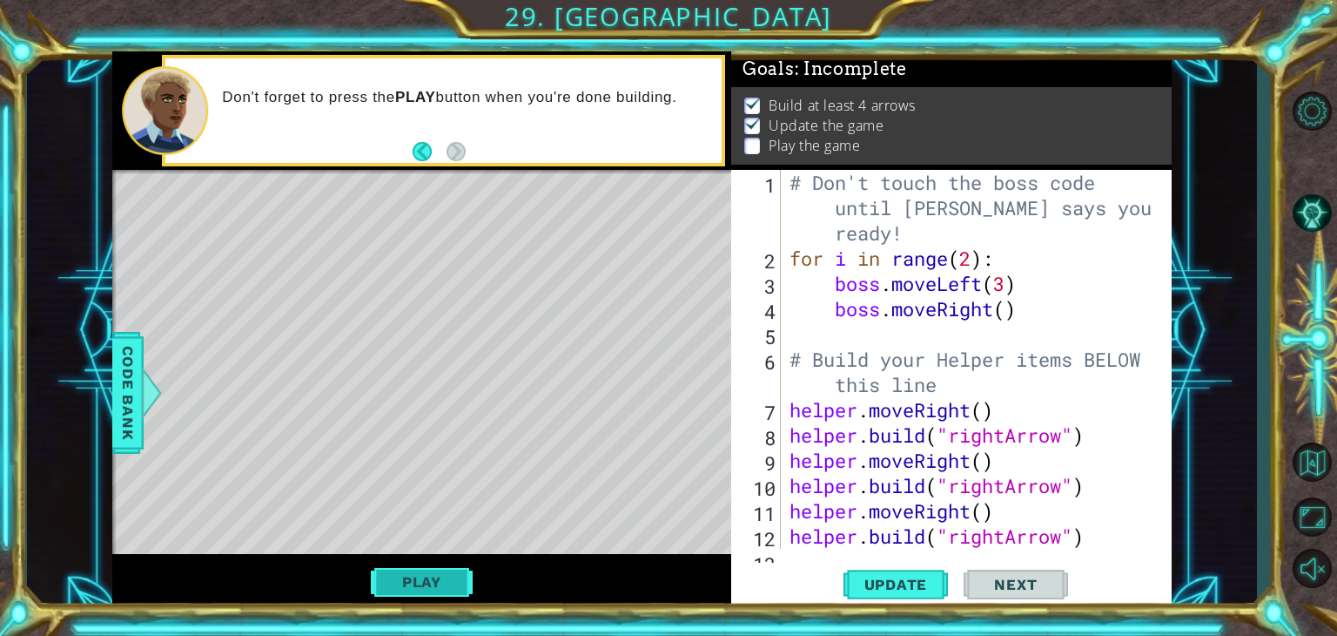
click at [420, 578] on button "Play" at bounding box center [422, 581] width 102 height 33
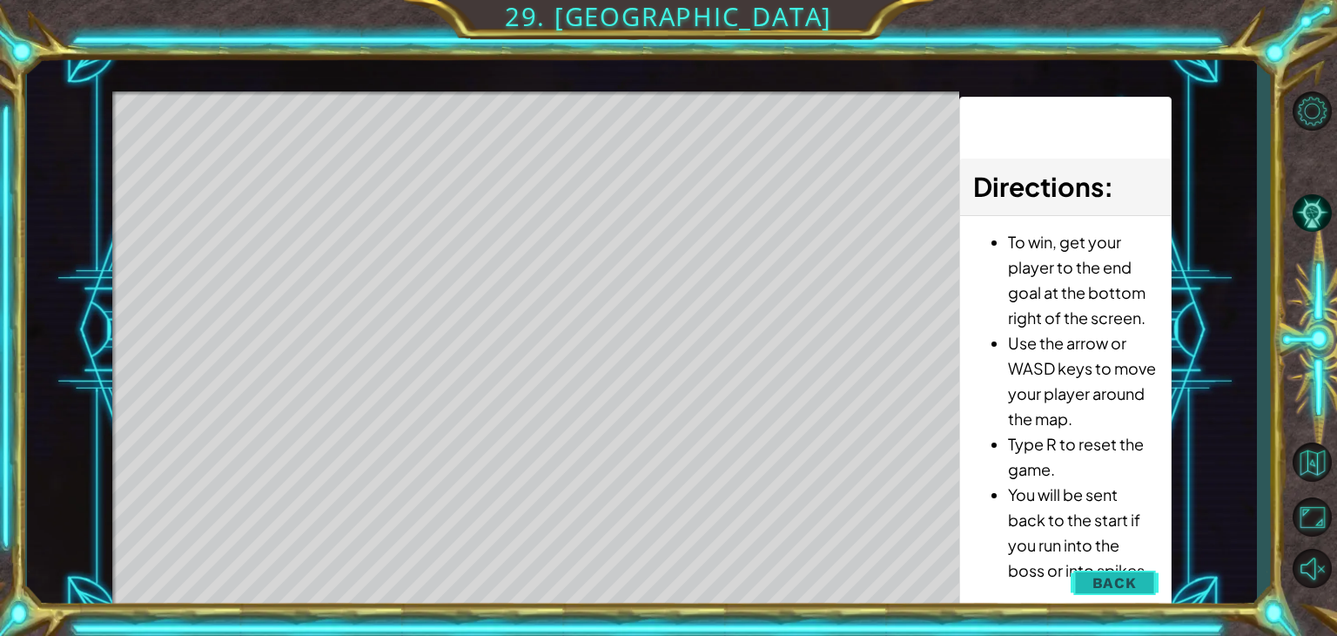
click at [1121, 572] on button "Back" at bounding box center [1115, 582] width 88 height 35
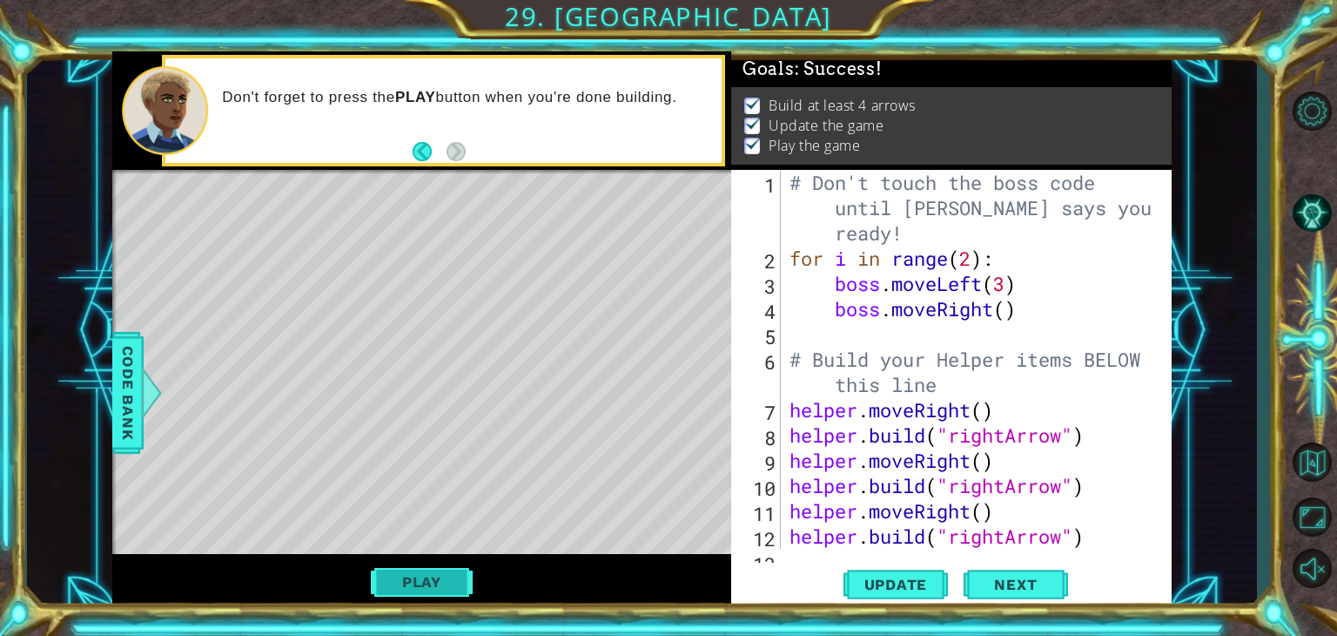
click at [399, 573] on button "Play" at bounding box center [422, 581] width 102 height 33
click at [417, 335] on div "Level Map" at bounding box center [514, 426] width 804 height 513
click at [791, 553] on div "helper.build("downArrow") 1 2 3 4 5 6 7 8 9 10 11 12 13 # Don't touch the boss …" at bounding box center [951, 390] width 441 height 440
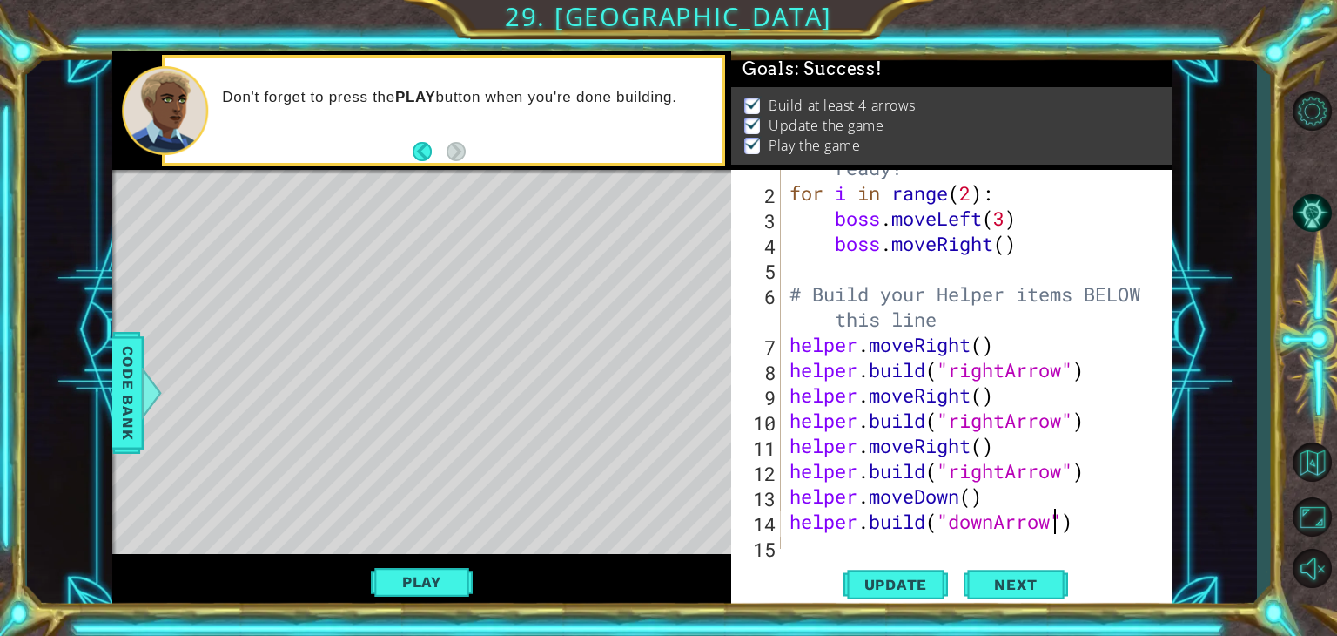
scroll to position [101, 0]
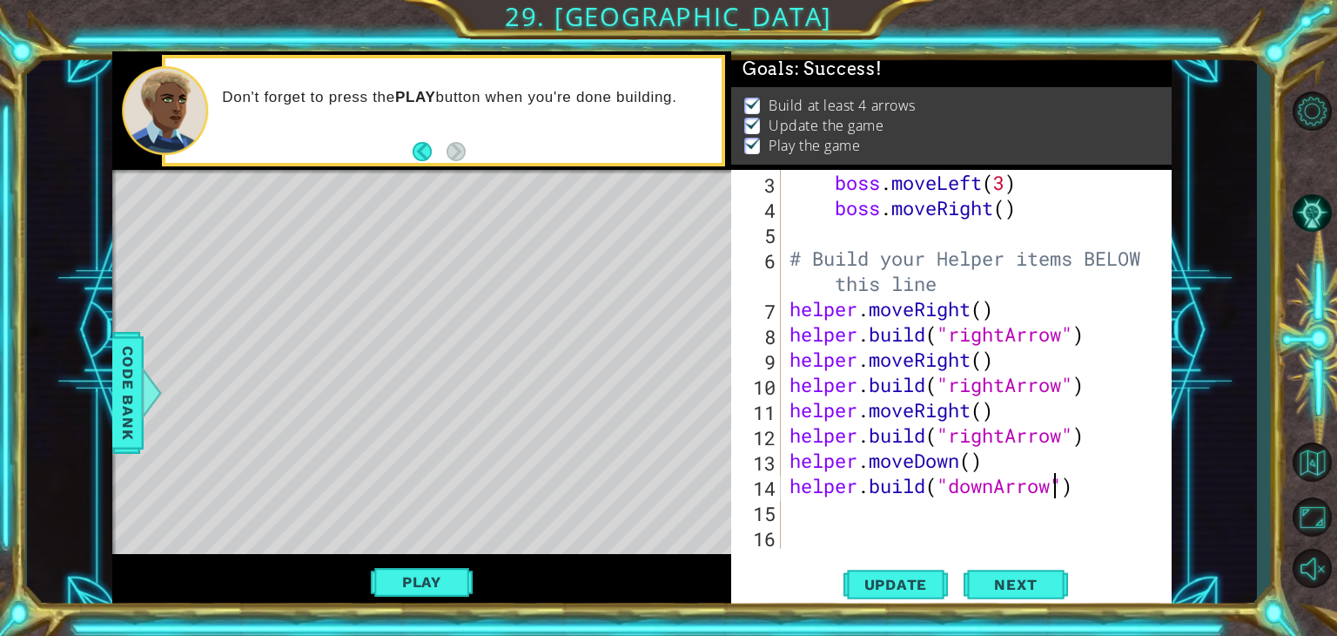
click at [780, 519] on div "15" at bounding box center [758, 513] width 46 height 25
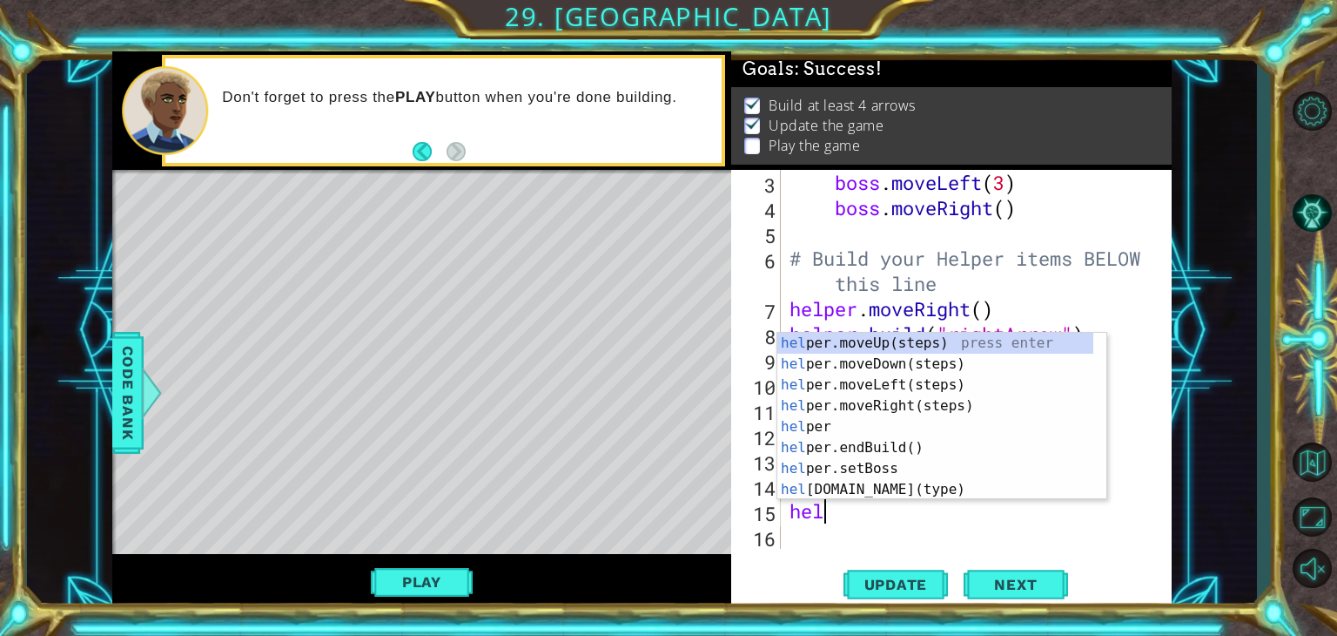
scroll to position [0, 0]
type textarea "helper"
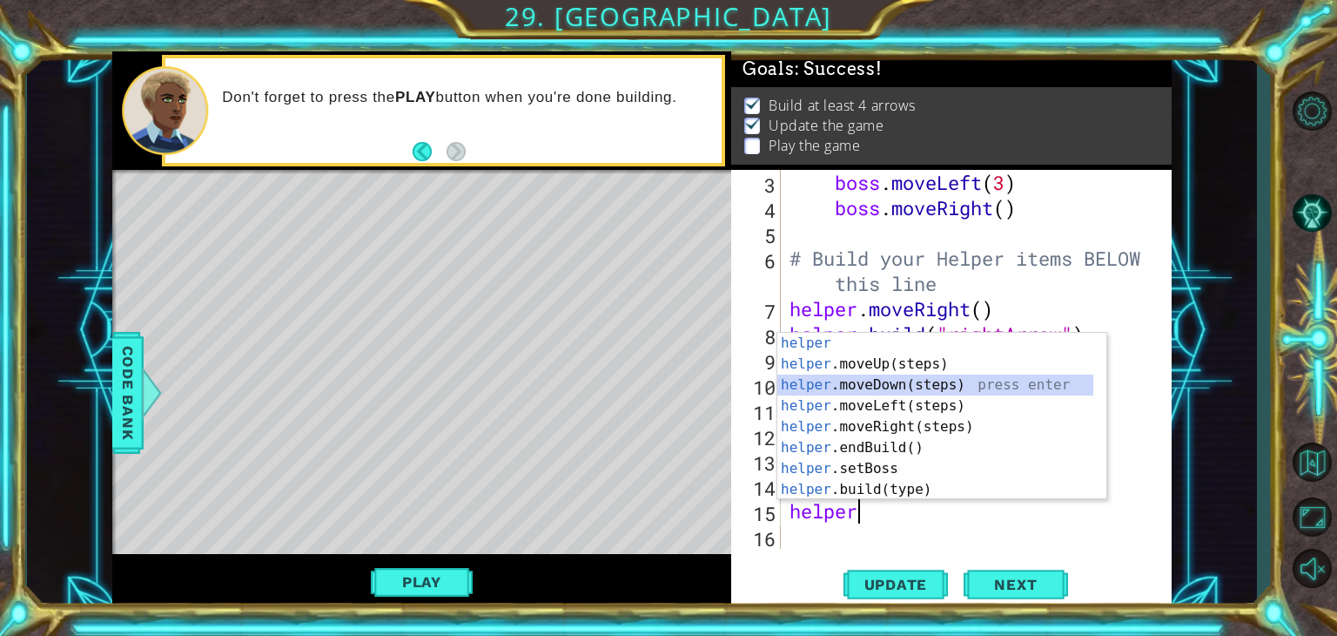
click at [854, 377] on div "helper press enter helper .moveUp(steps) press enter helper .moveDown(steps) pr…" at bounding box center [935, 437] width 316 height 209
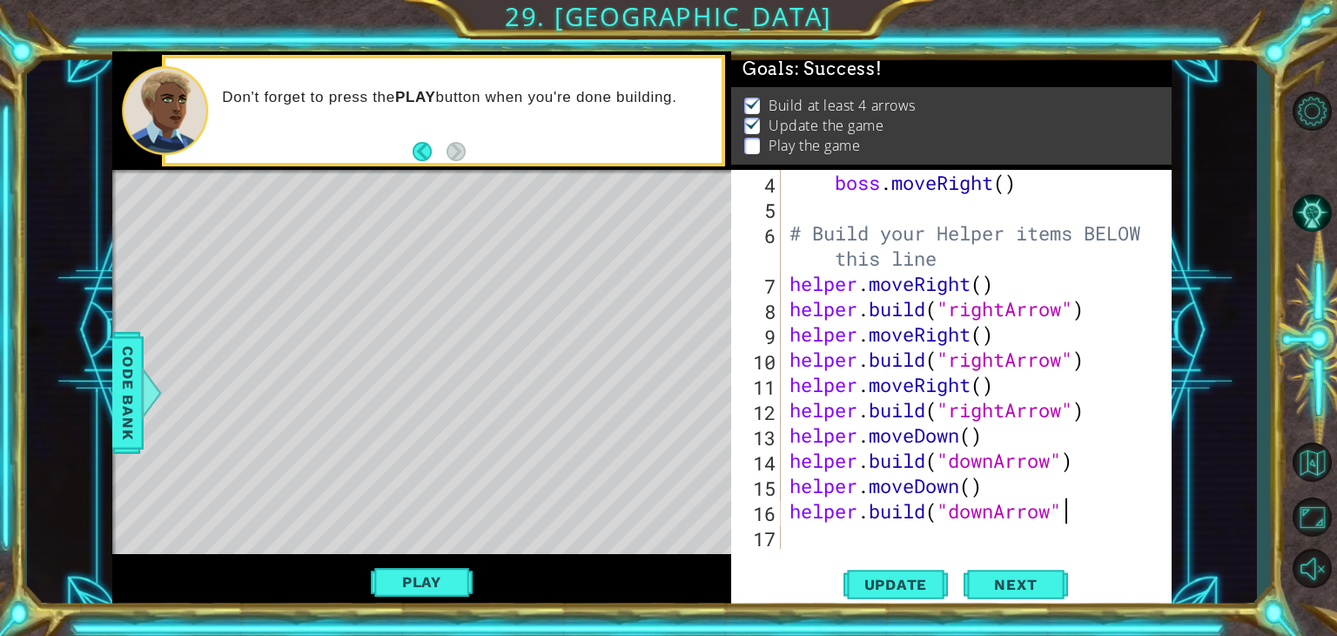
scroll to position [0, 11]
type textarea "[DOMAIN_NAME]("downArrow")"
click at [885, 573] on button "Update" at bounding box center [896, 584] width 104 height 44
click at [422, 575] on button "Play" at bounding box center [422, 581] width 102 height 33
click at [1033, 580] on span "Next" at bounding box center [1015, 585] width 77 height 17
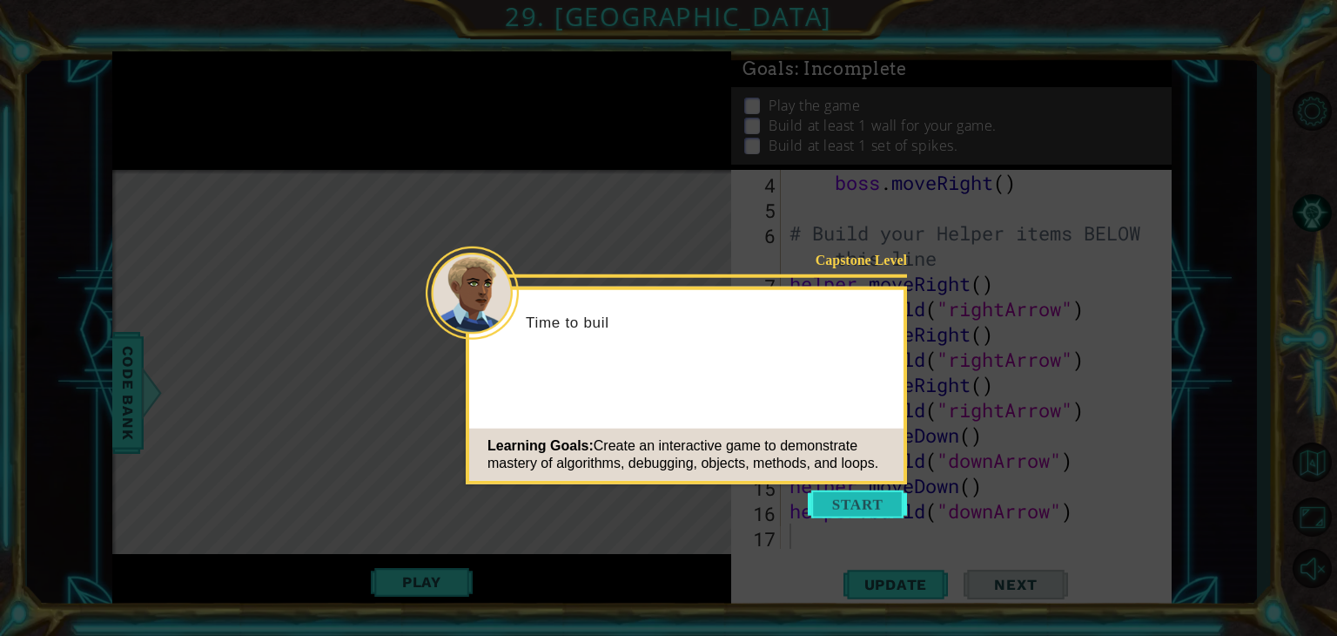
scroll to position [125, 0]
click at [884, 497] on button "Start" at bounding box center [857, 504] width 99 height 28
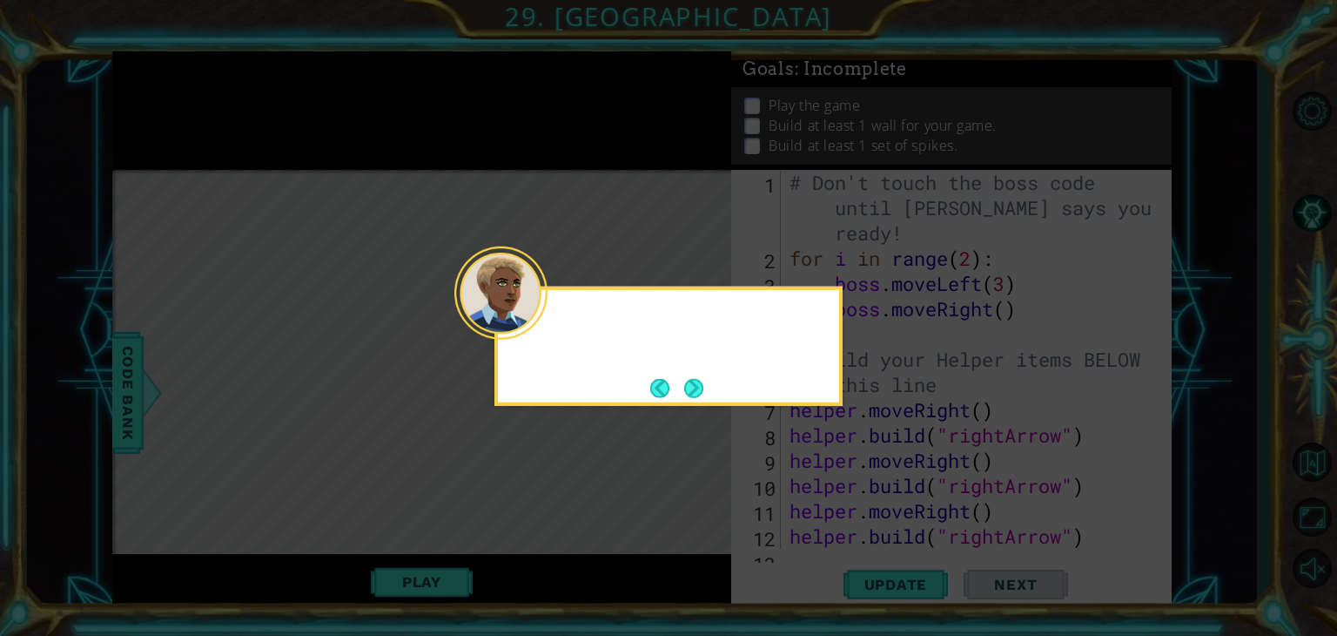
scroll to position [0, 0]
click at [698, 386] on button "Next" at bounding box center [694, 388] width 23 height 23
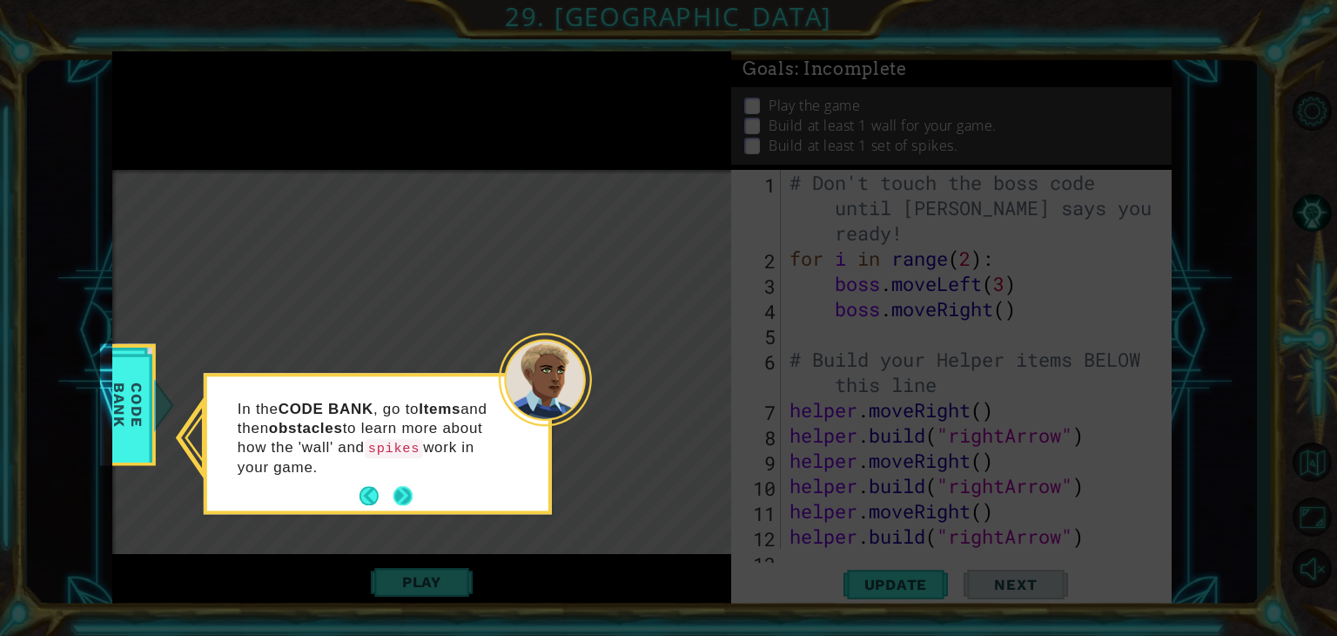
drag, startPoint x: 698, startPoint y: 386, endPoint x: 401, endPoint y: 485, distance: 313.0
click at [401, 485] on button "Next" at bounding box center [403, 496] width 32 height 32
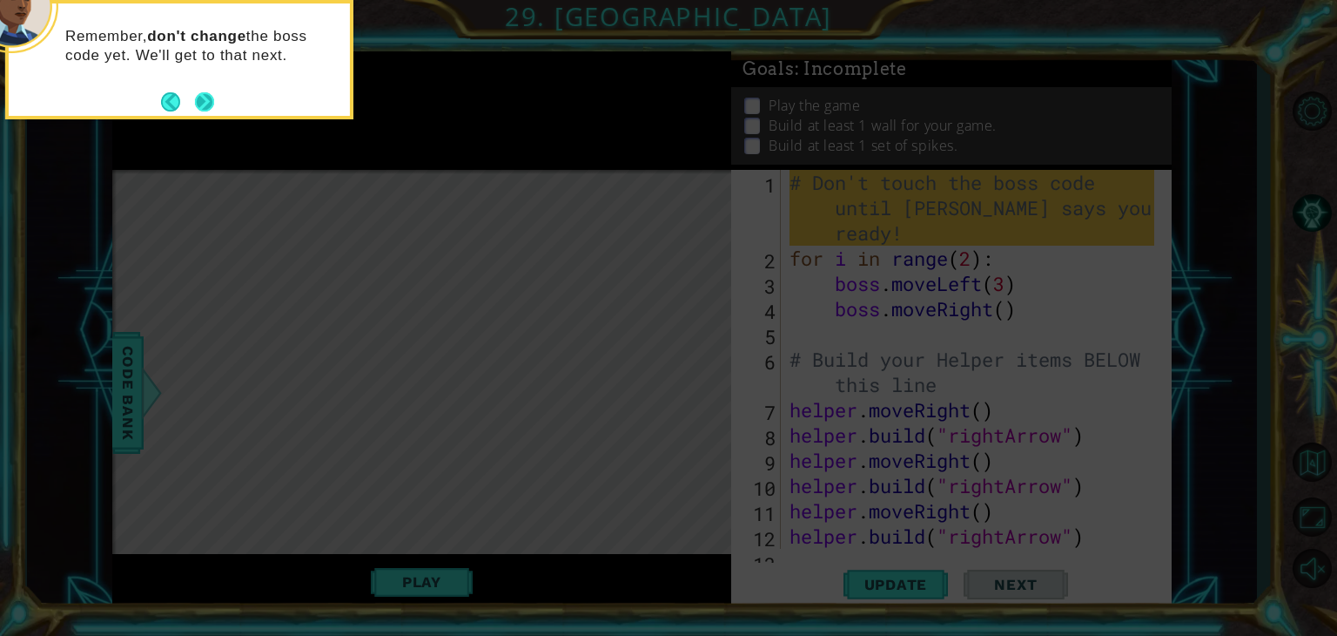
click at [202, 97] on button "Next" at bounding box center [204, 101] width 24 height 24
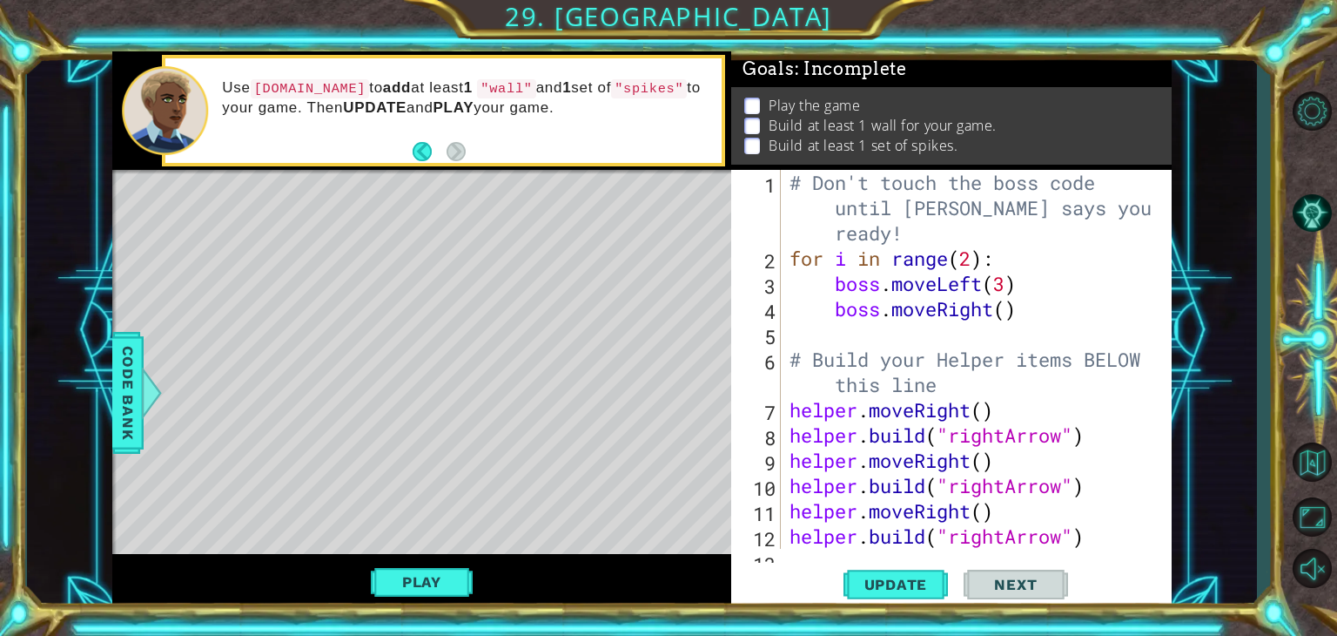
click at [782, 555] on div "1 2 3 4 5 6 7 8 9 10 11 12 13 # Don't touch the boss code until [PERSON_NAME] s…" at bounding box center [951, 390] width 441 height 440
drag, startPoint x: 1174, startPoint y: 325, endPoint x: 1167, endPoint y: 359, distance: 34.5
click at [1167, 359] on div "1 ההההההההההההההההההההההההההההההההההההההההההההההההההההההההההההההההההההההההההההה…" at bounding box center [642, 329] width 1230 height 559
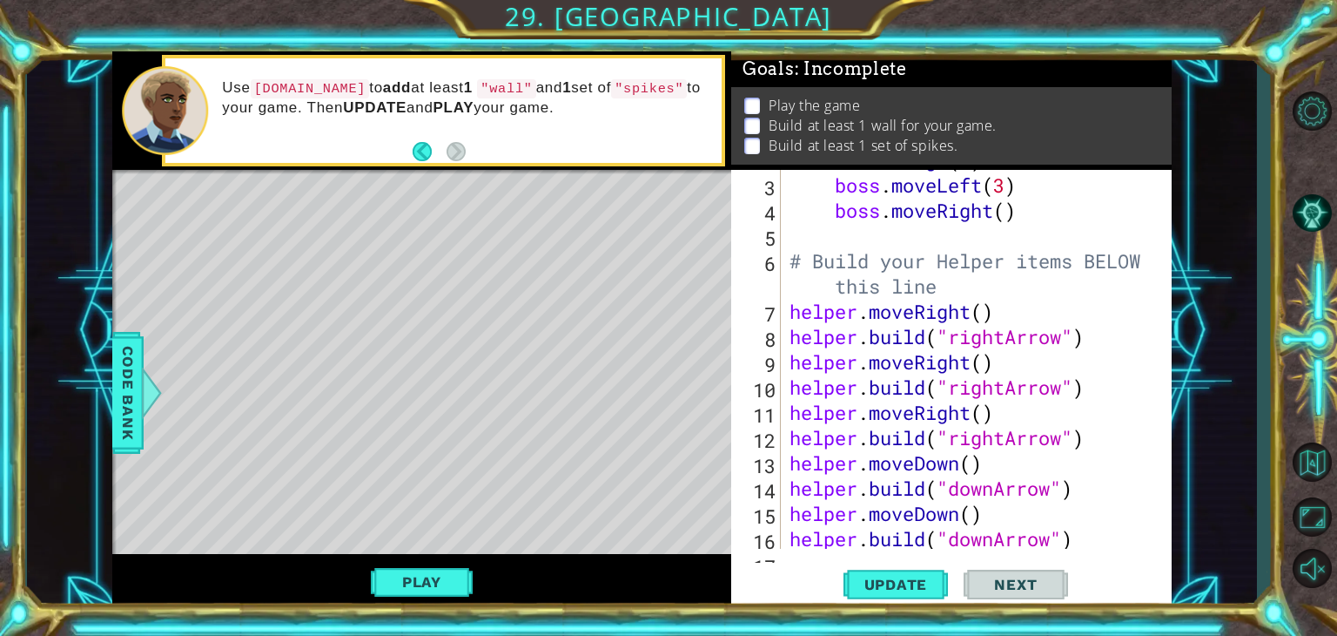
scroll to position [125, 0]
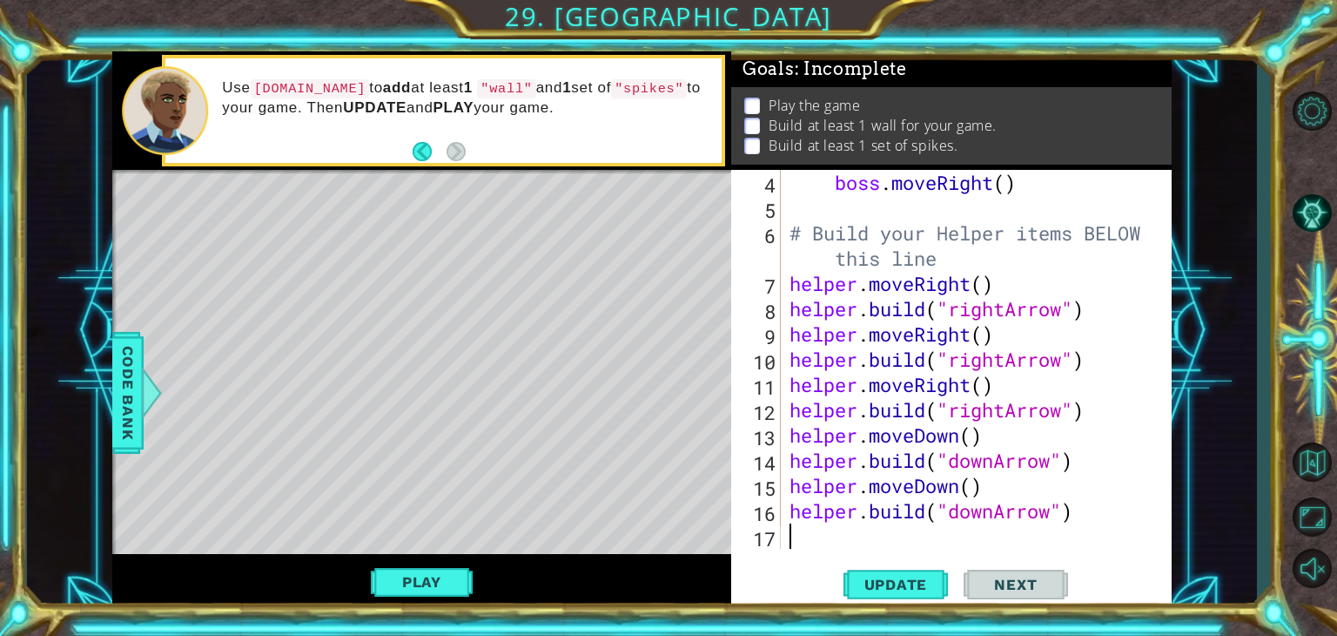
click at [797, 540] on div "boss . moveRight ( ) # Build your Helper items BELOW this line helper . moveRig…" at bounding box center [974, 384] width 377 height 429
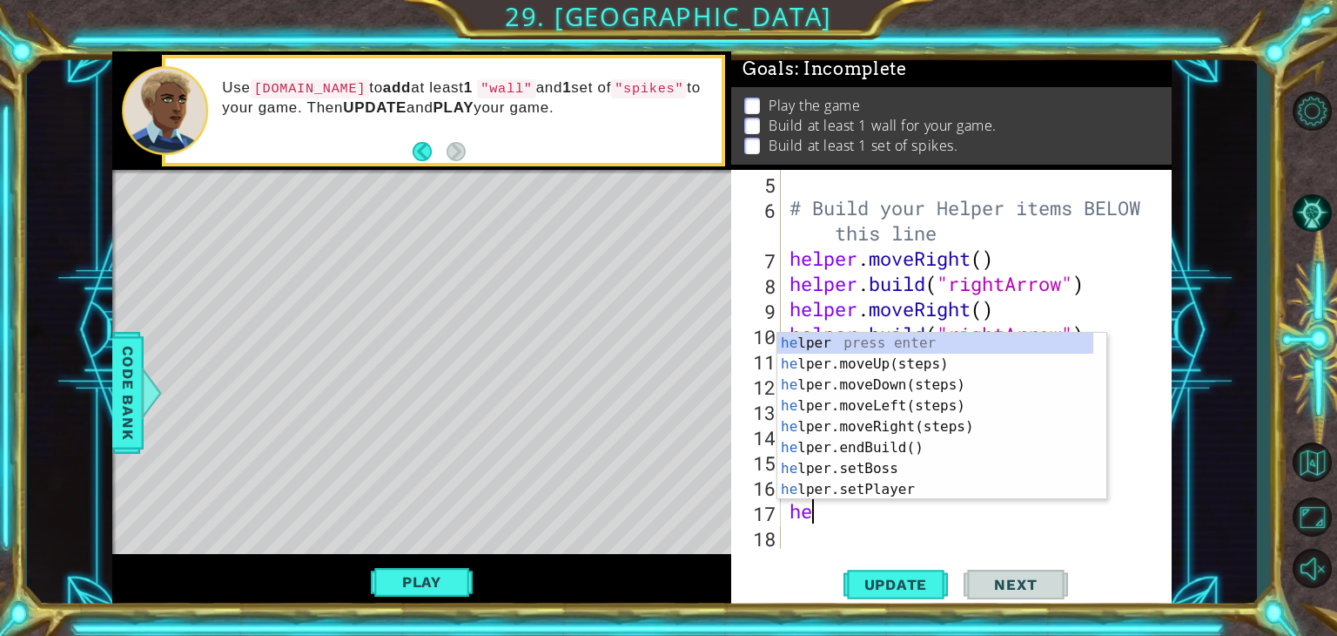
scroll to position [0, 0]
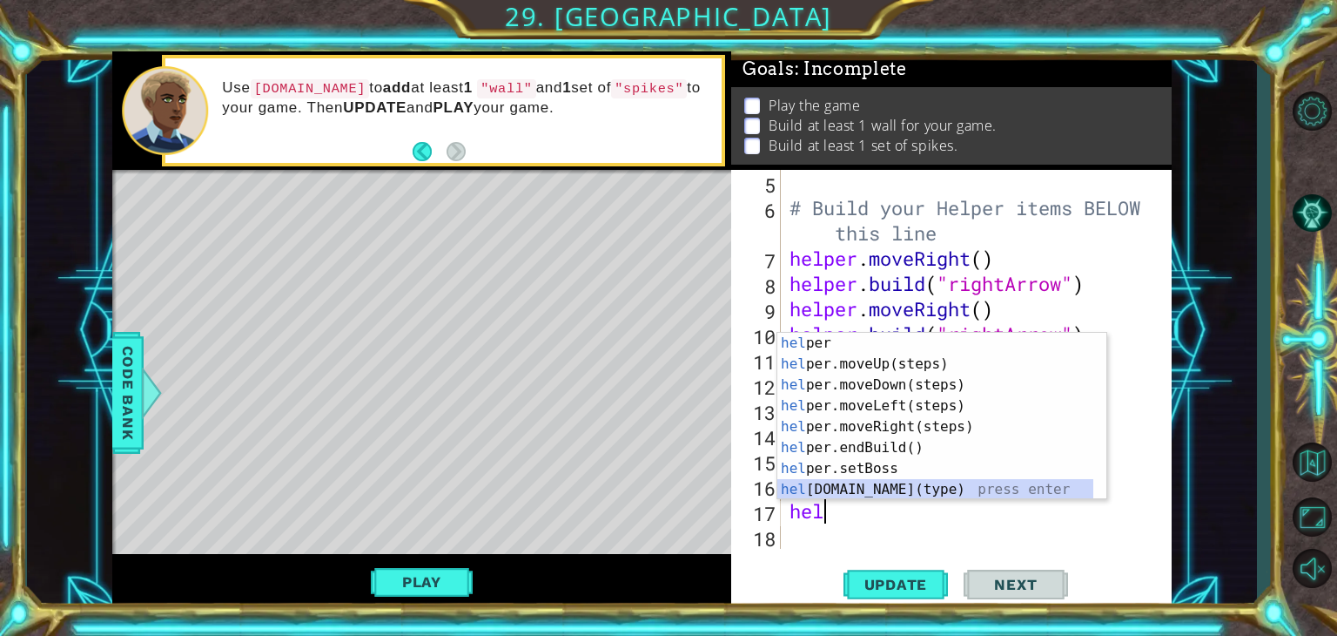
click at [850, 488] on div "hel per press enter hel per.moveUp(steps) press enter hel per.moveDown(steps) p…" at bounding box center [935, 437] width 316 height 209
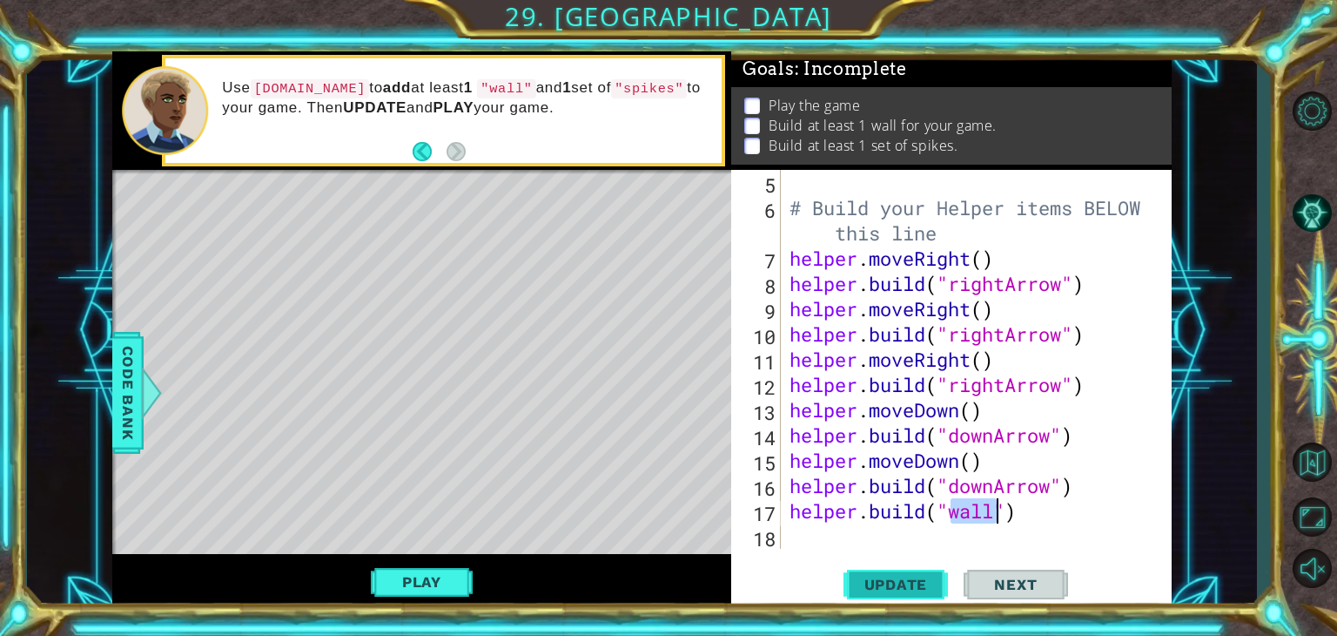
type textarea "[DOMAIN_NAME]("wall")"
click at [881, 577] on span "Update" at bounding box center [896, 583] width 98 height 17
click at [784, 534] on div "[DOMAIN_NAME]("wall") 5 6 7 8 9 10 11 12 13 14 15 16 17 18 # Build your Helper …" at bounding box center [949, 359] width 436 height 379
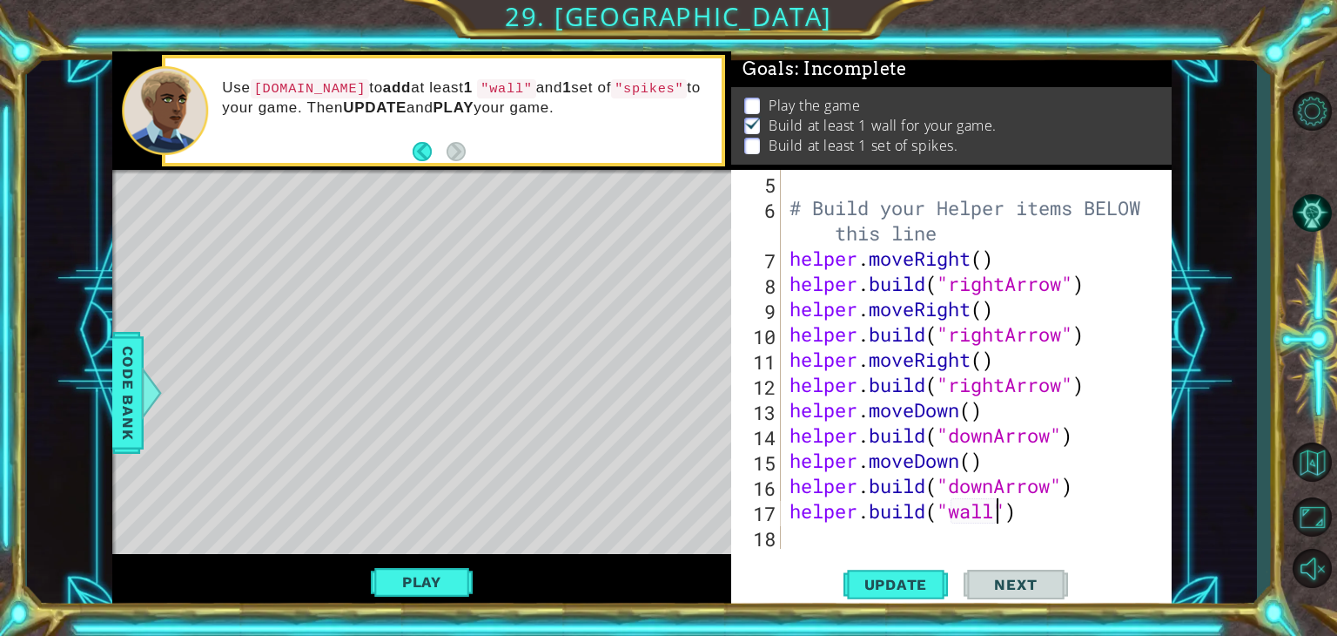
click at [784, 534] on div "[DOMAIN_NAME]("wall") 5 6 7 8 9 10 11 12 13 14 15 16 17 18 # Build your Helper …" at bounding box center [949, 359] width 436 height 379
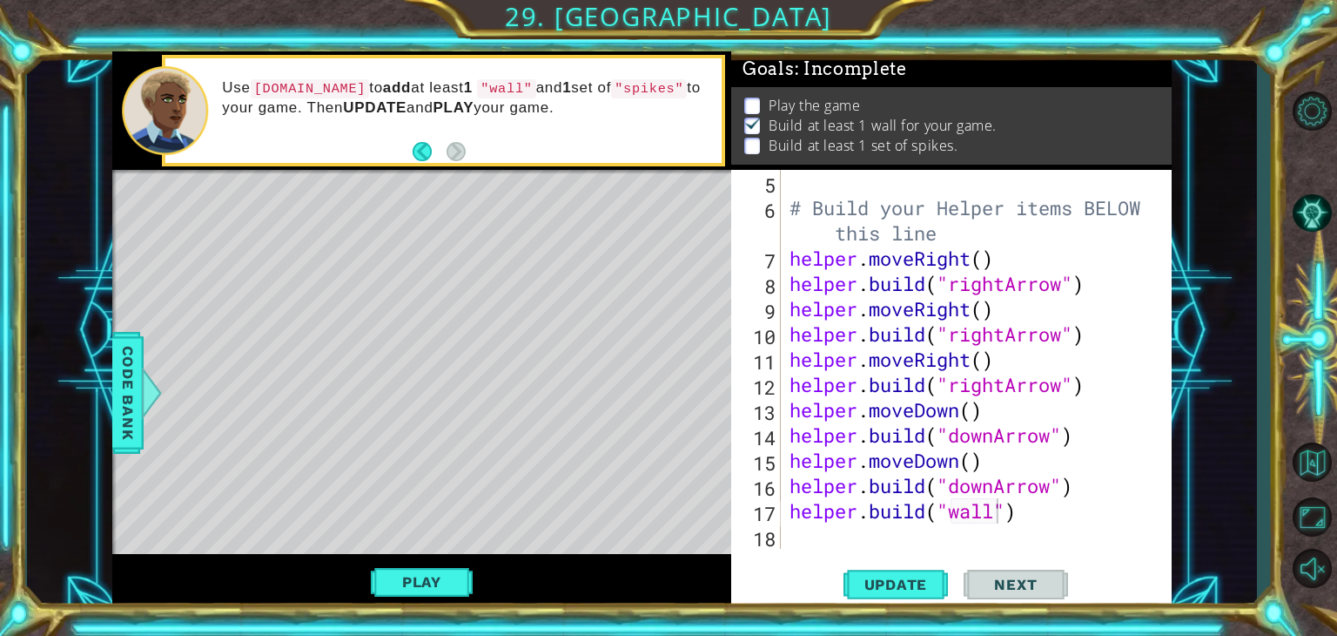
click at [784, 534] on div "[DOMAIN_NAME]("wall") 5 6 7 8 9 10 11 12 13 14 15 16 17 18 # Build your Helper …" at bounding box center [949, 359] width 436 height 379
click at [787, 536] on div "# Build your Helper items BELOW this line helper . moveRight ( ) helper . build…" at bounding box center [974, 384] width 377 height 429
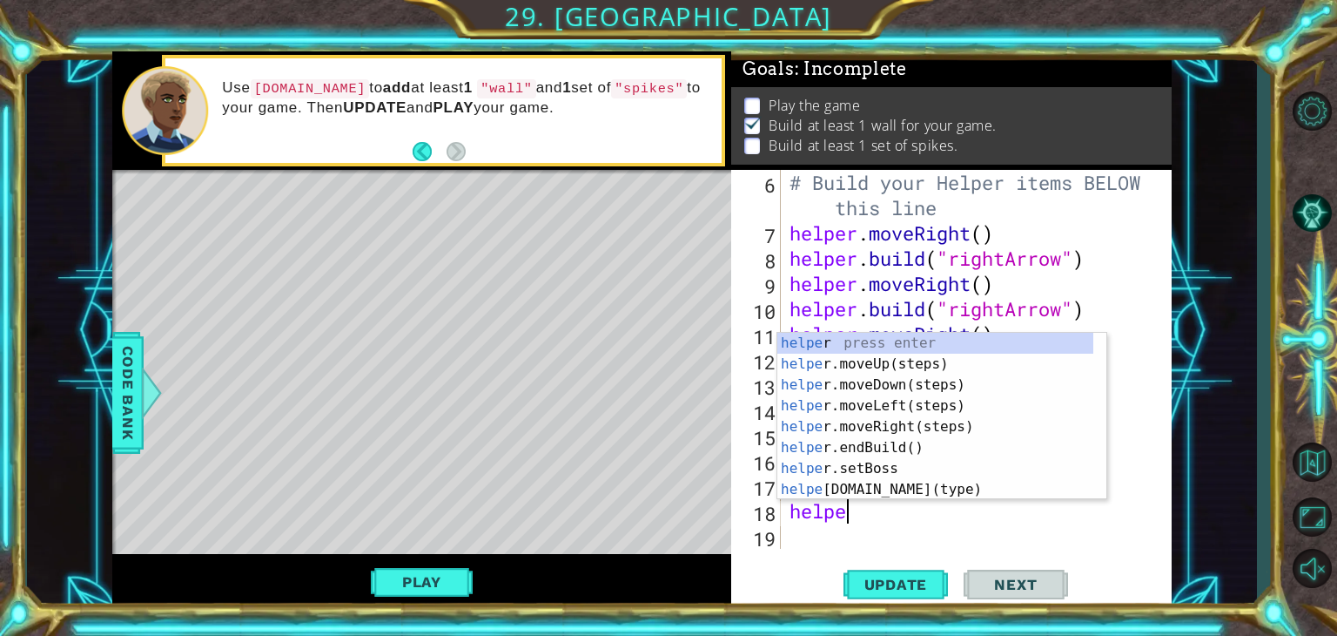
scroll to position [0, 2]
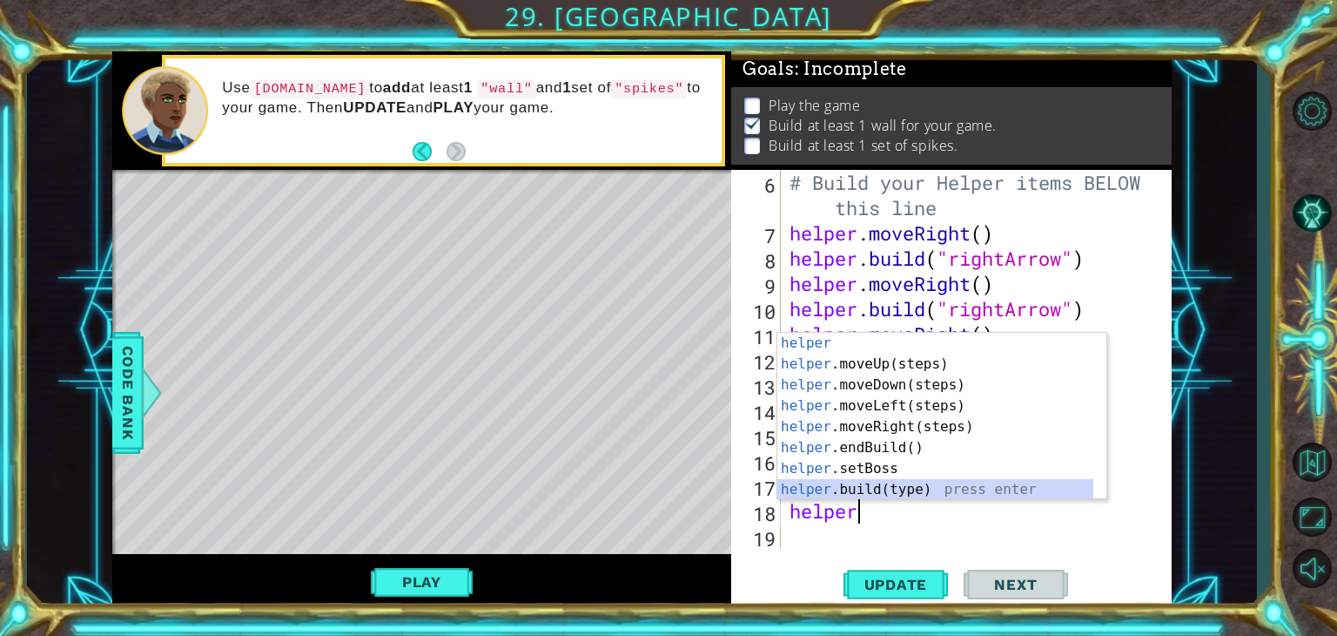
click at [850, 486] on div "helper press enter helper .moveUp(steps) press enter helper .moveDown(steps) pr…" at bounding box center [935, 437] width 316 height 209
type textarea "[DOMAIN_NAME]("wall")"
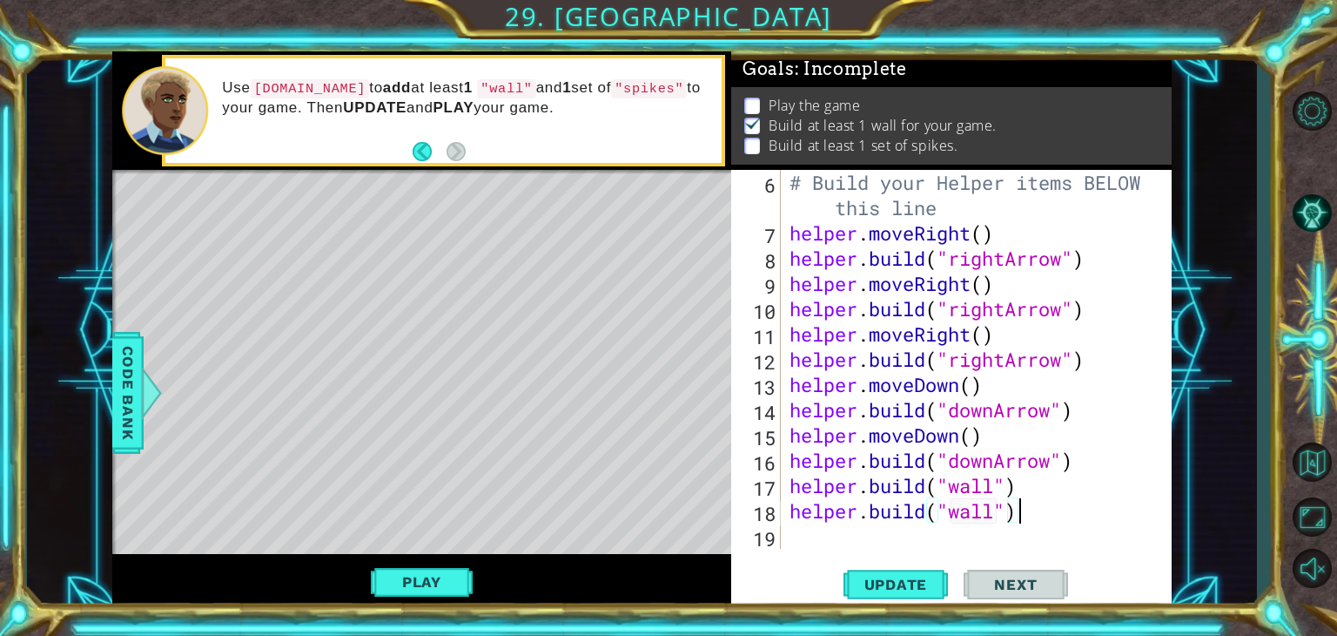
scroll to position [177, 0]
click at [991, 508] on div "# Build your Helper items BELOW this line helper . moveRight ( ) helper . build…" at bounding box center [974, 397] width 377 height 454
click at [992, 508] on div "# Build your Helper items BELOW this line helper . moveRight ( ) helper . build…" at bounding box center [974, 397] width 377 height 454
click at [903, 586] on span "Update" at bounding box center [896, 583] width 98 height 17
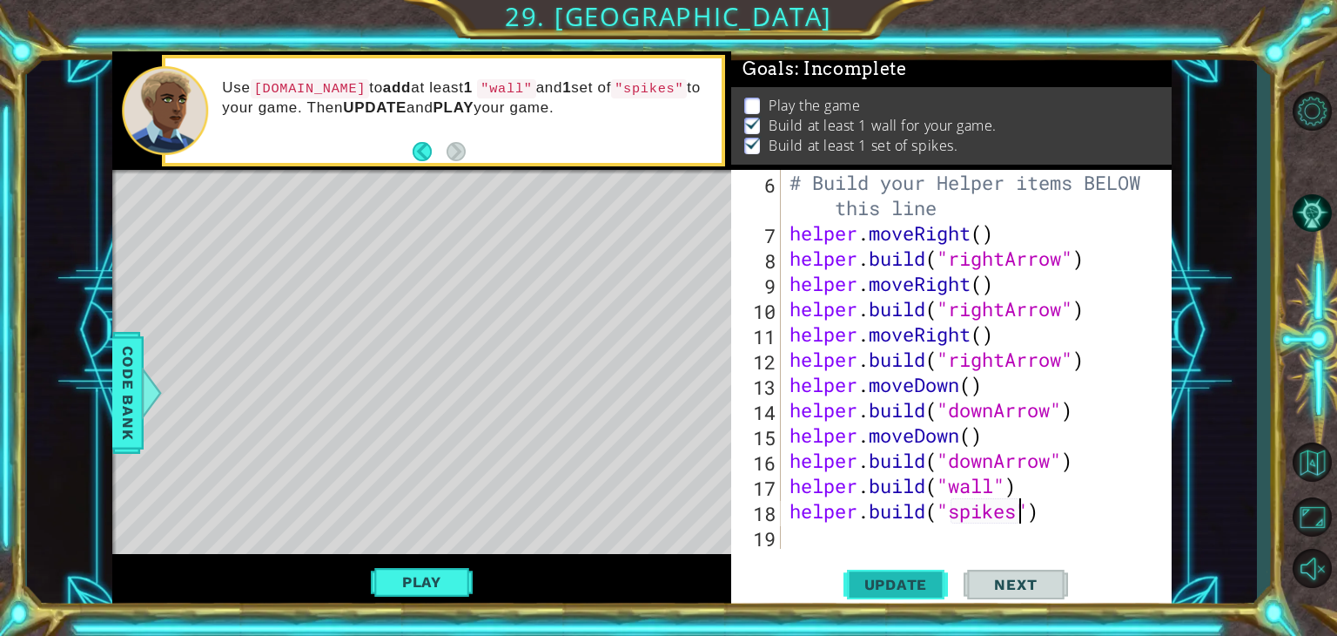
click at [903, 586] on span "Update" at bounding box center [896, 583] width 98 height 17
drag, startPoint x: 903, startPoint y: 586, endPoint x: 602, endPoint y: 431, distance: 338.7
click at [602, 431] on div "Level Map" at bounding box center [514, 426] width 804 height 513
click at [428, 578] on button "Play" at bounding box center [422, 581] width 102 height 33
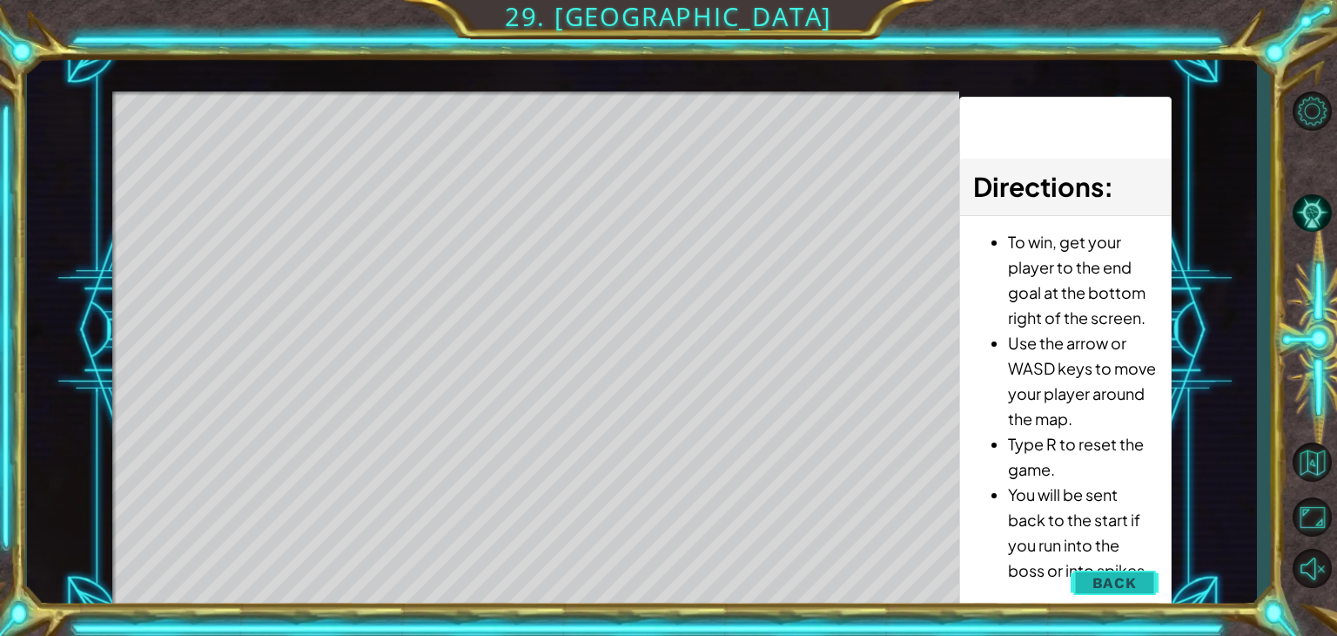
click at [1121, 586] on span "Back" at bounding box center [1115, 582] width 44 height 17
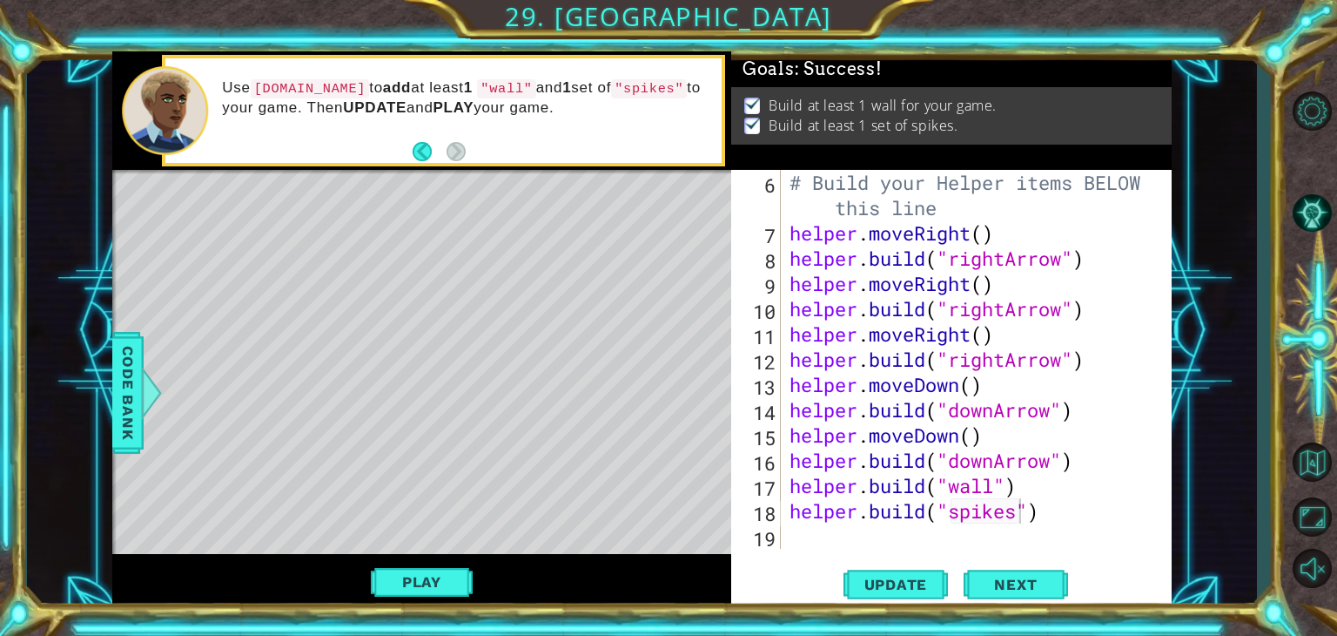
scroll to position [0, 0]
click at [1077, 462] on div "# Build your Helper items BELOW this line helper . moveRight ( ) helper . build…" at bounding box center [974, 397] width 377 height 454
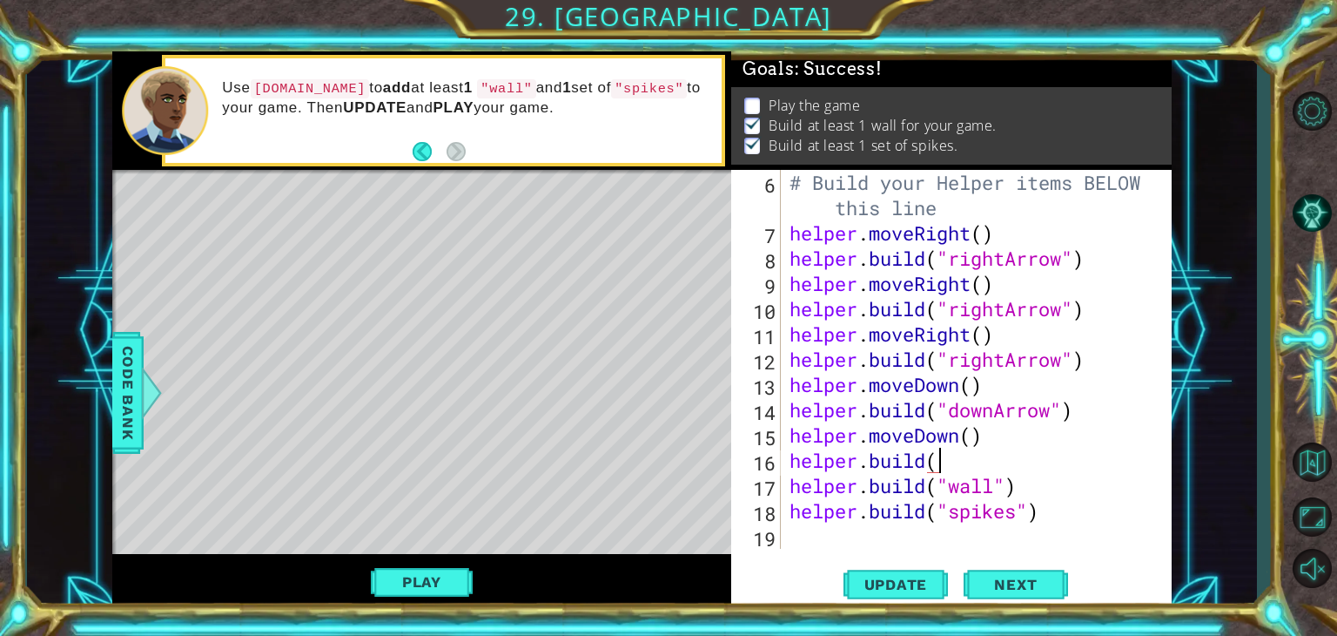
scroll to position [0, 6]
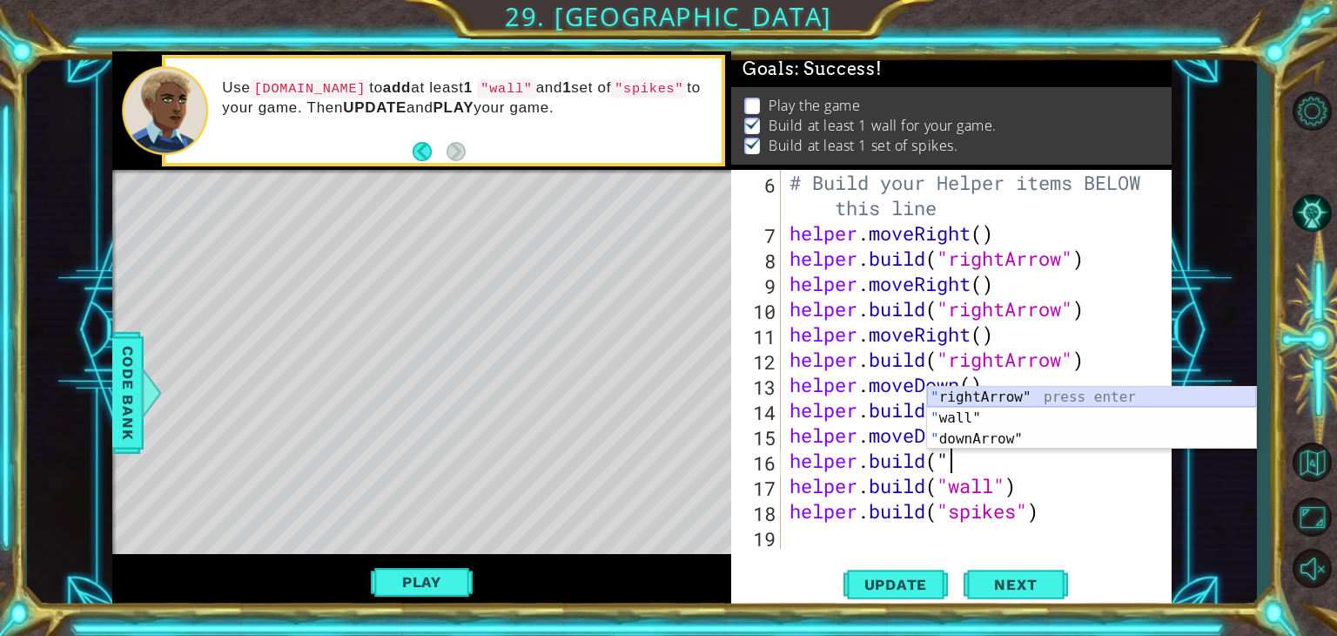
click at [998, 391] on div "" rightArrow" press enter " wall" press enter " downArrow" press enter" at bounding box center [1091, 439] width 329 height 104
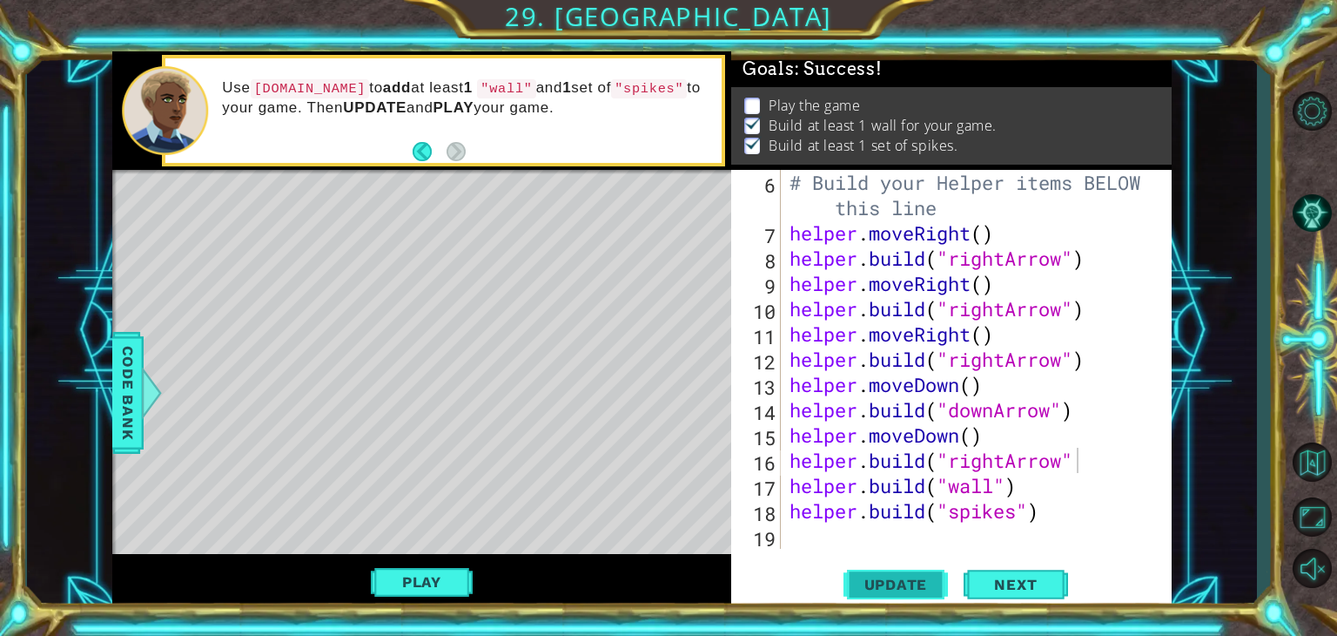
click at [902, 583] on span "Update" at bounding box center [896, 583] width 98 height 17
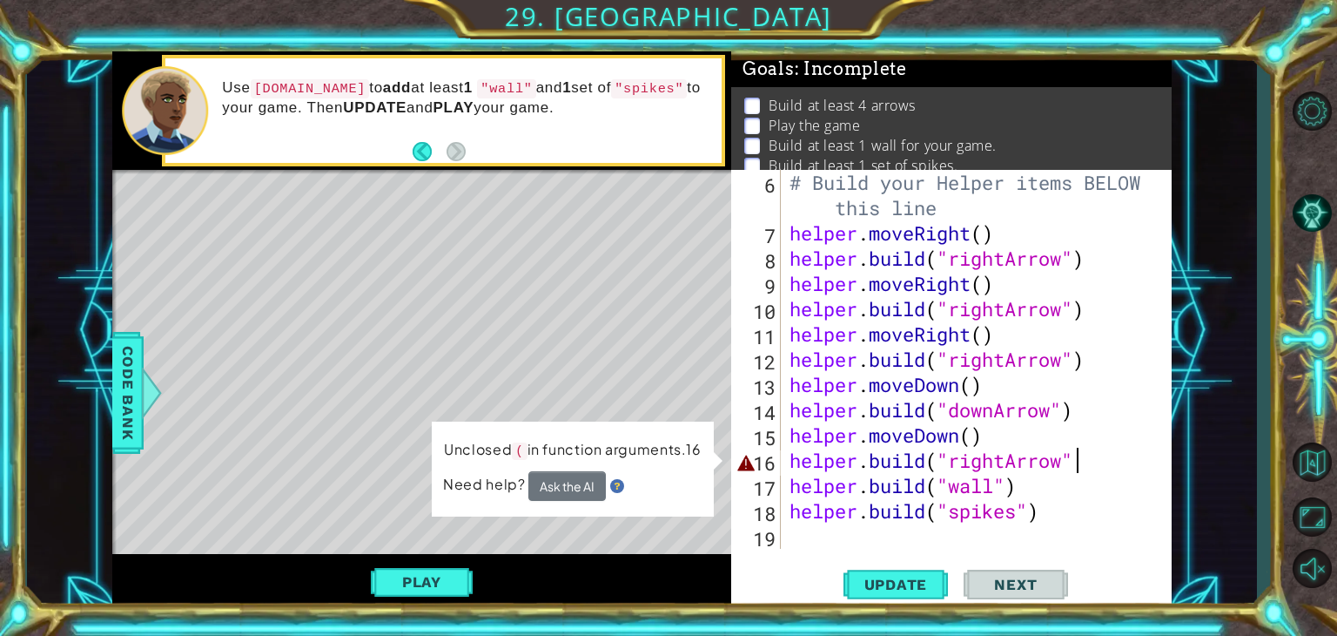
scroll to position [0, 12]
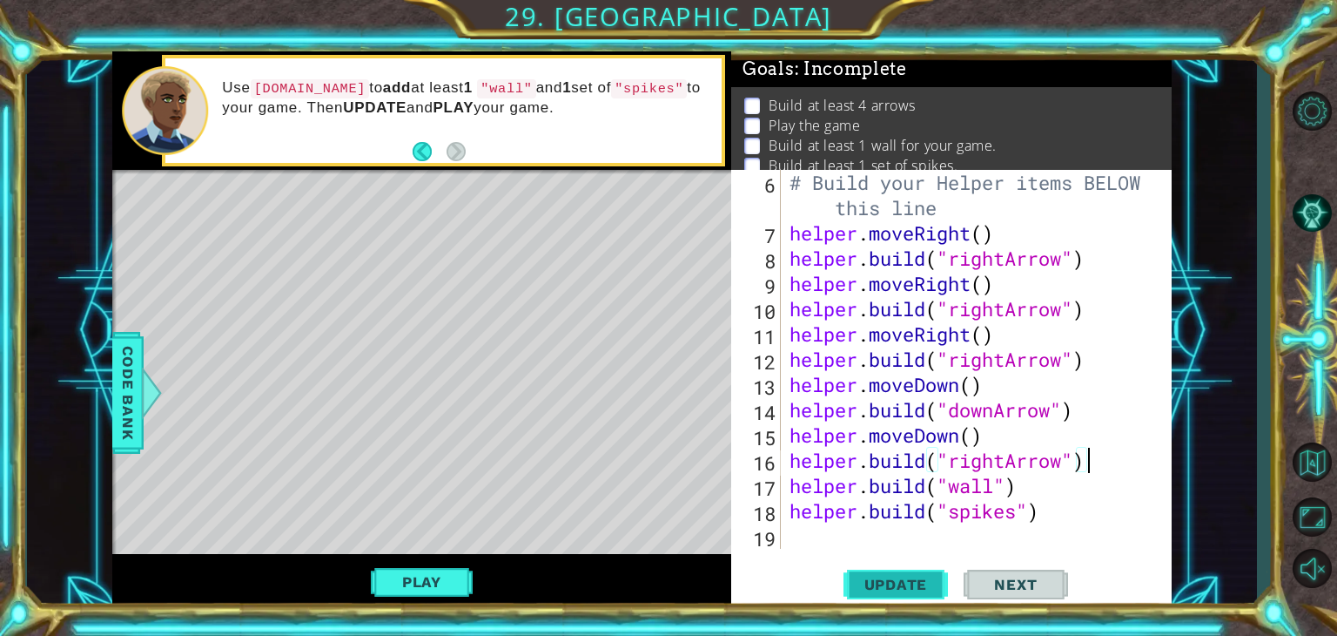
click at [904, 593] on button "Update" at bounding box center [896, 584] width 104 height 44
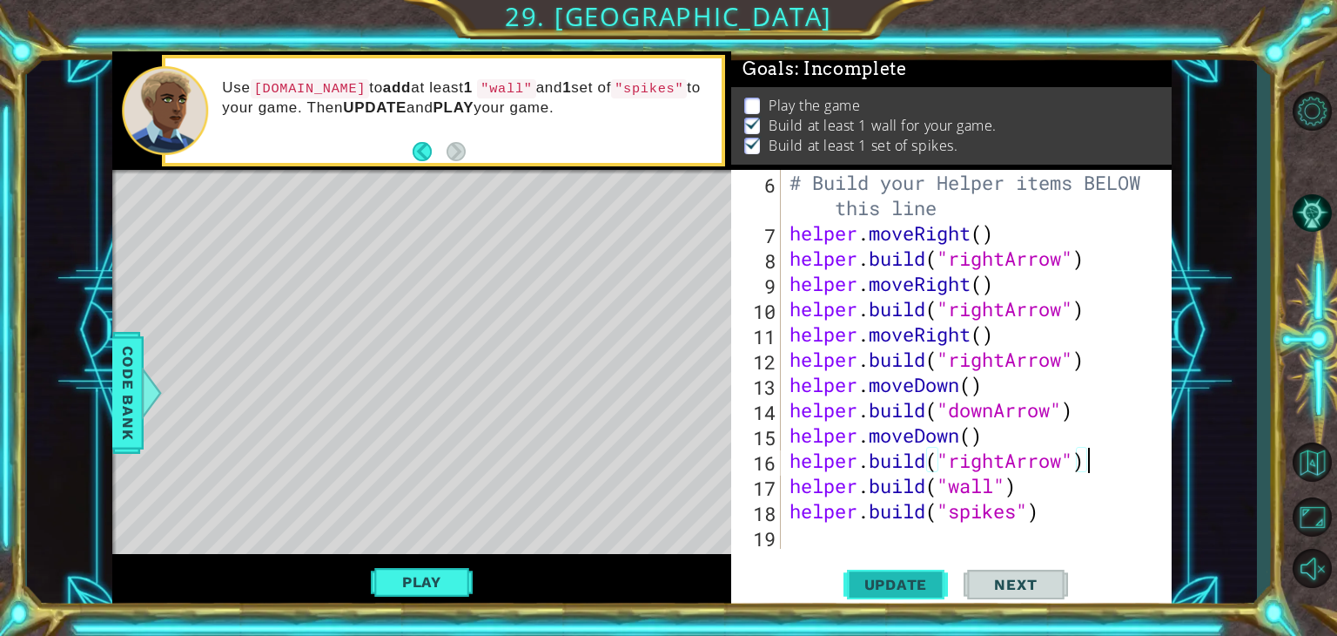
scroll to position [17, 0]
click at [418, 575] on button "Play" at bounding box center [422, 581] width 102 height 33
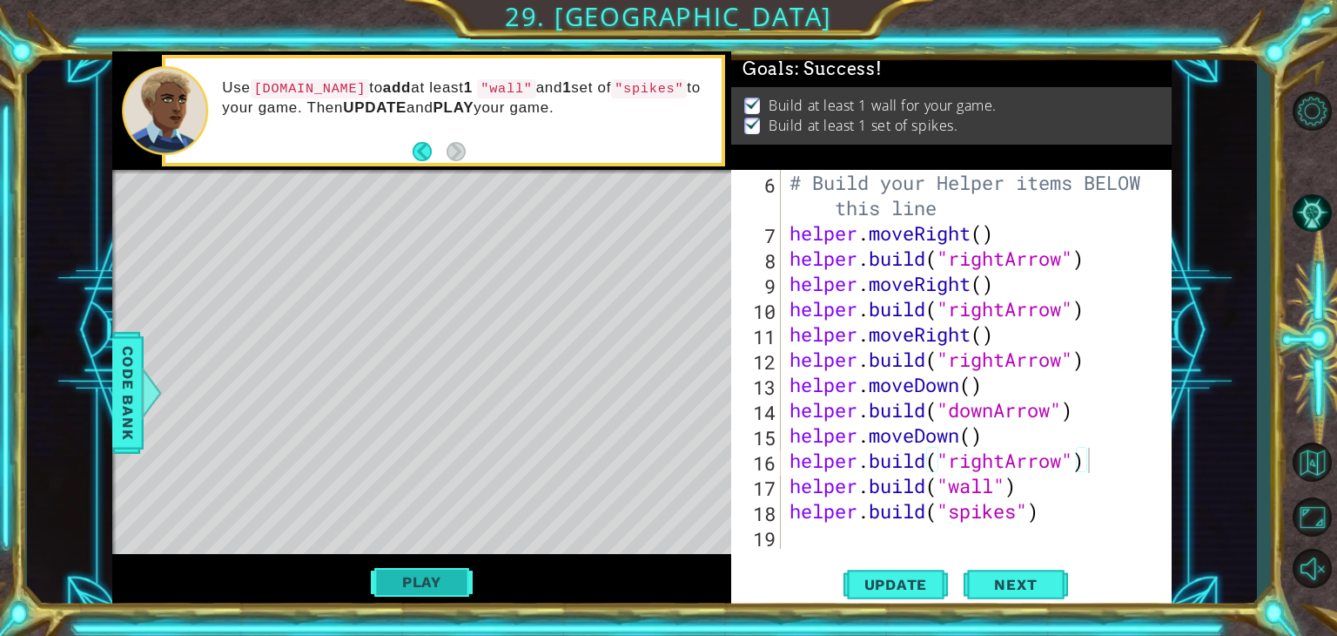
scroll to position [0, 0]
click at [985, 439] on div "# Build your Helper items BELOW this line helper . moveRight ( ) helper . build…" at bounding box center [974, 397] width 377 height 454
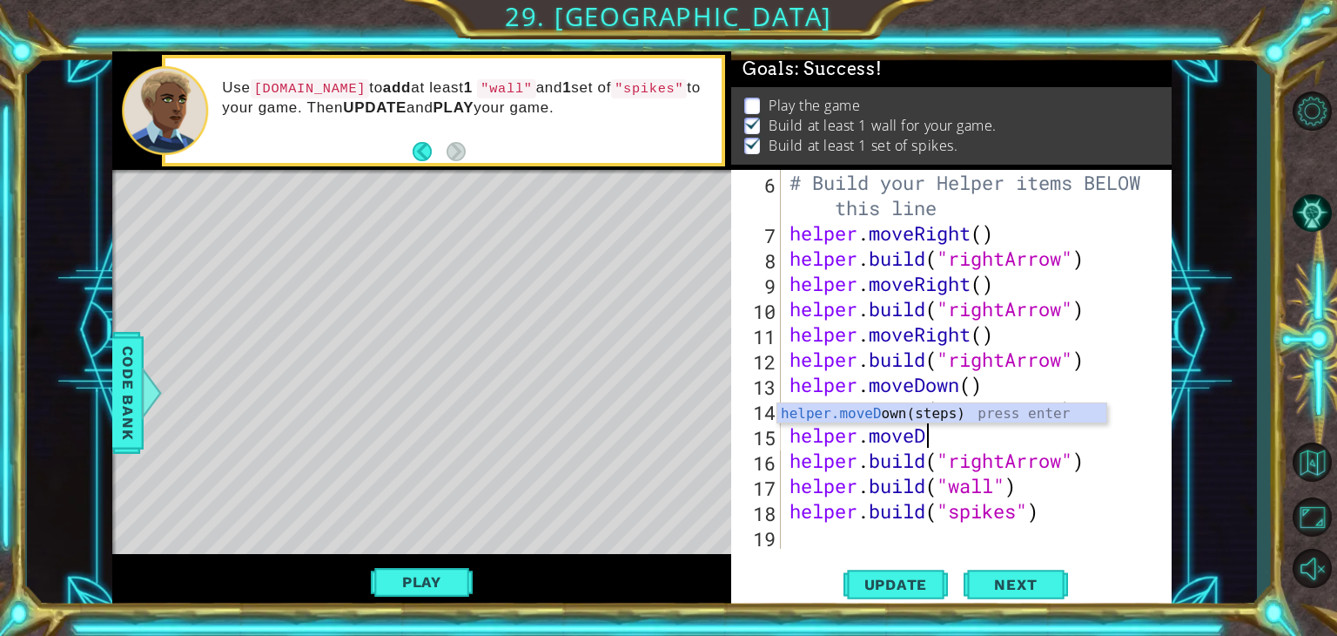
scroll to position [0, 4]
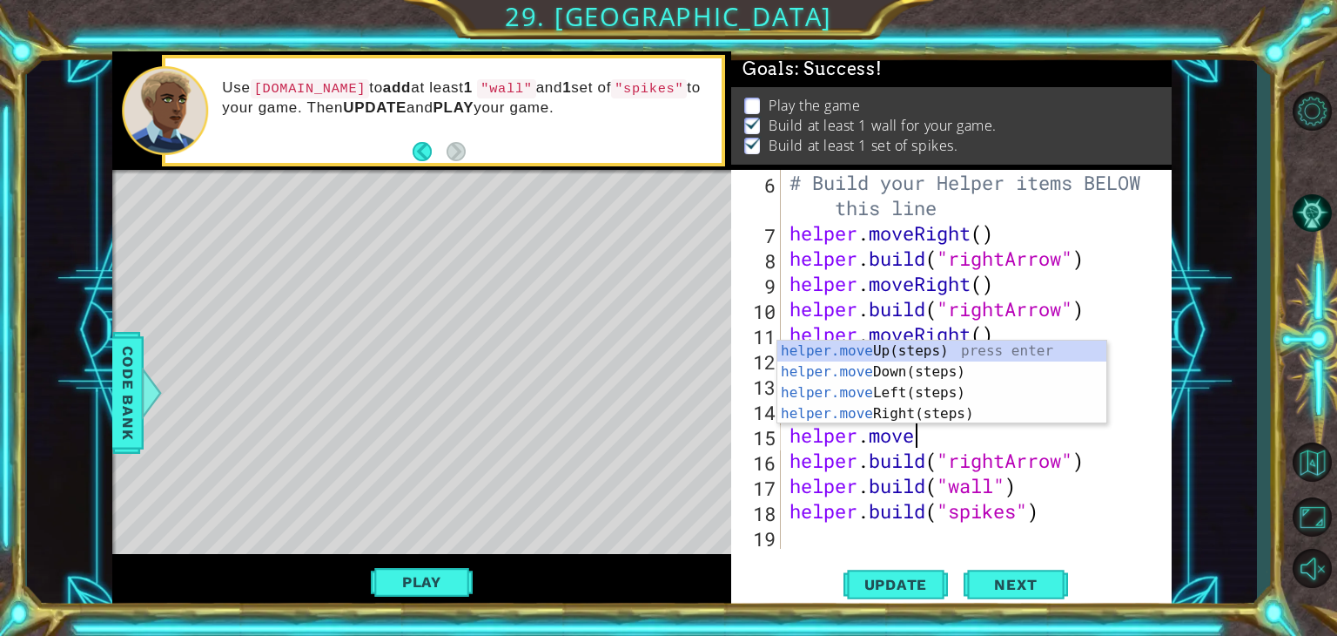
type textarea "helper.move"
click at [892, 407] on div "helper.move Up(steps) press enter helper.move Down(steps) press enter helper.mo…" at bounding box center [941, 402] width 329 height 125
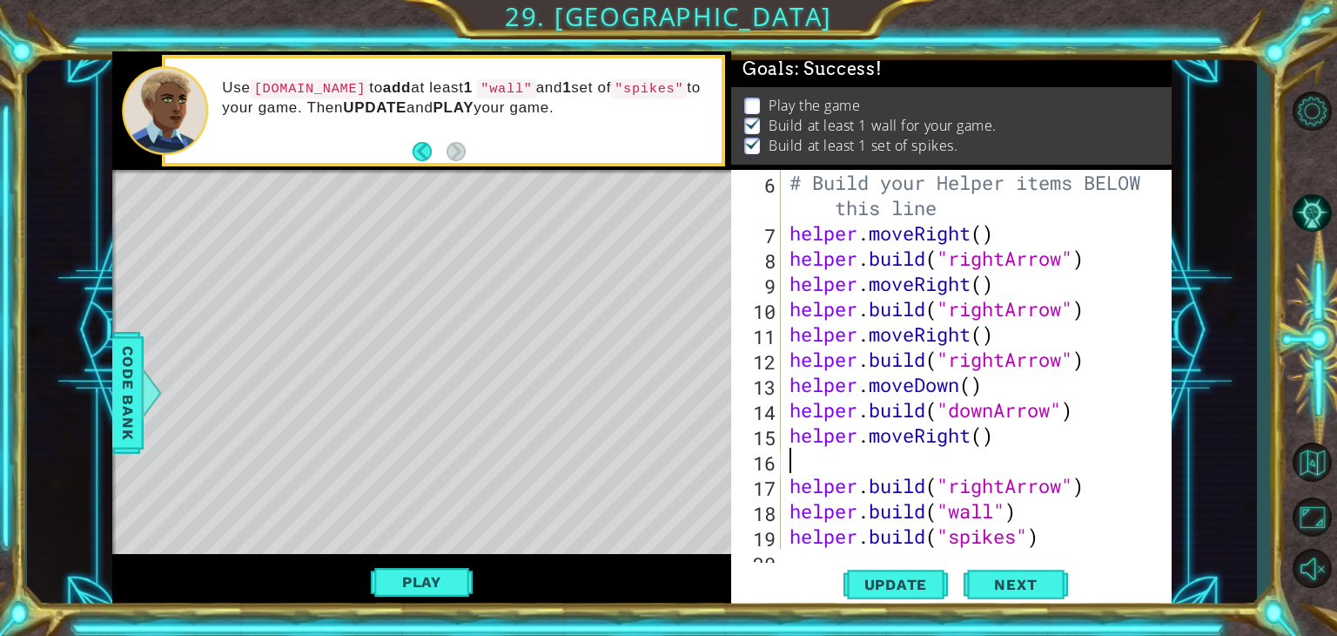
scroll to position [0, 0]
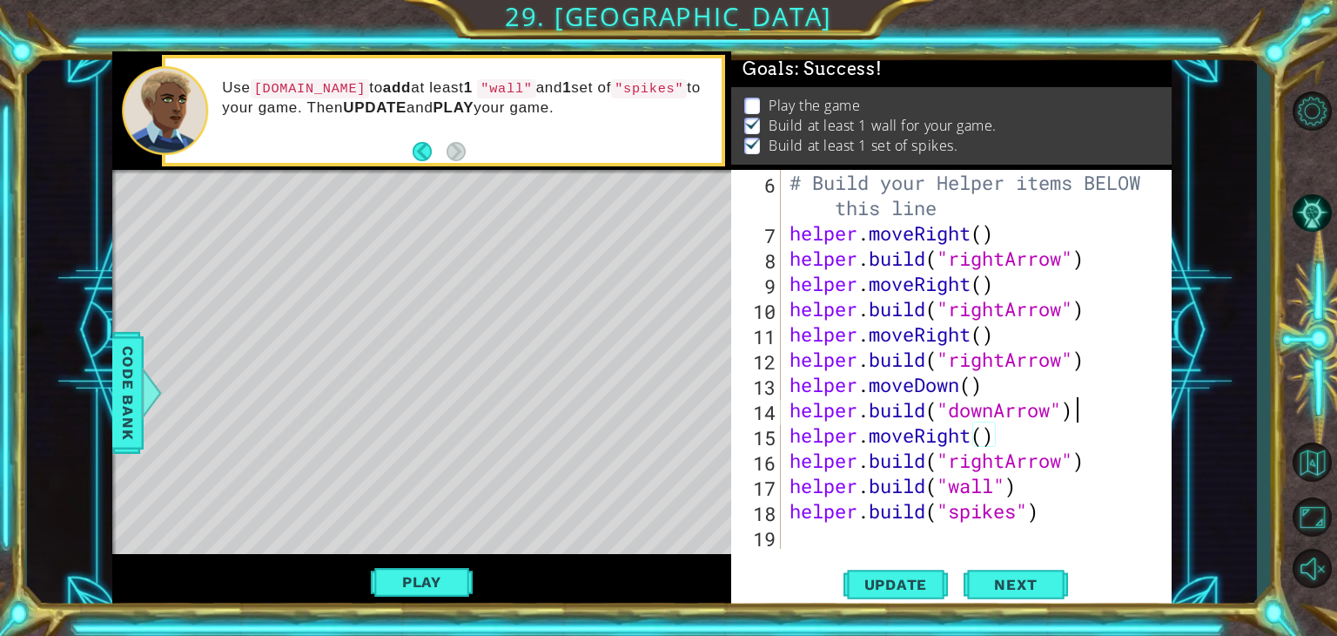
click at [1073, 411] on div "# Build your Helper items BELOW this line helper . moveRight ( ) helper . build…" at bounding box center [974, 397] width 377 height 454
click at [996, 411] on div "# Build your Helper items BELOW this line helper . moveRight ( ) helper . build…" at bounding box center [974, 397] width 377 height 454
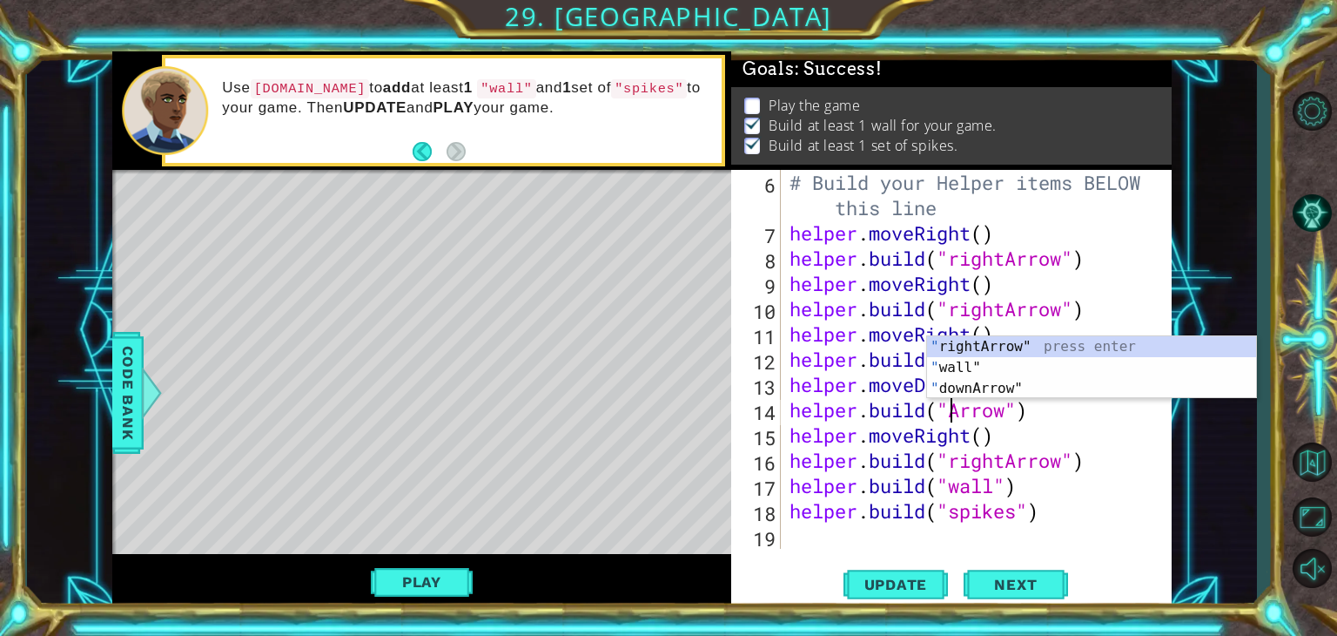
scroll to position [0, 7]
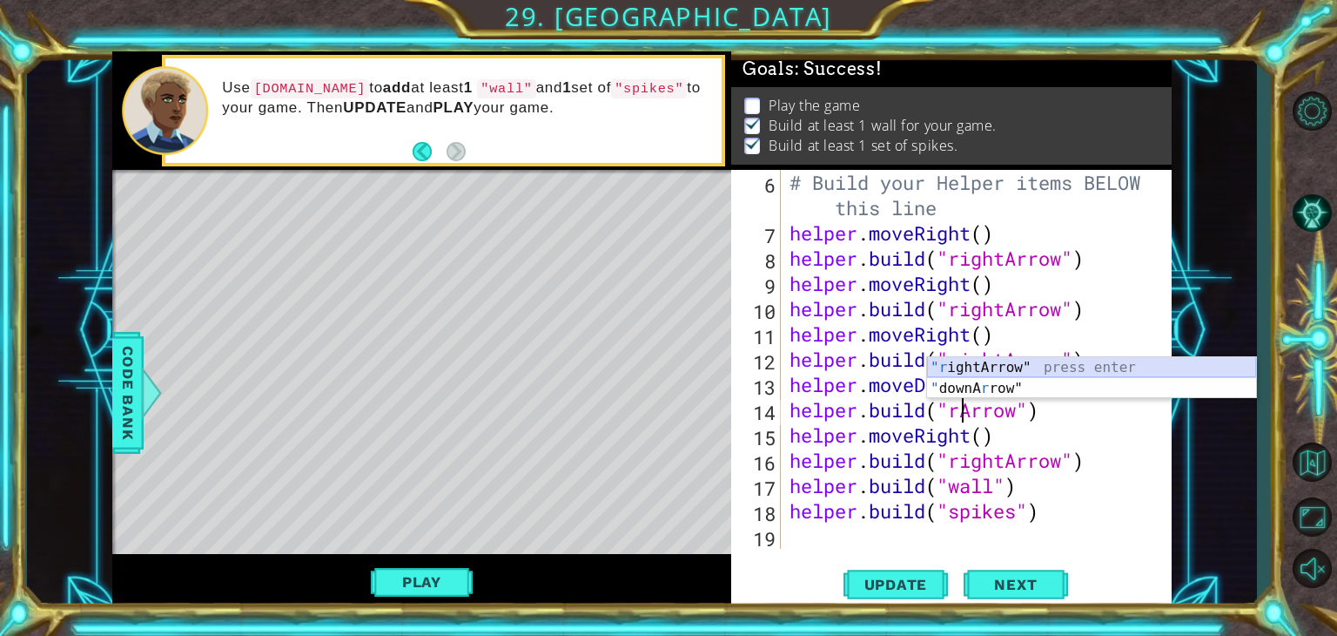
click at [987, 366] on div ""r ightArrow" press enter " downA r row" press enter" at bounding box center [1091, 399] width 329 height 84
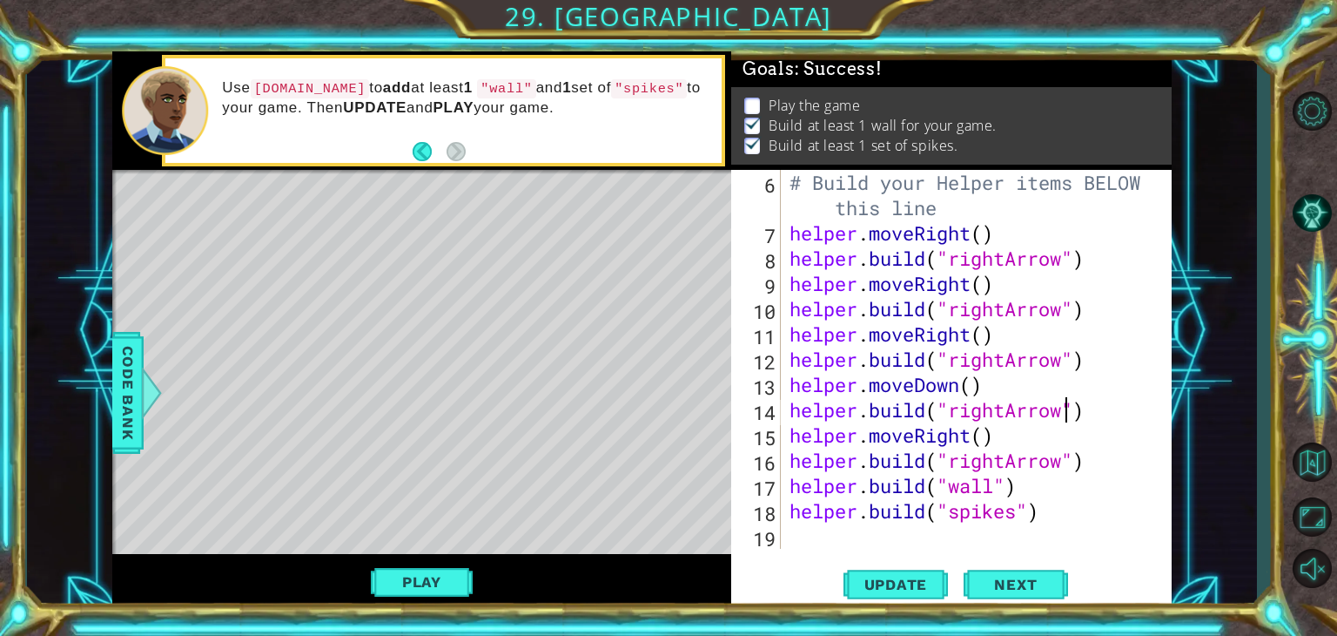
click at [960, 387] on div "# Build your Helper items BELOW this line helper . moveRight ( ) helper . build…" at bounding box center [974, 397] width 377 height 454
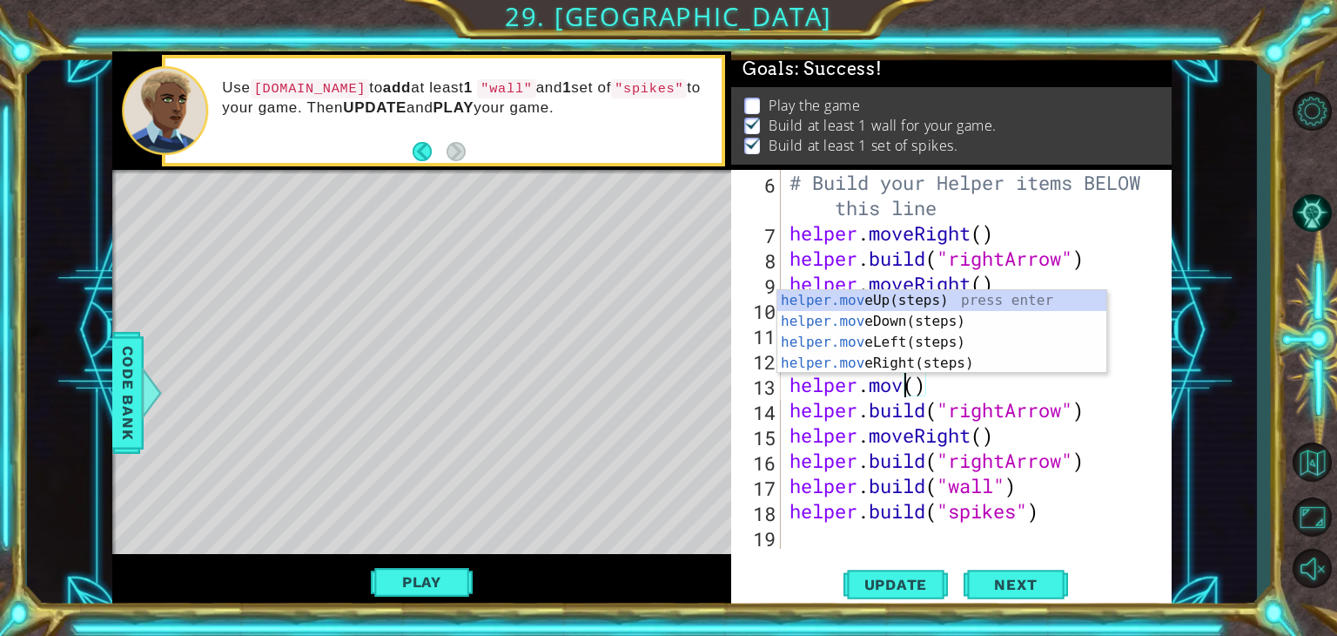
scroll to position [0, 5]
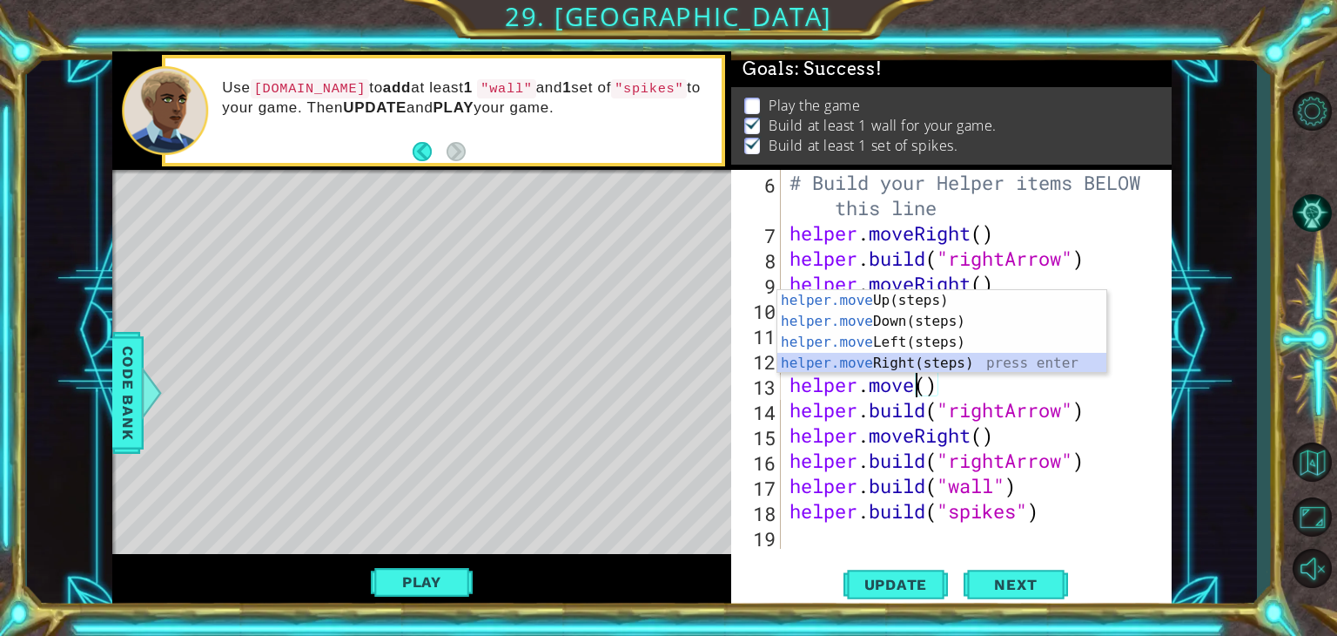
click at [867, 360] on div "helper.move Up(steps) press enter helper.move Down(steps) press enter helper.mo…" at bounding box center [941, 352] width 329 height 125
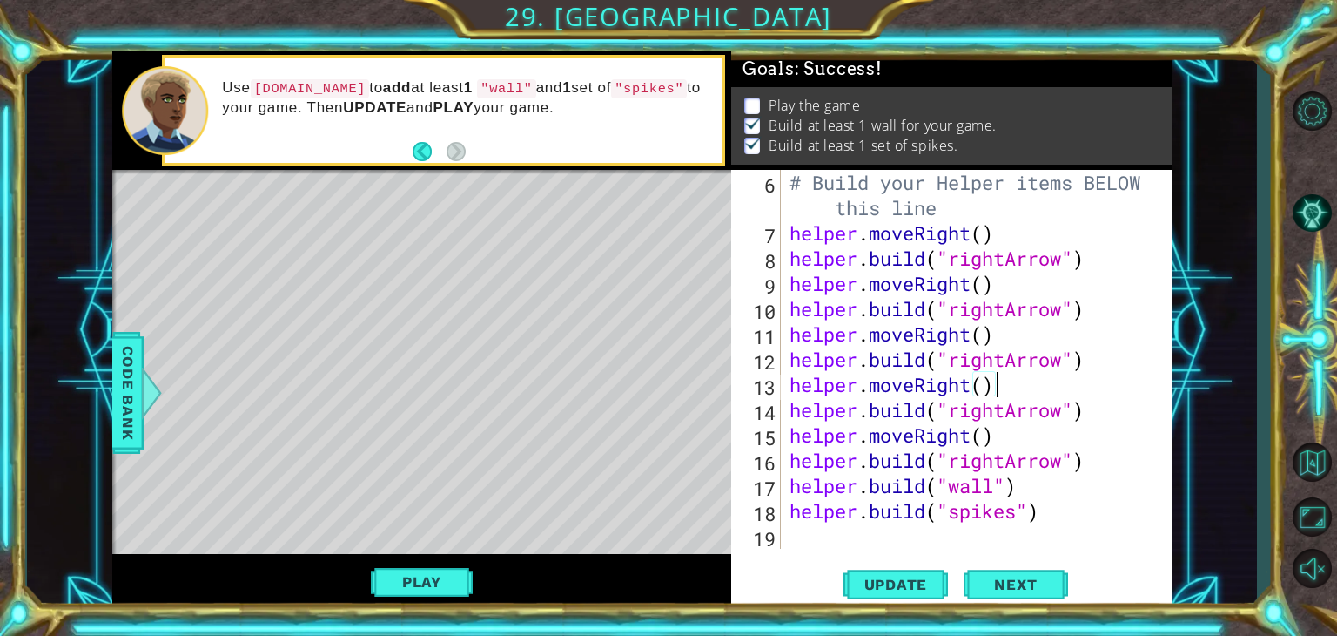
scroll to position [0, 8]
click at [923, 575] on span "Update" at bounding box center [896, 583] width 98 height 17
click at [1074, 457] on div "# Build your Helper items BELOW this line helper . moveRight ( ) helper . build…" at bounding box center [974, 397] width 377 height 454
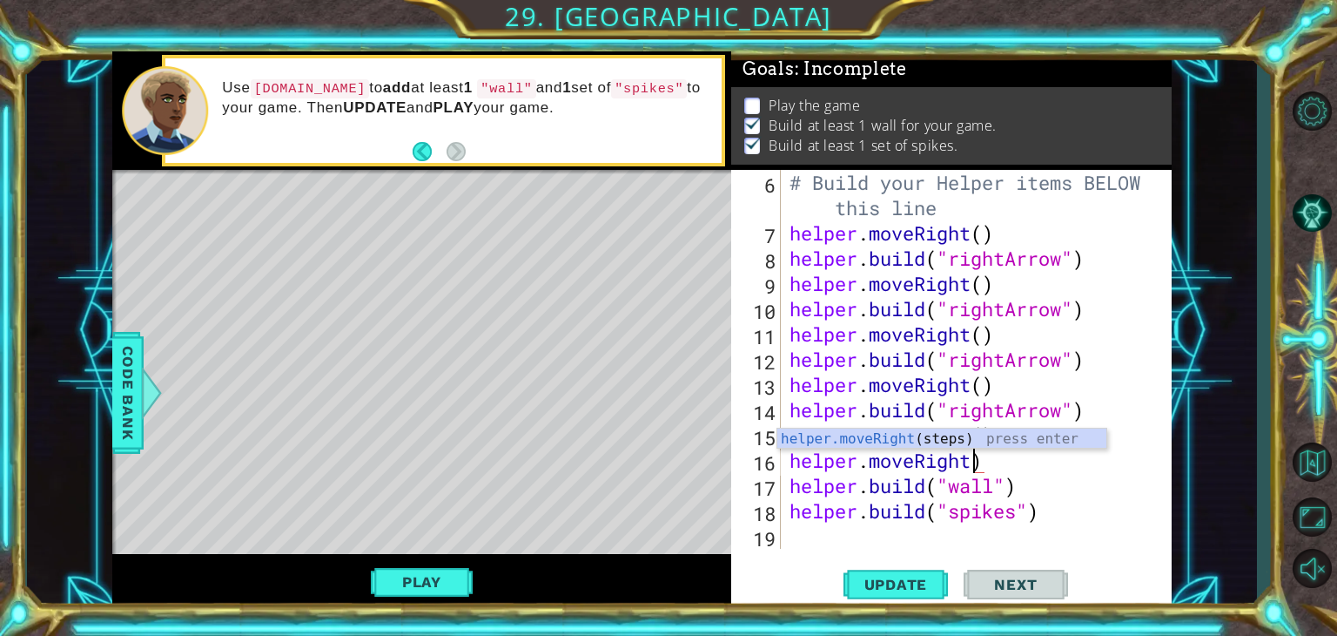
scroll to position [0, 8]
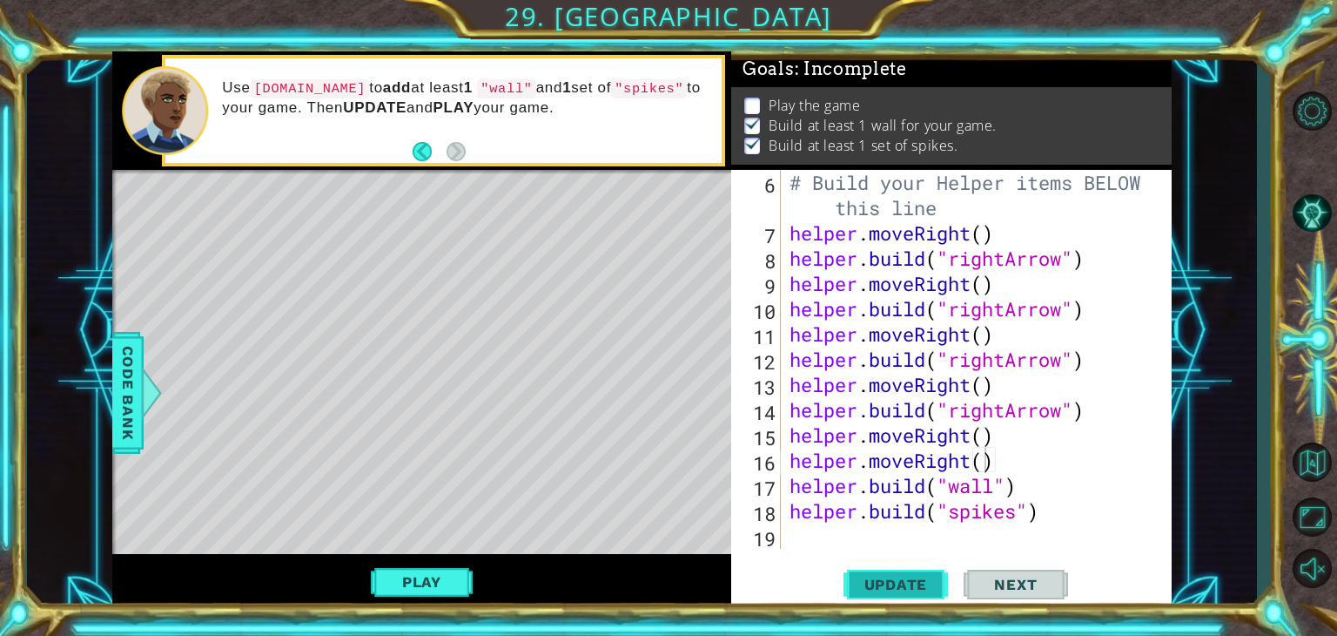
click at [900, 575] on span "Update" at bounding box center [896, 583] width 98 height 17
click at [882, 590] on span "Update" at bounding box center [896, 583] width 98 height 17
click at [439, 568] on button "Play" at bounding box center [422, 581] width 102 height 33
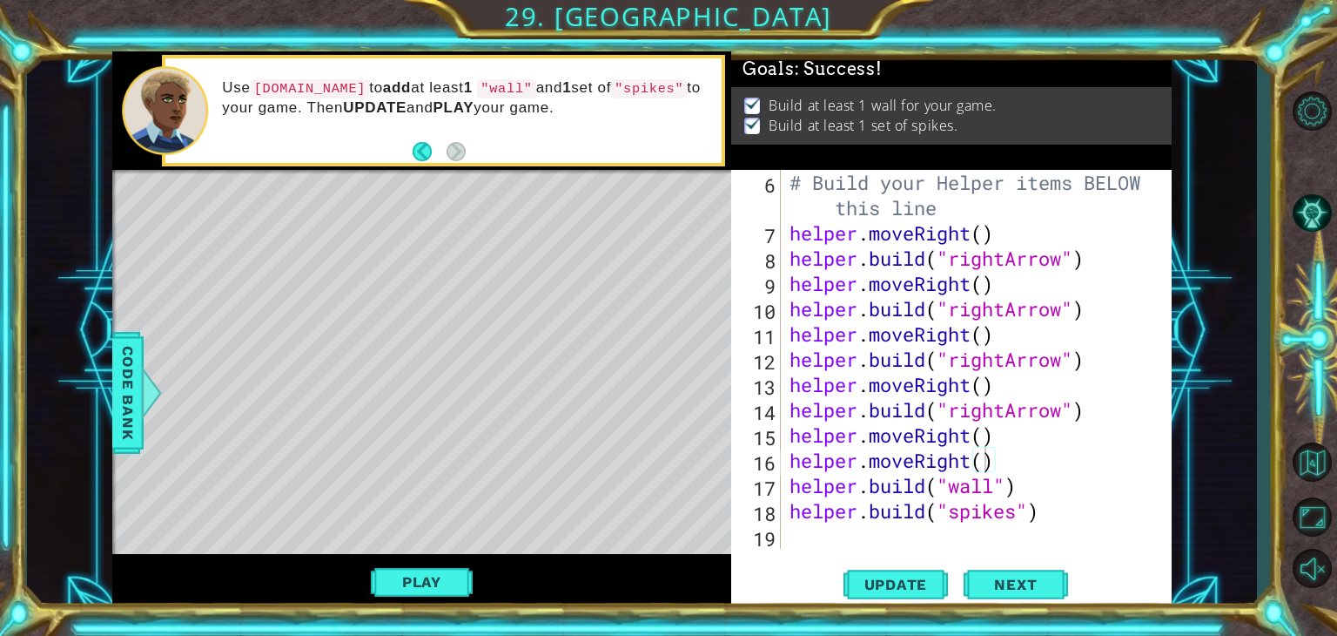
scroll to position [0, 0]
click at [1023, 582] on span "Next" at bounding box center [1015, 586] width 77 height 17
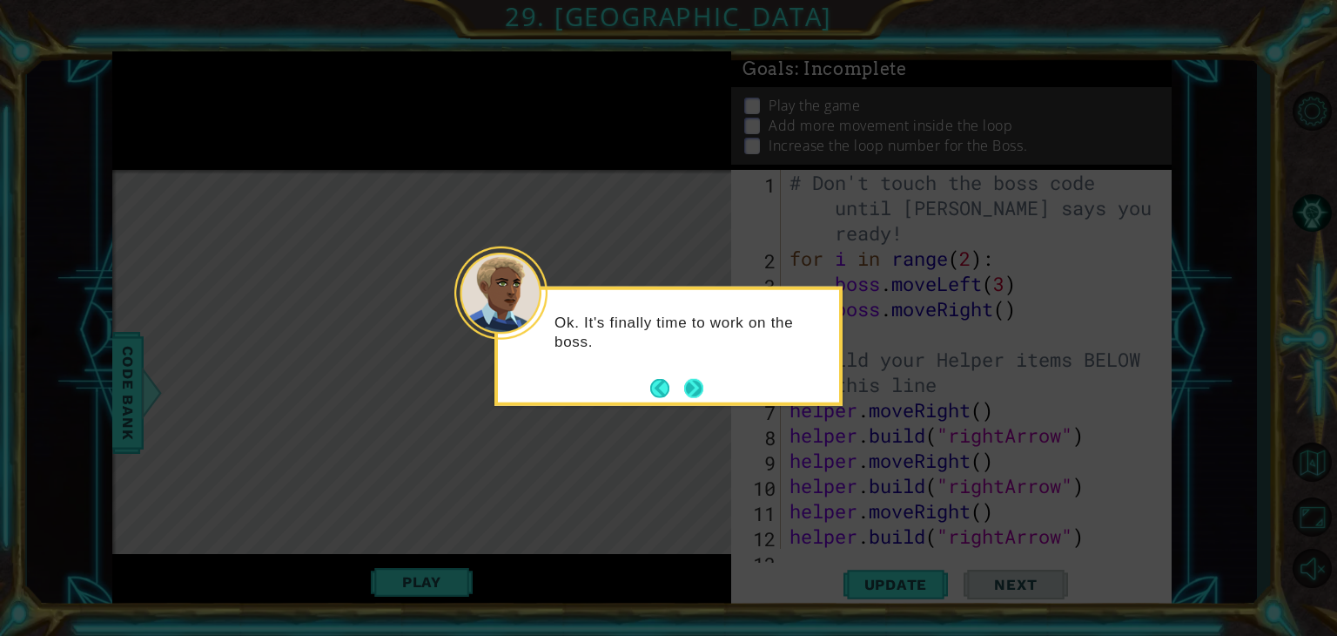
click at [695, 377] on button "Next" at bounding box center [693, 388] width 30 height 30
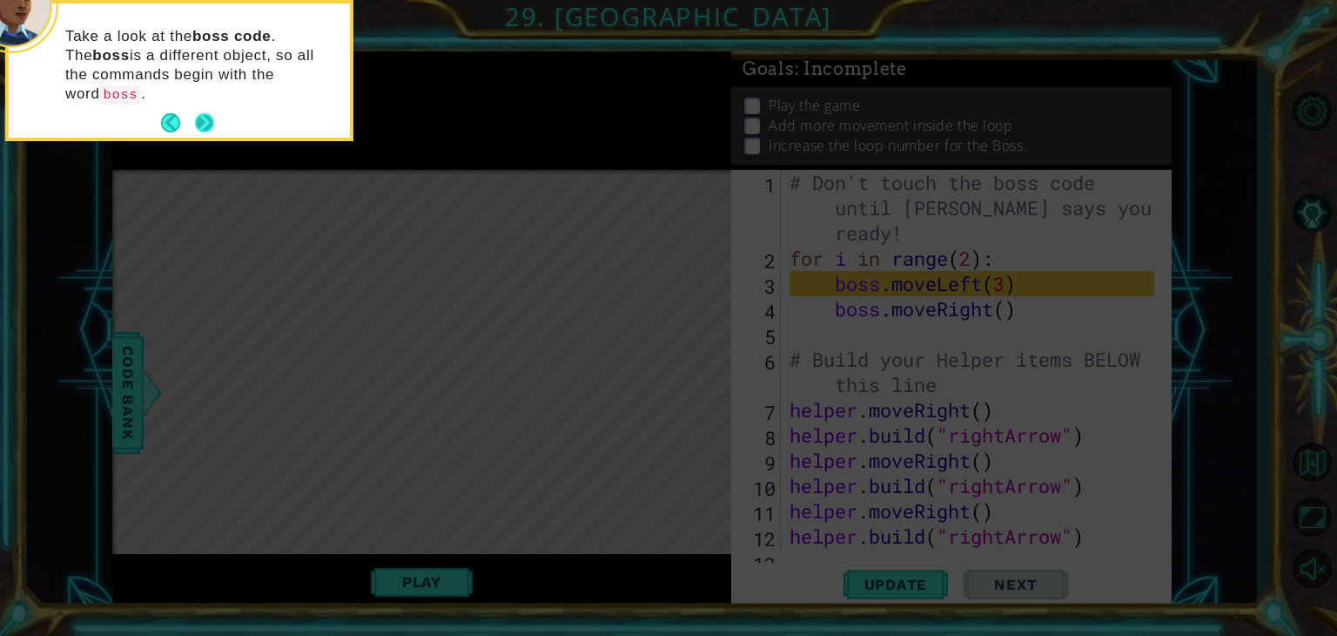
click at [205, 107] on button "Next" at bounding box center [204, 123] width 32 height 32
click at [205, 93] on icon at bounding box center [668, 95] width 1337 height 1080
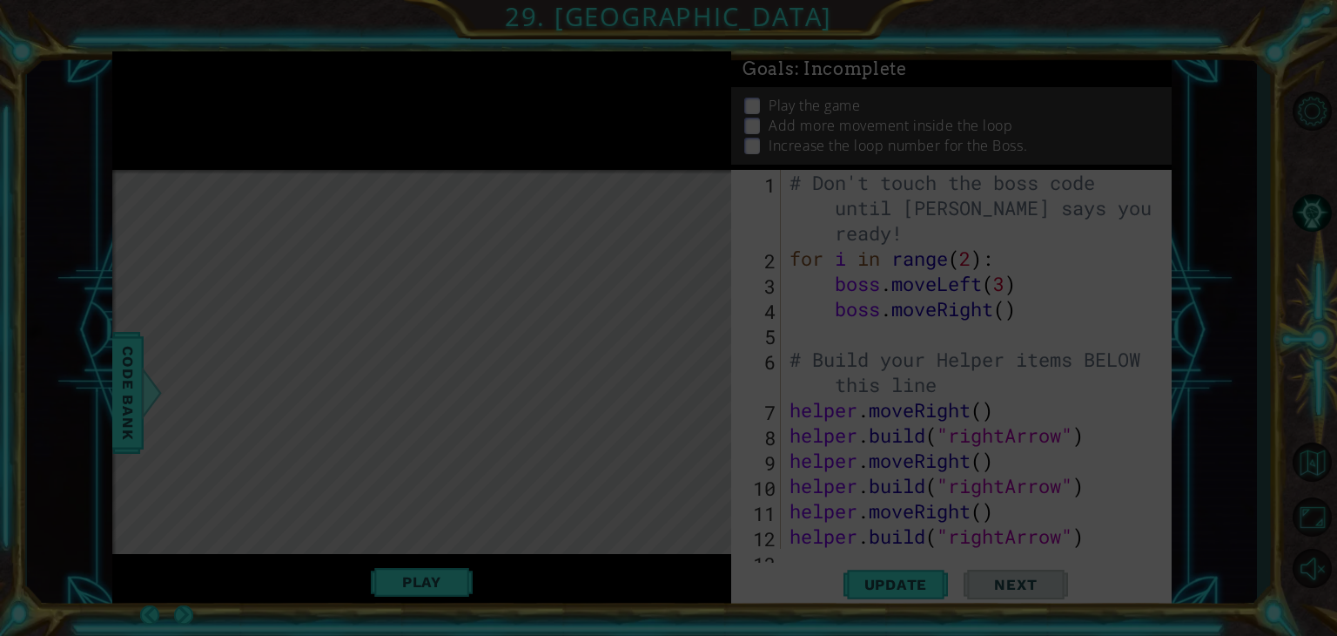
click at [686, 134] on icon at bounding box center [668, 318] width 1337 height 636
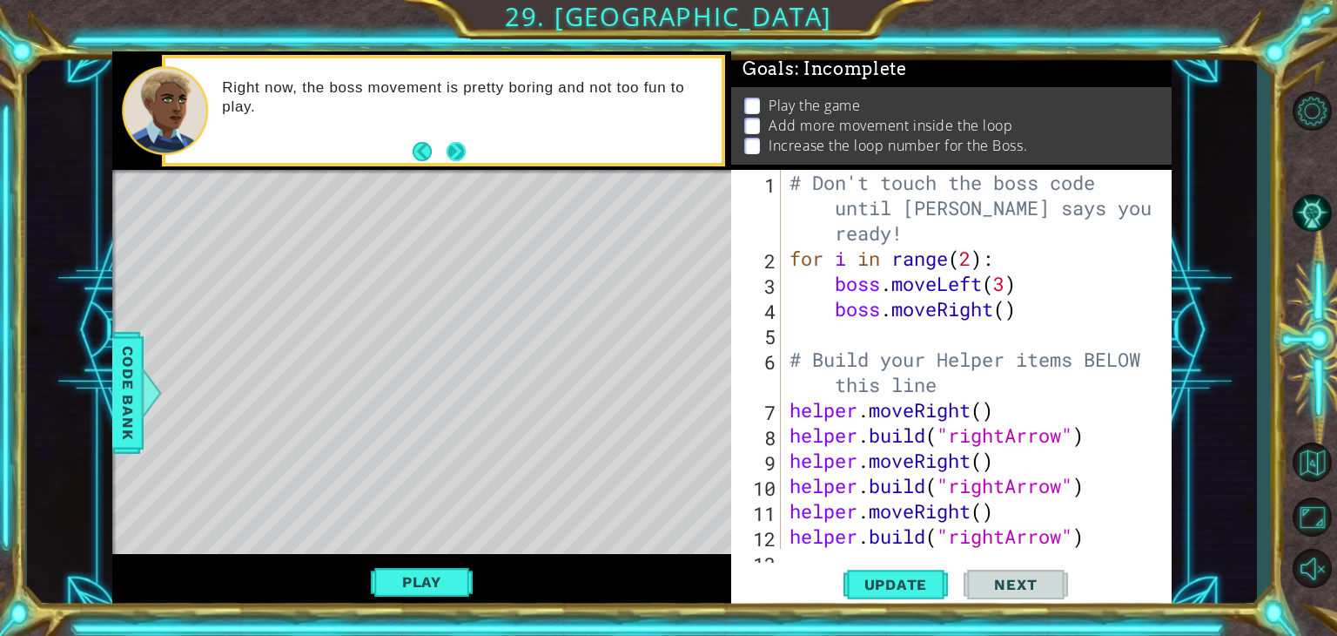
click at [463, 151] on button "Next" at bounding box center [456, 151] width 29 height 29
click at [463, 151] on div "Right now, the boss movement is pretty boring and not too fun to play." at bounding box center [421, 110] width 619 height 119
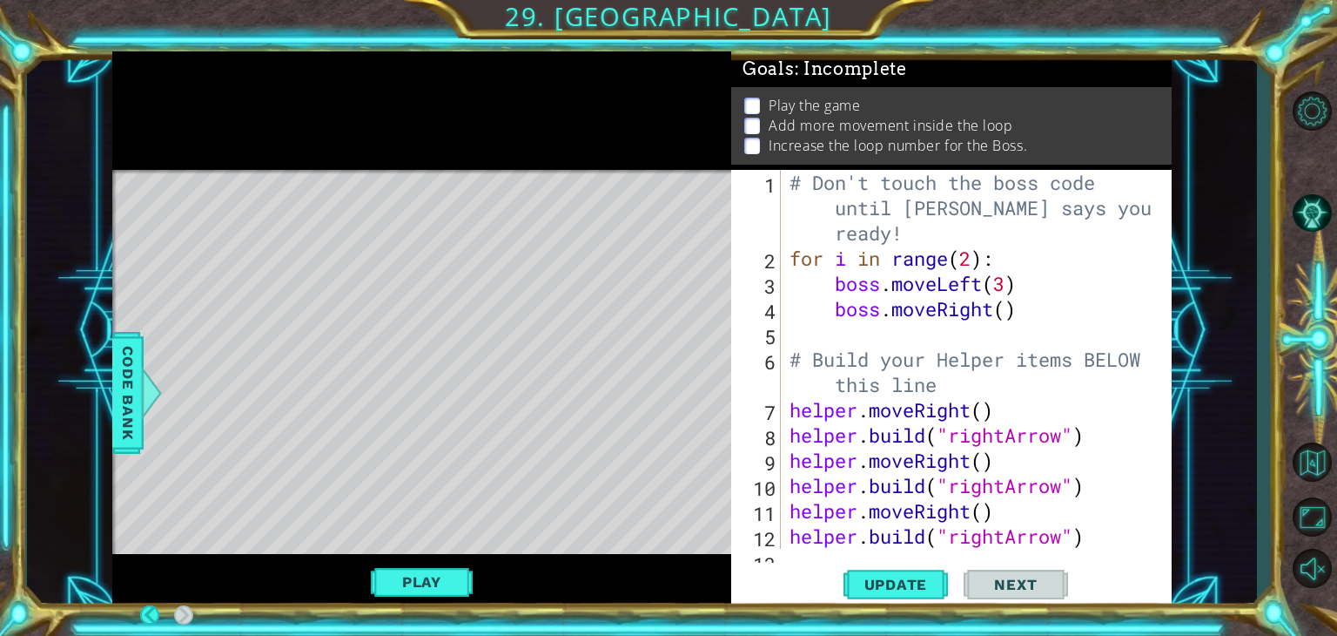
click at [457, 147] on div at bounding box center [421, 110] width 619 height 119
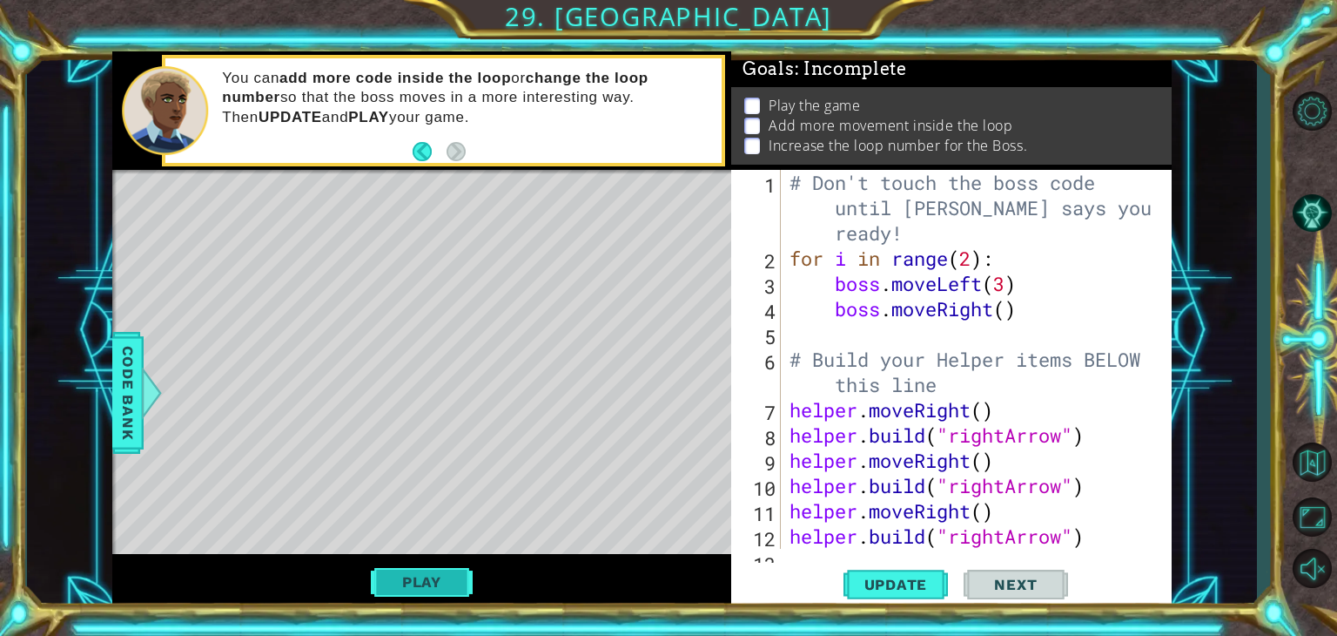
click at [434, 575] on button "Play" at bounding box center [422, 581] width 102 height 33
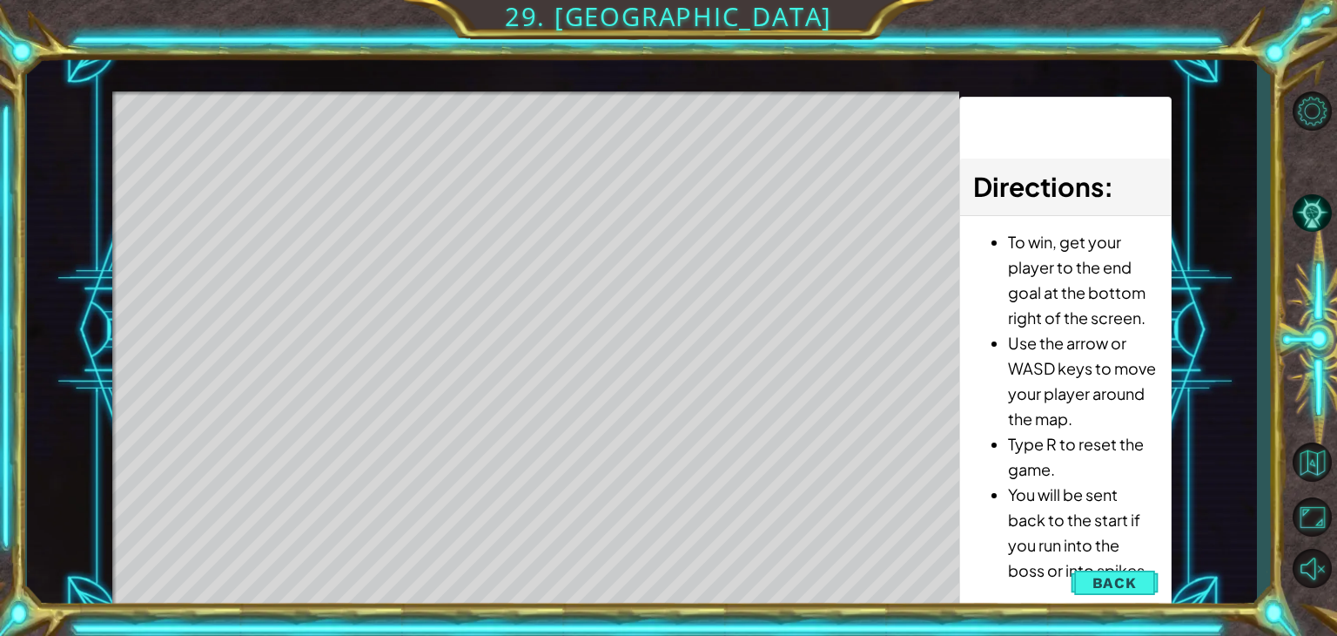
click at [434, 575] on div "Level Map" at bounding box center [514, 347] width 804 height 513
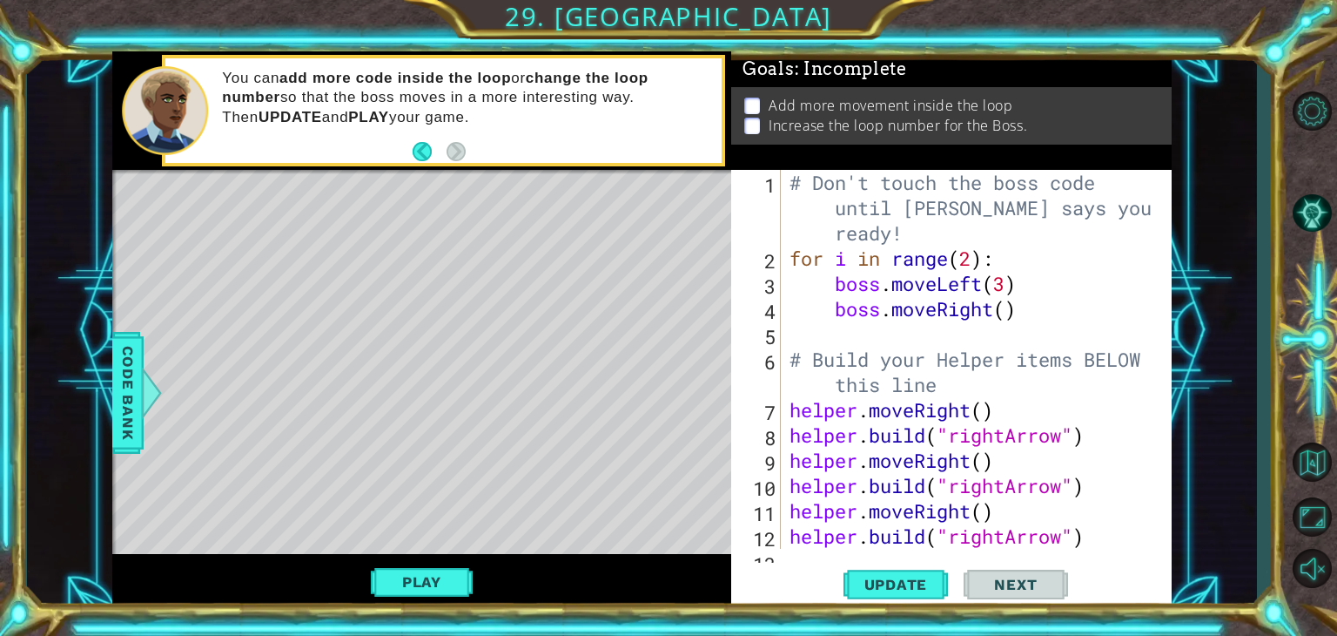
drag, startPoint x: 1091, startPoint y: 105, endPoint x: 1111, endPoint y: 270, distance: 165.8
click at [1111, 270] on div "Goals : Incomplete Add more movement inside the loop Increase the loop number f…" at bounding box center [951, 330] width 441 height 559
click at [1006, 283] on div "# Don't touch the boss code until [PERSON_NAME] says you're ready! for i in ran…" at bounding box center [974, 410] width 377 height 480
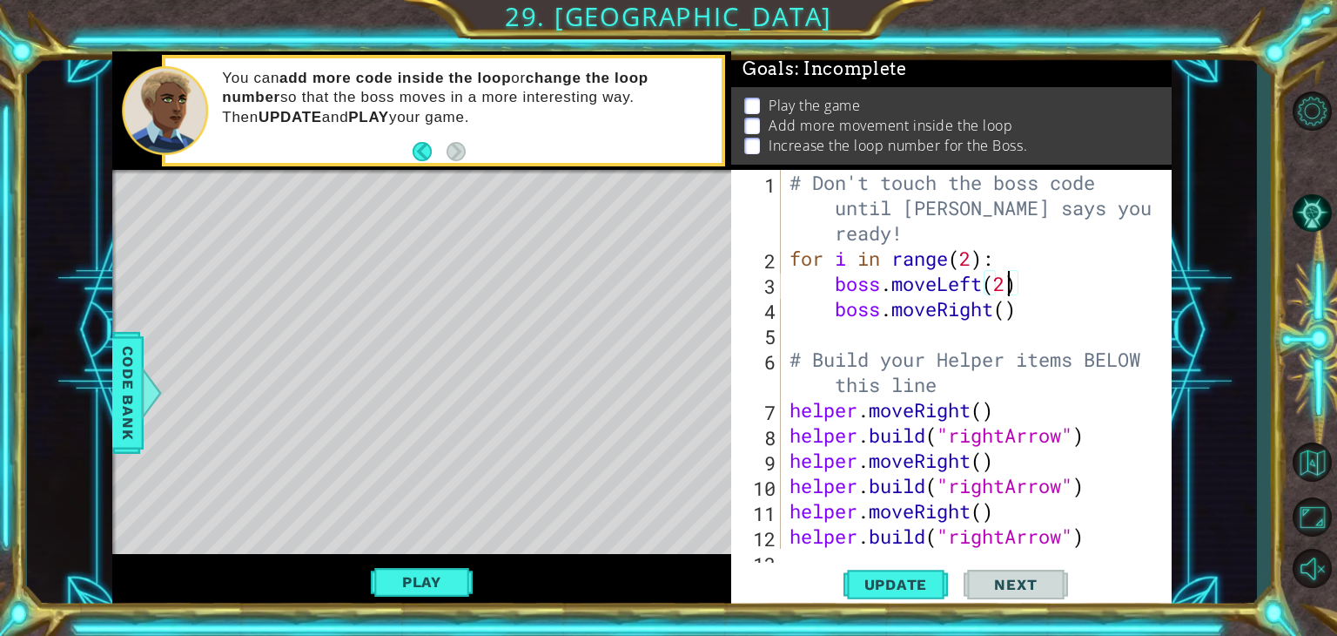
scroll to position [0, 9]
click at [994, 311] on div "# Don't touch the boss code until [PERSON_NAME] says you're ready! for i in ran…" at bounding box center [974, 410] width 377 height 480
click at [999, 306] on div "# Don't touch the boss code until [PERSON_NAME] says you're ready! for i in ran…" at bounding box center [974, 410] width 377 height 480
click at [898, 577] on span "Update" at bounding box center [896, 583] width 98 height 17
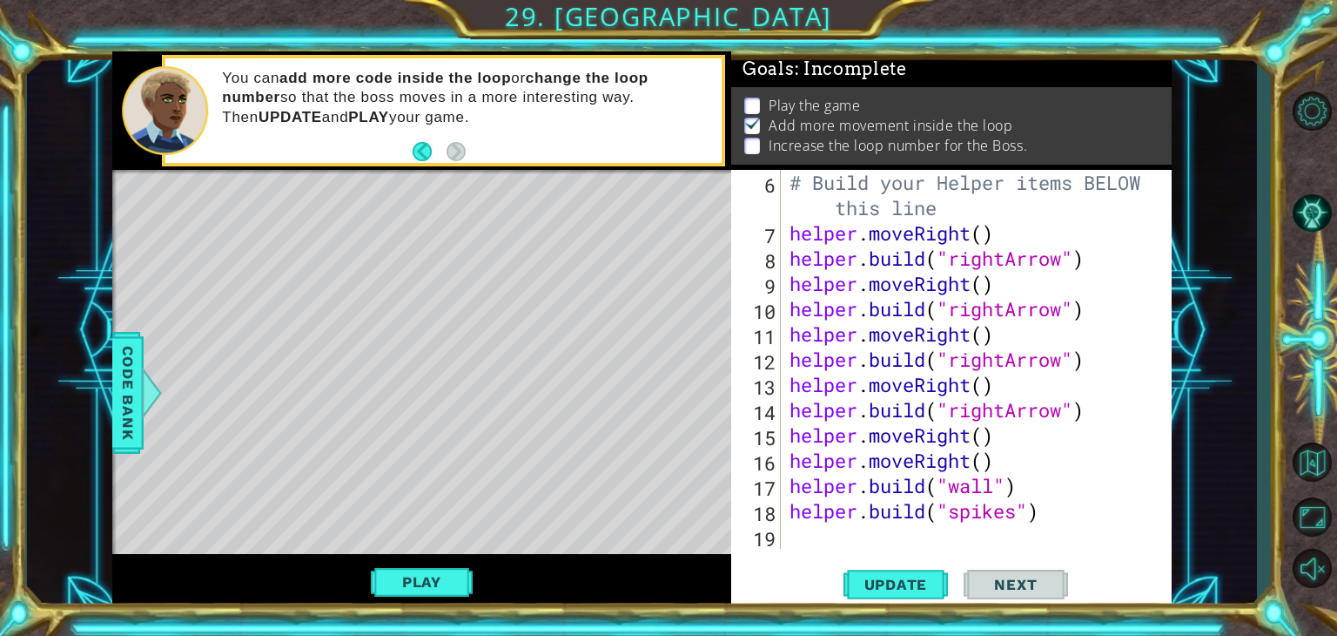
scroll to position [177, 0]
click at [1048, 520] on div "# Build your Helper items BELOW this line helper . moveRight ( ) helper . build…" at bounding box center [974, 397] width 377 height 454
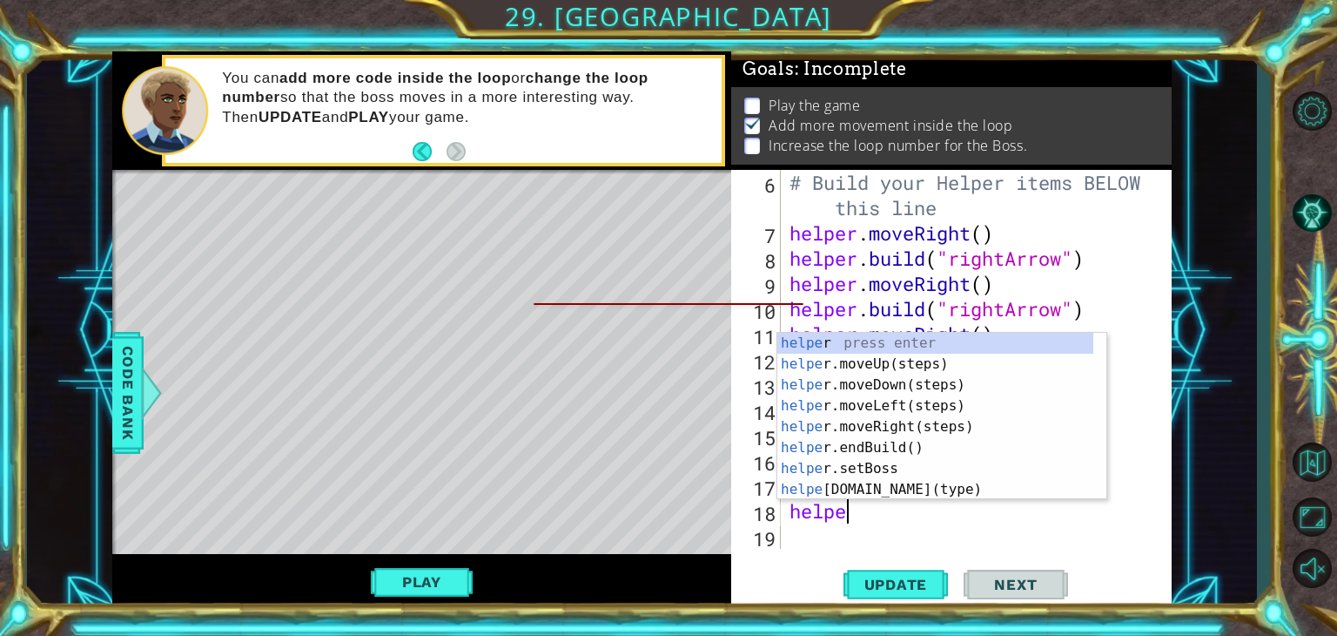
scroll to position [0, 0]
type textarea "h"
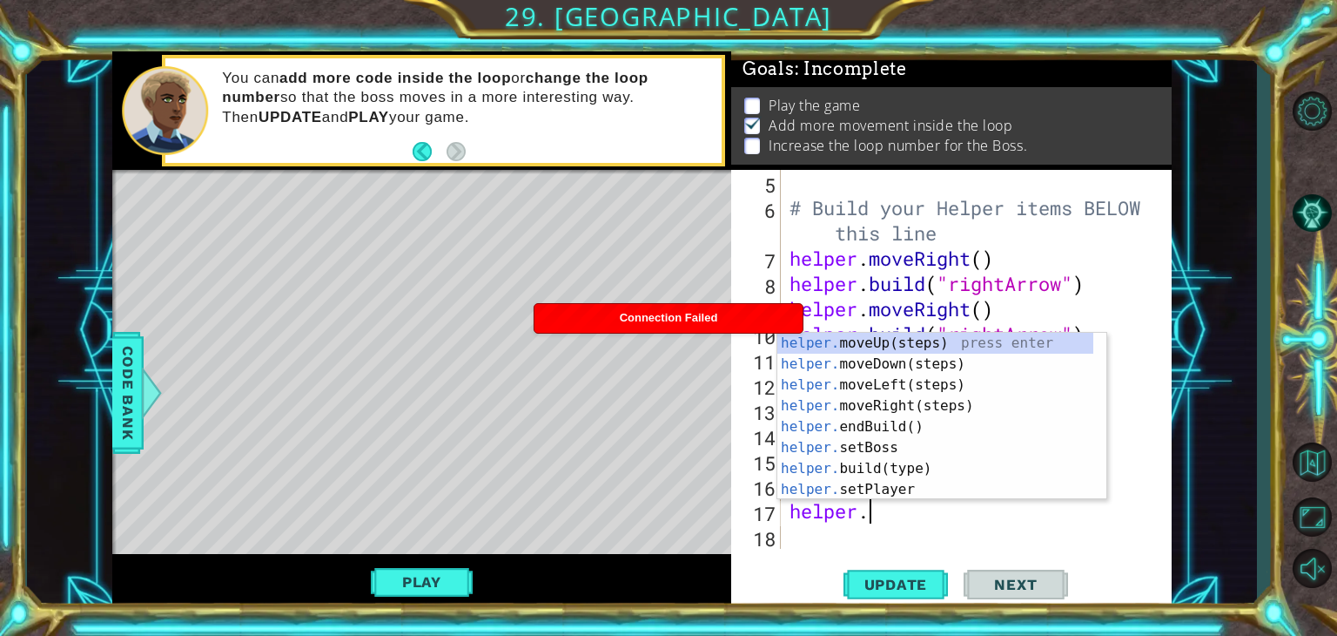
type textarea "h"
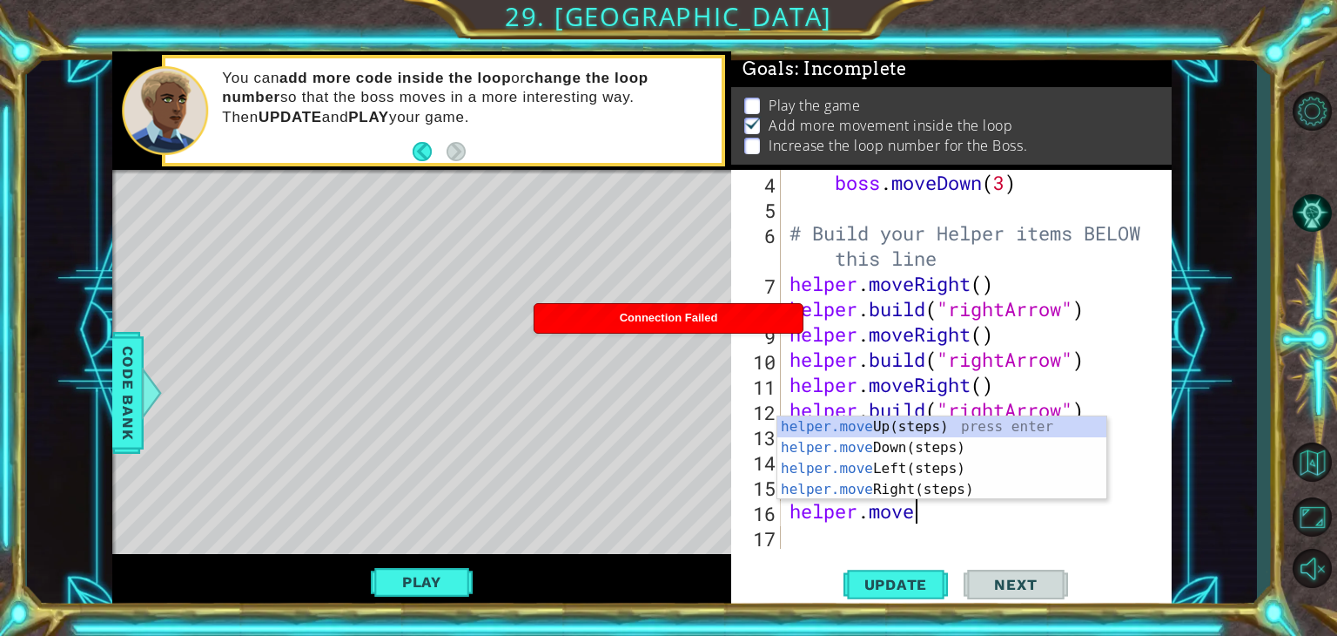
type textarea "h"
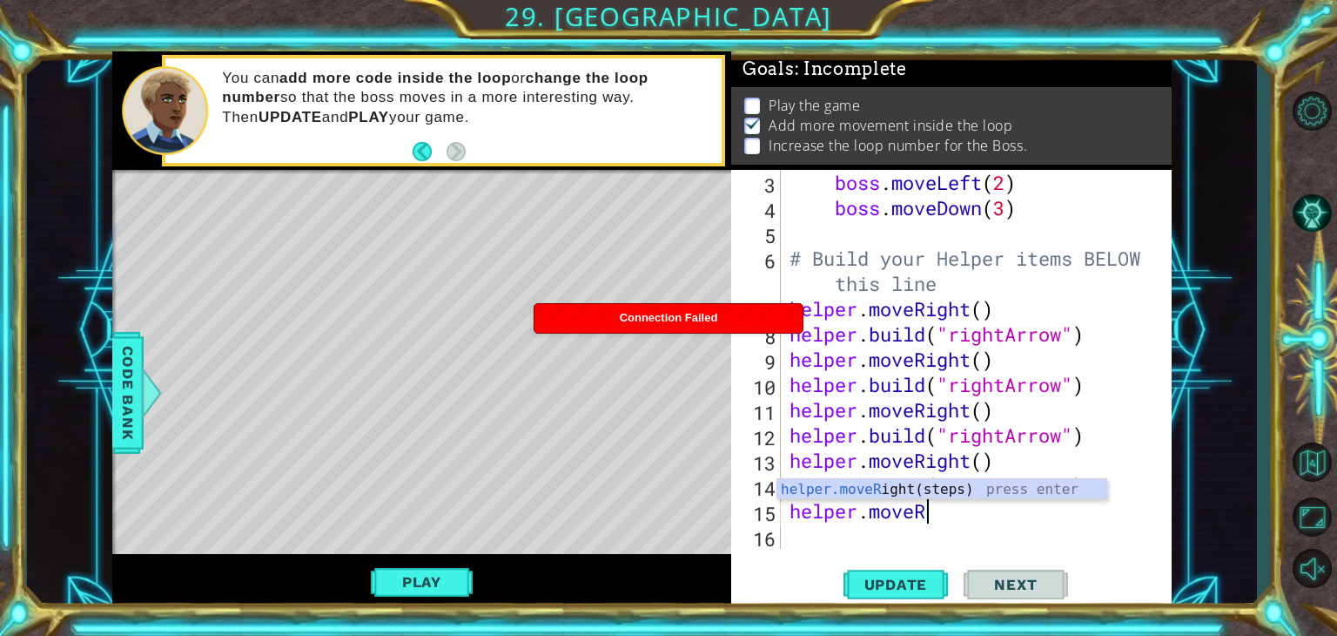
type textarea "h"
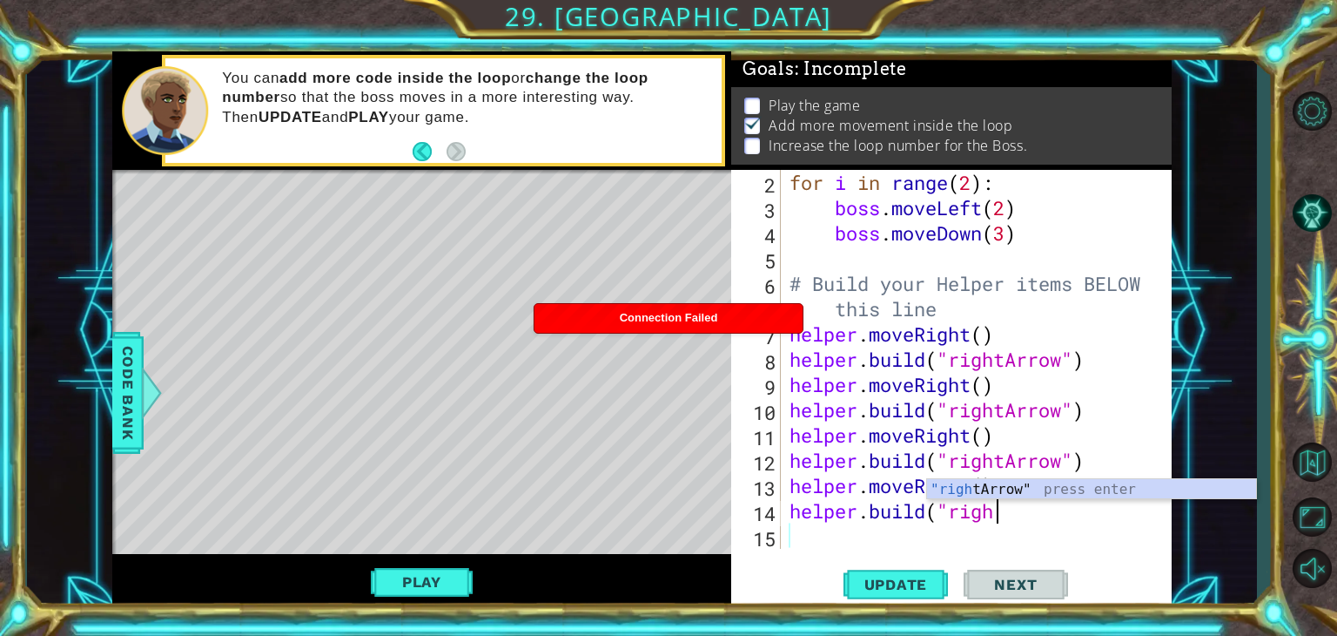
type textarea "h"
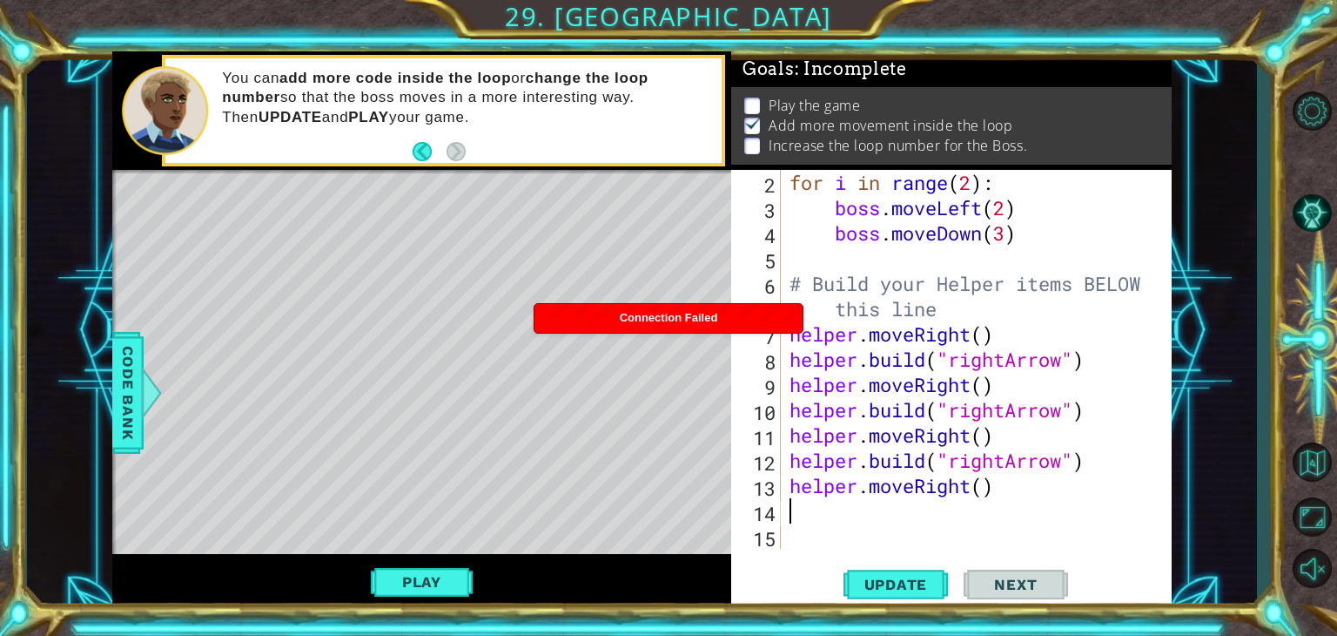
type textarea "h"
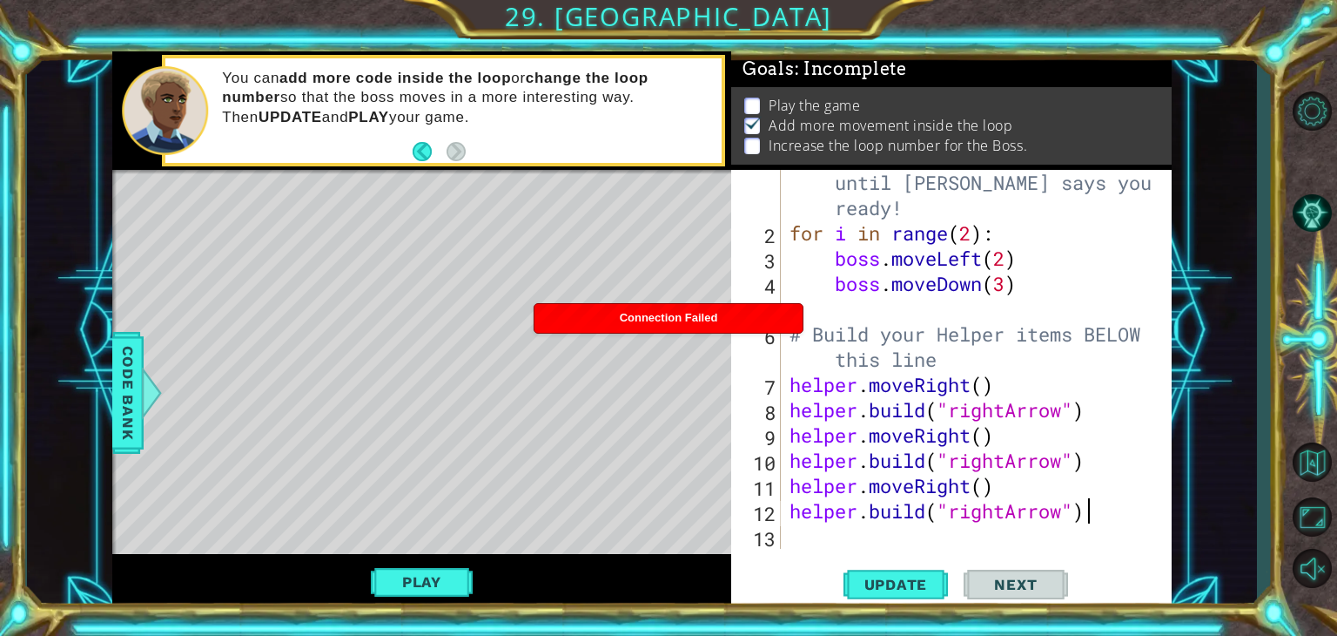
scroll to position [24, 0]
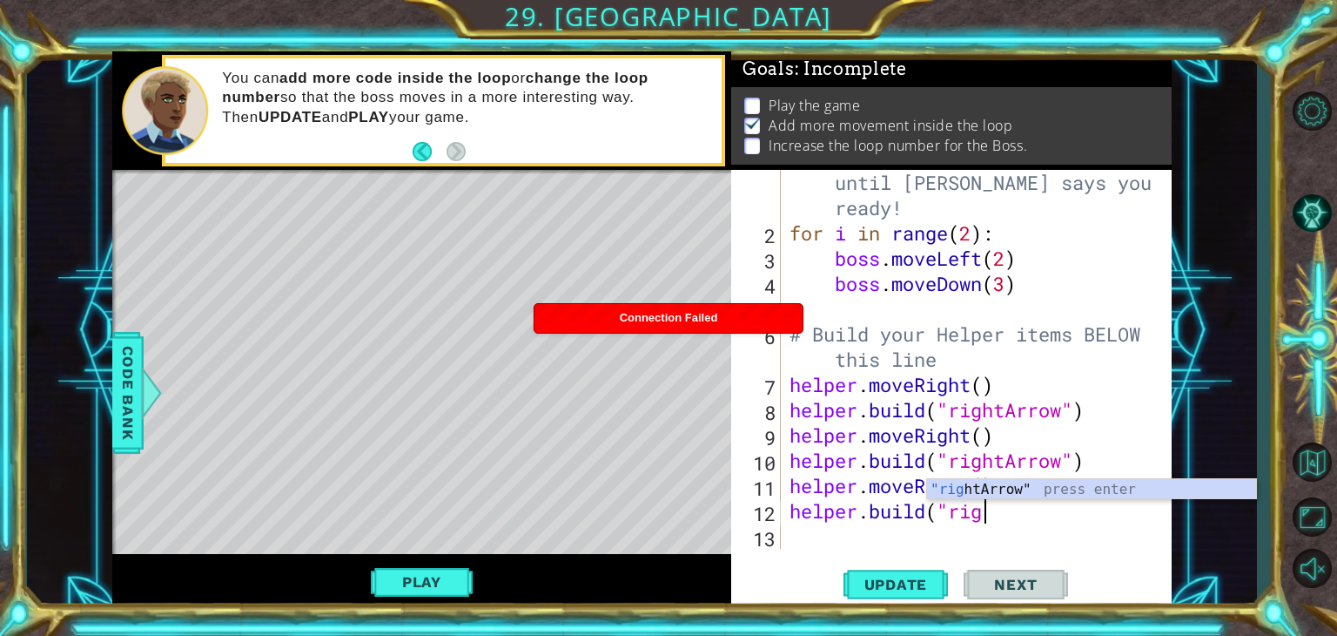
type textarea "h"
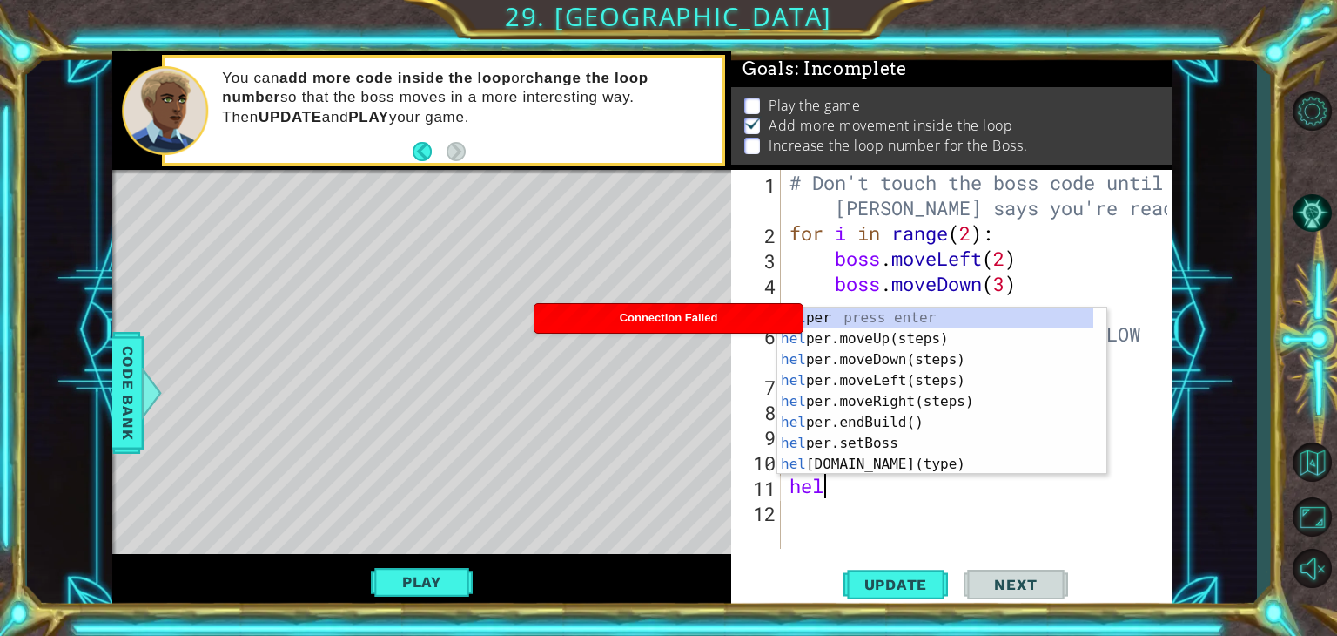
type textarea "h"
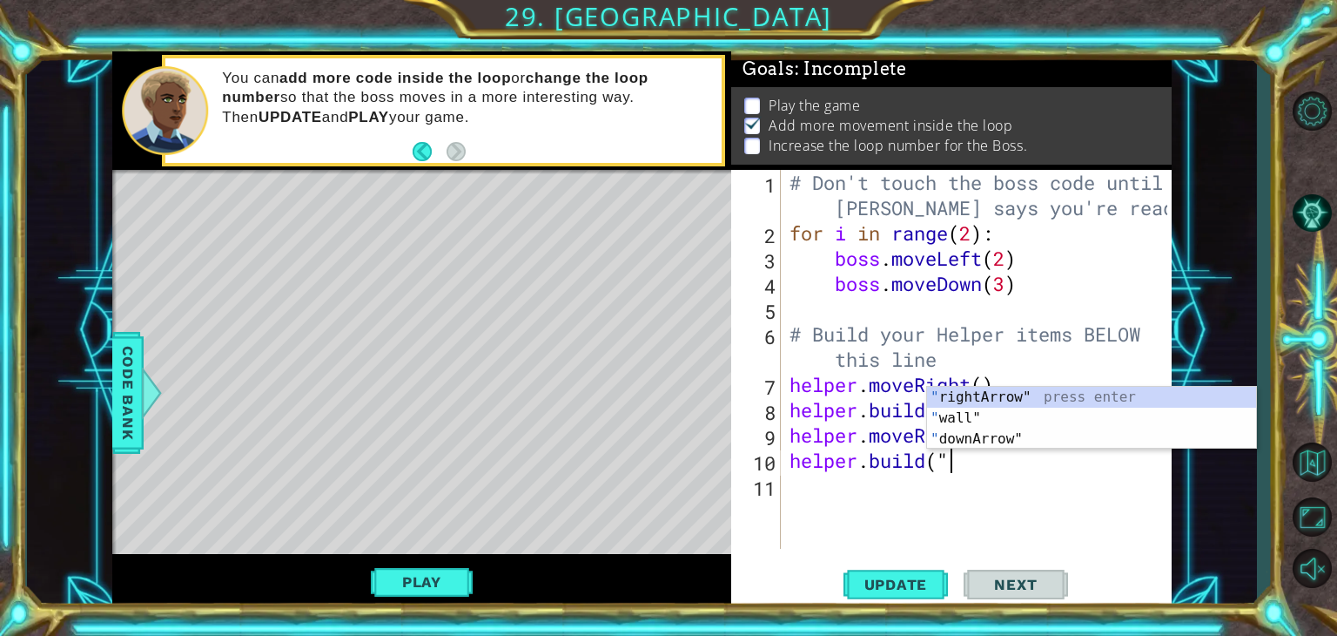
type textarea "h"
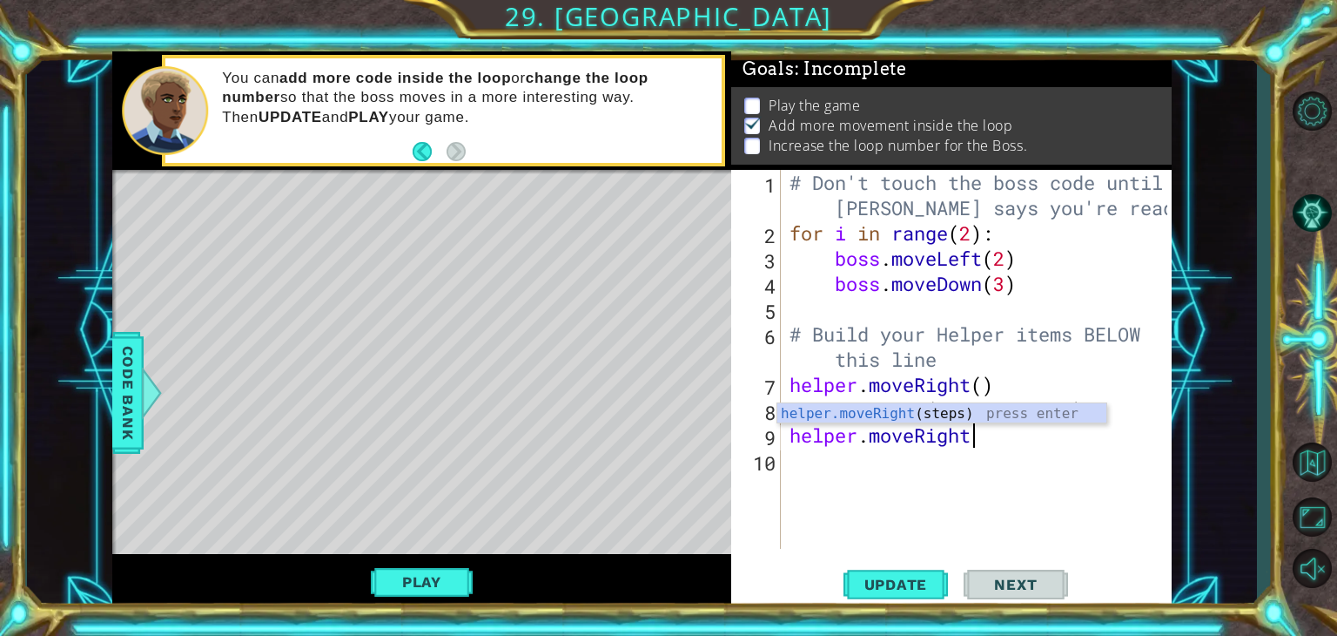
type textarea "h"
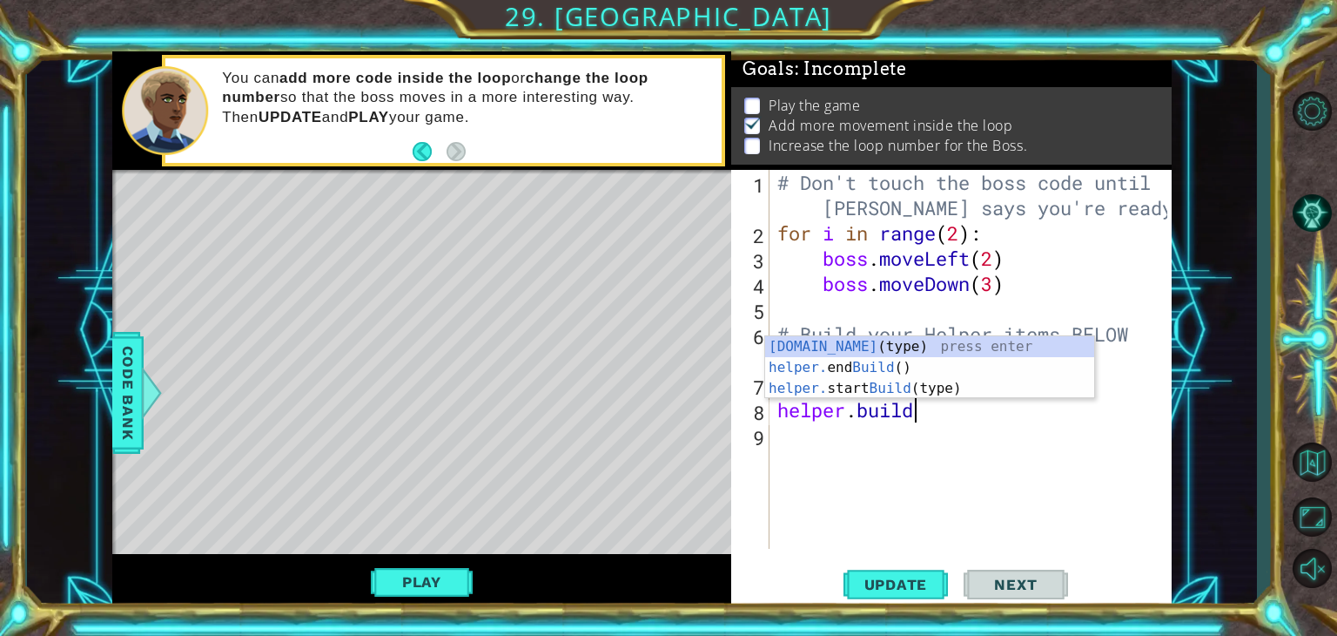
type textarea "h"
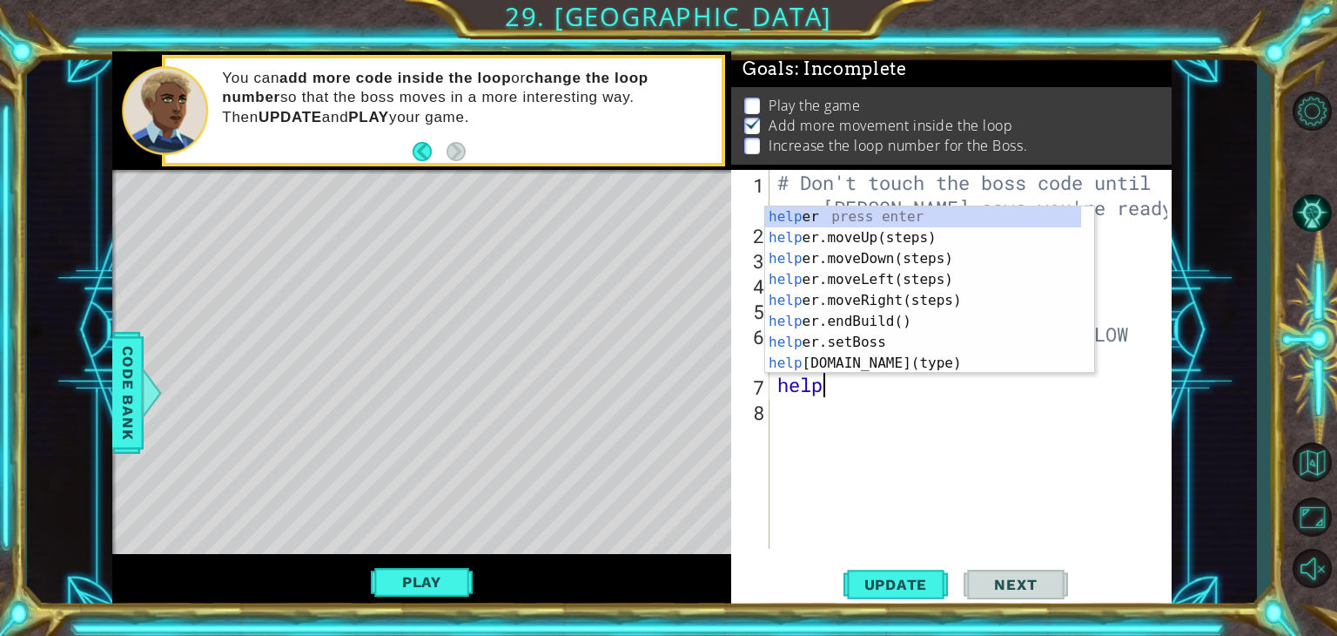
type textarea "h"
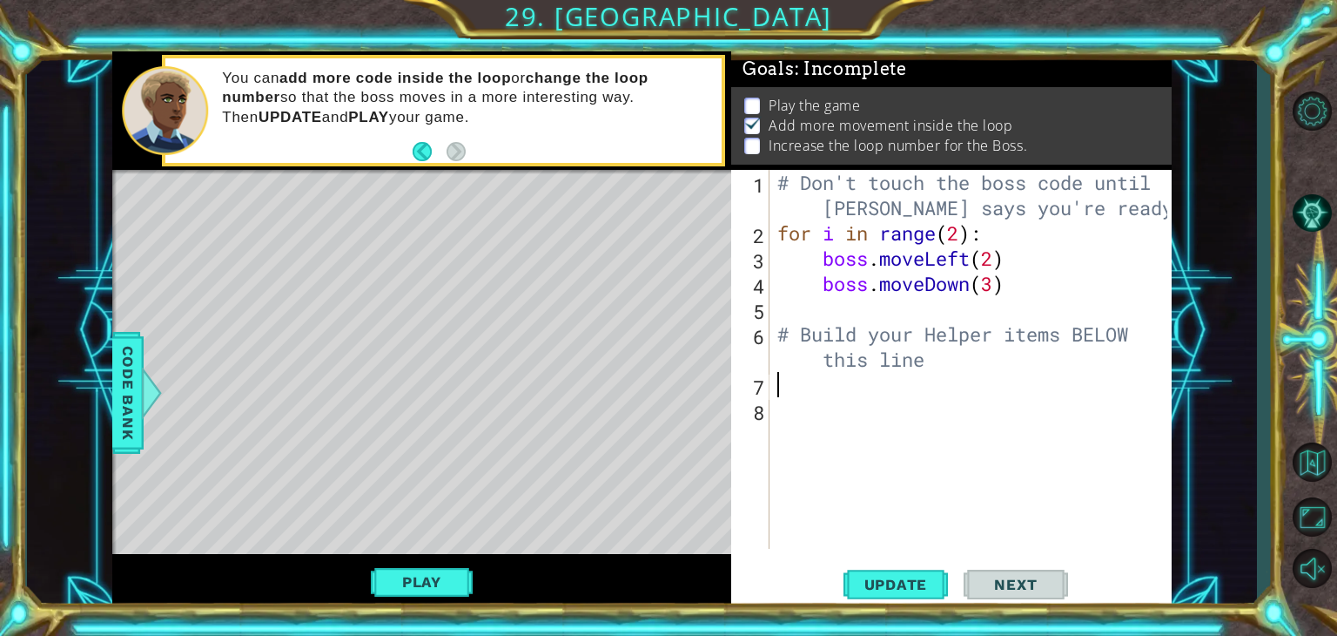
type textarea "# Build your Helper items BELOW this line"
click at [905, 577] on span "Update" at bounding box center [896, 583] width 98 height 17
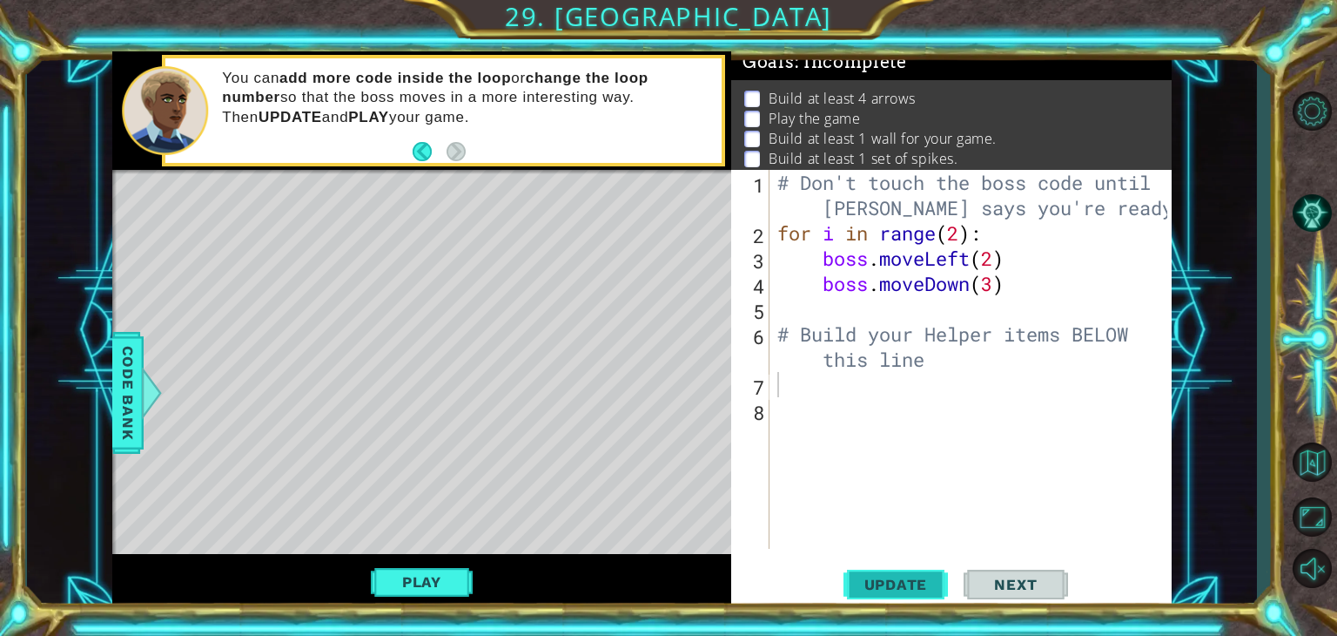
click at [905, 577] on span "Update" at bounding box center [896, 583] width 98 height 17
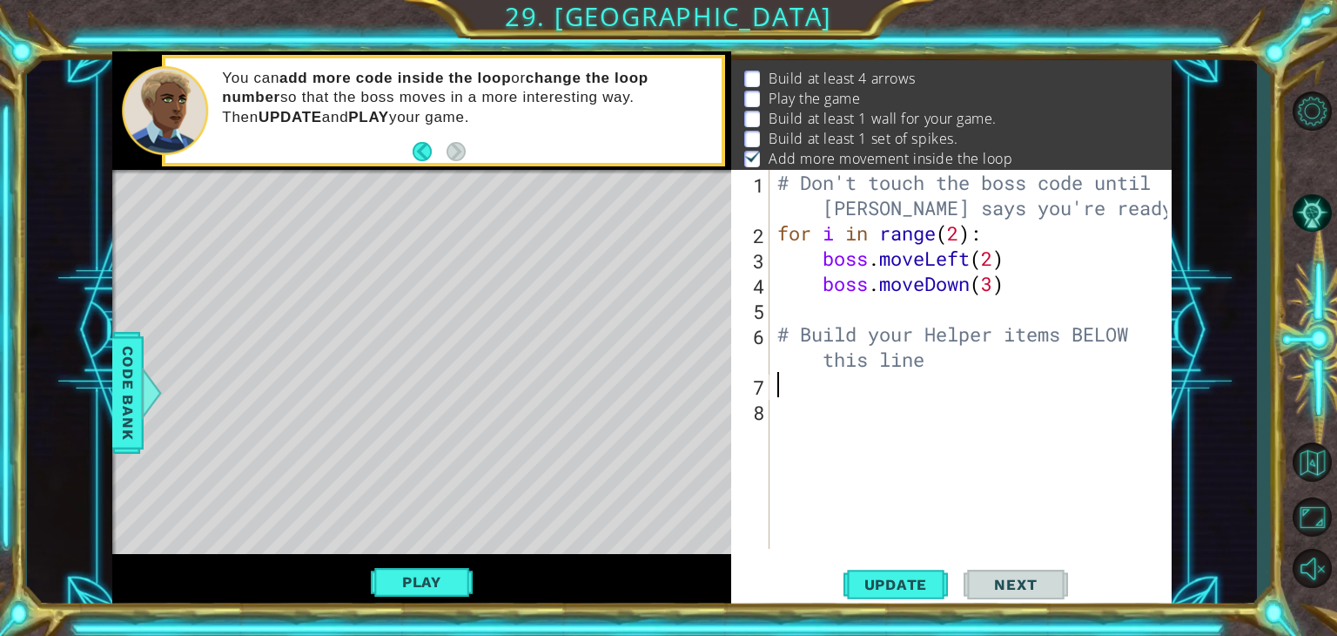
scroll to position [30, 0]
click at [779, 387] on div "# Don't touch the boss code until [PERSON_NAME] says you're ready! for i in ran…" at bounding box center [975, 397] width 402 height 454
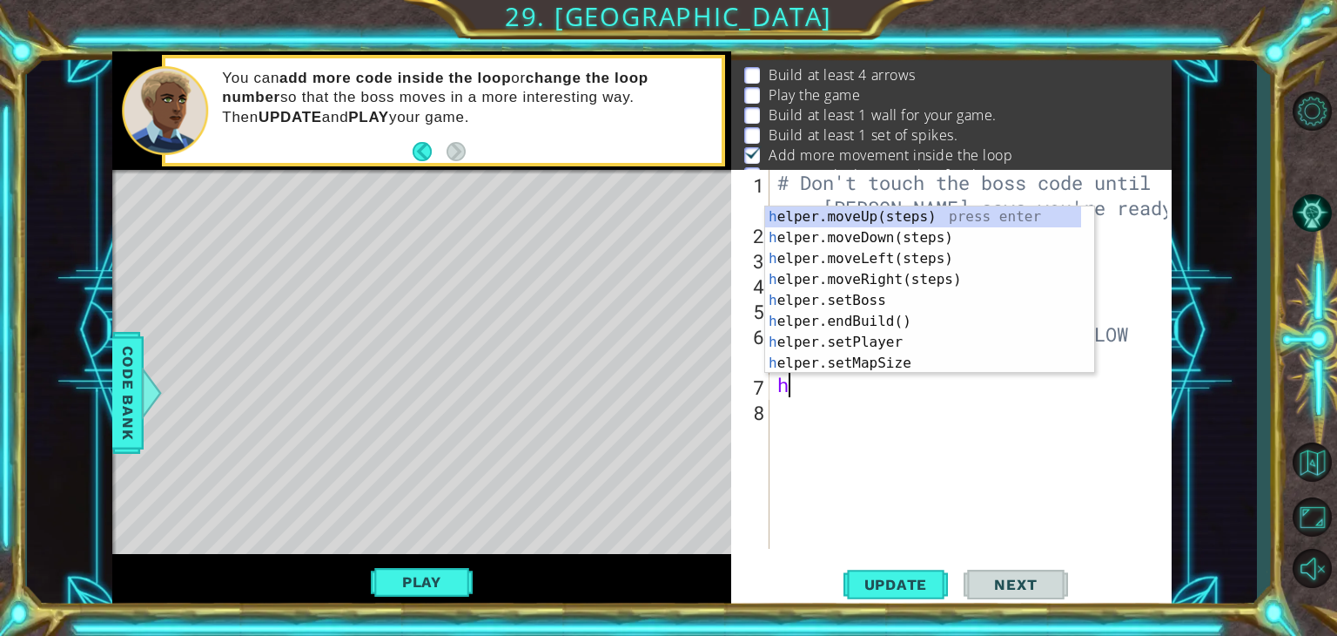
type textarea "he"
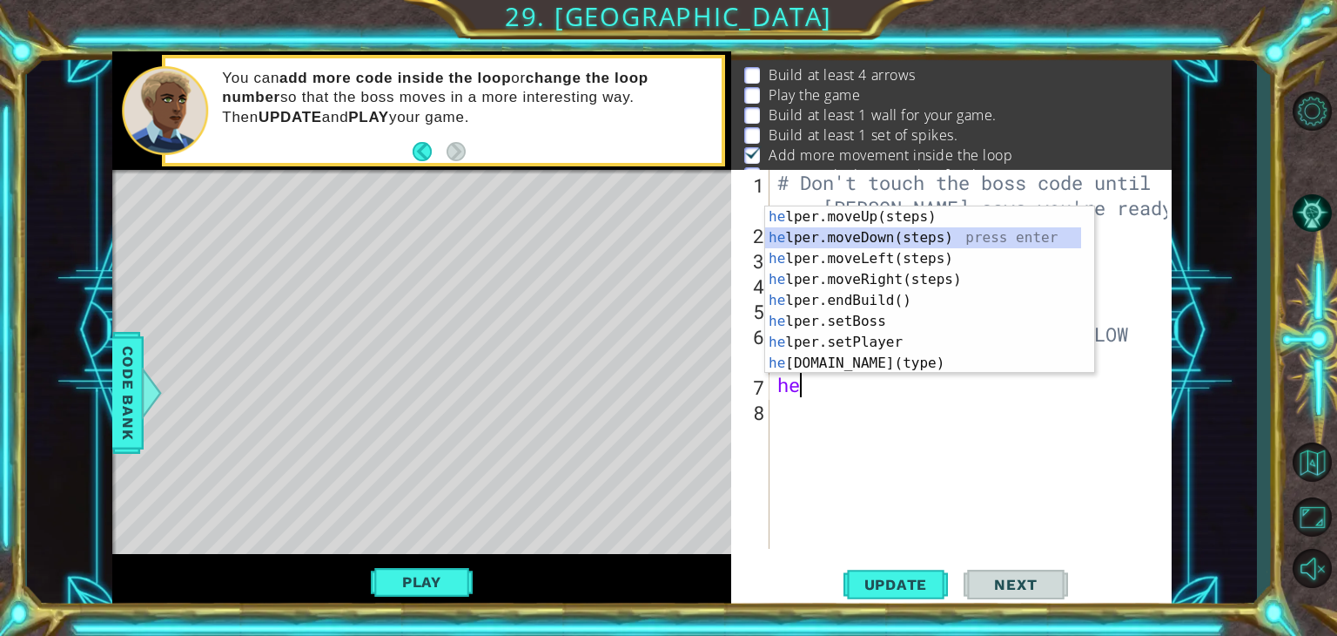
click at [815, 231] on div "he lper.moveUp(steps) press enter he lper.moveDown(steps) press enter he lper.m…" at bounding box center [923, 310] width 316 height 209
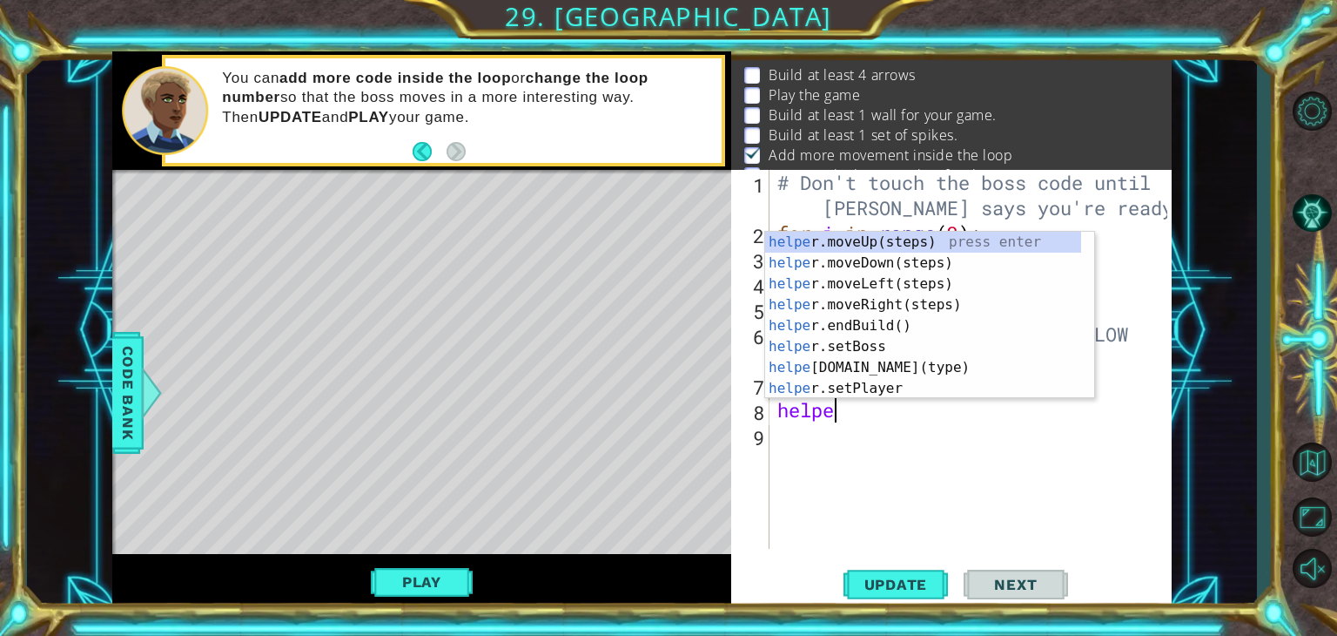
scroll to position [0, 2]
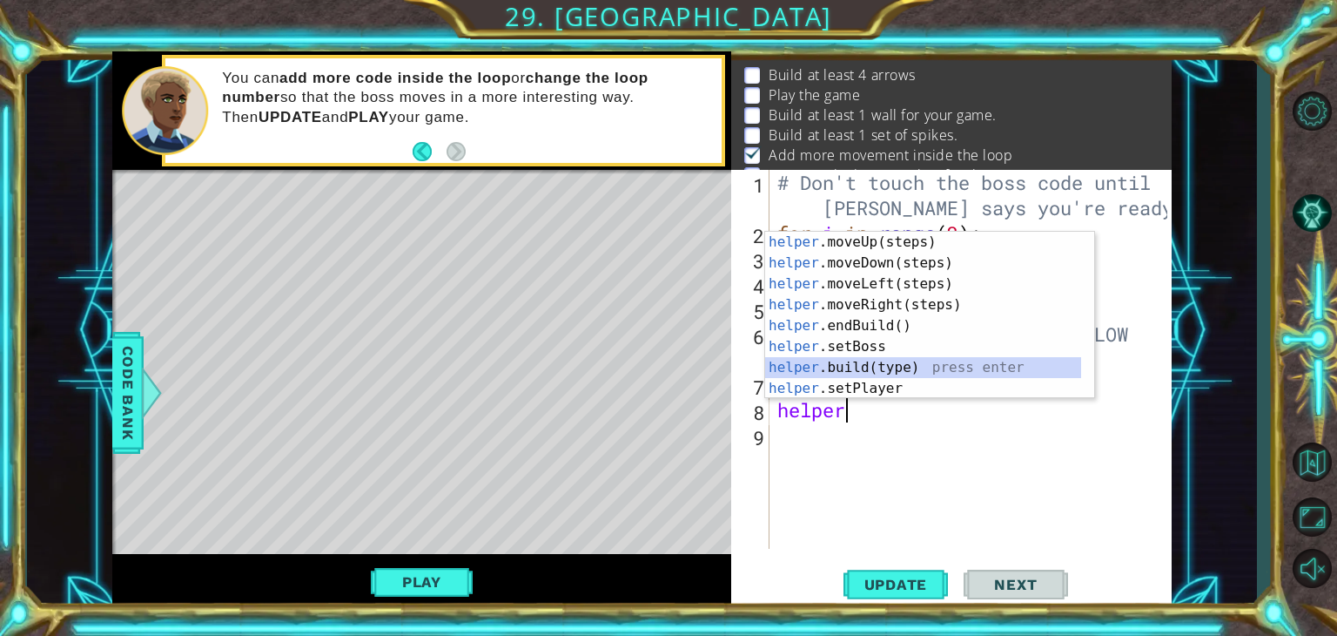
click at [829, 361] on div "helper .moveUp(steps) press enter helper .moveDown(steps) press enter helper .m…" at bounding box center [923, 336] width 316 height 209
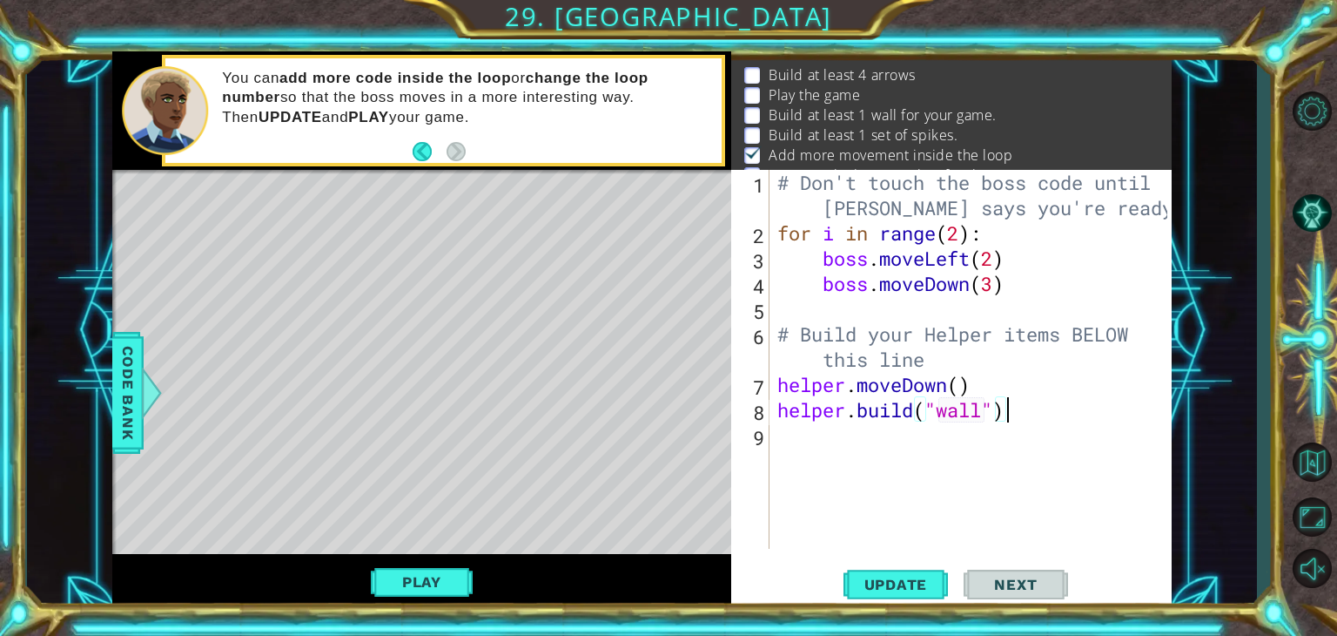
click at [980, 407] on div "# Don't touch the boss code until [PERSON_NAME] says you're ready! for i in ran…" at bounding box center [975, 397] width 402 height 454
type textarea "[DOMAIN_NAME]("")"
